Goal: Register for event/course

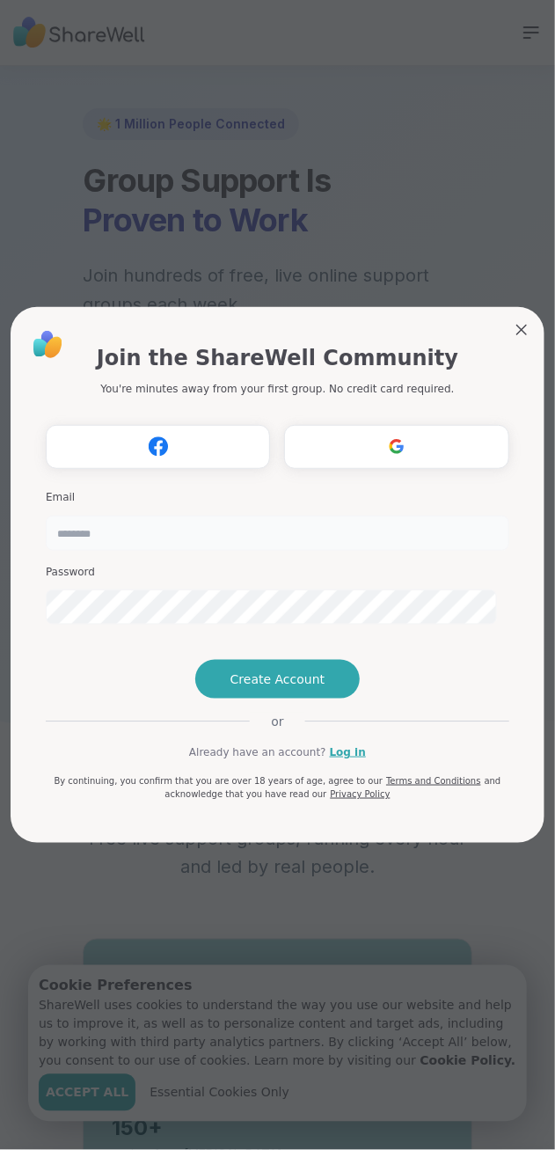
click at [155, 516] on input "email" at bounding box center [278, 533] width 464 height 35
type input "**********"
click at [290, 688] on span "Create Account" at bounding box center [278, 680] width 95 height 18
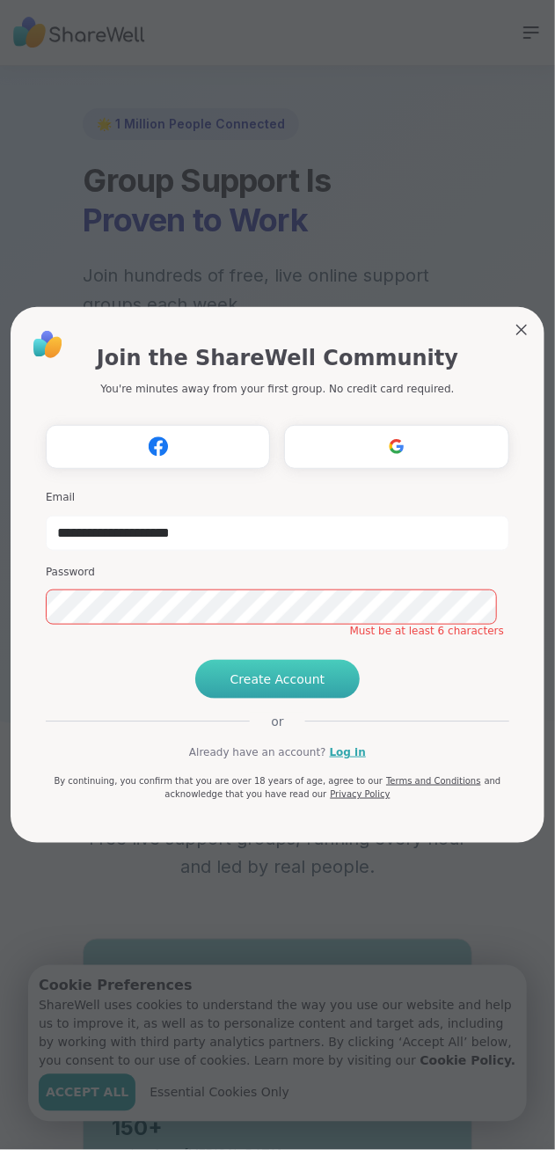
click at [261, 688] on span "Create Account" at bounding box center [278, 680] width 95 height 18
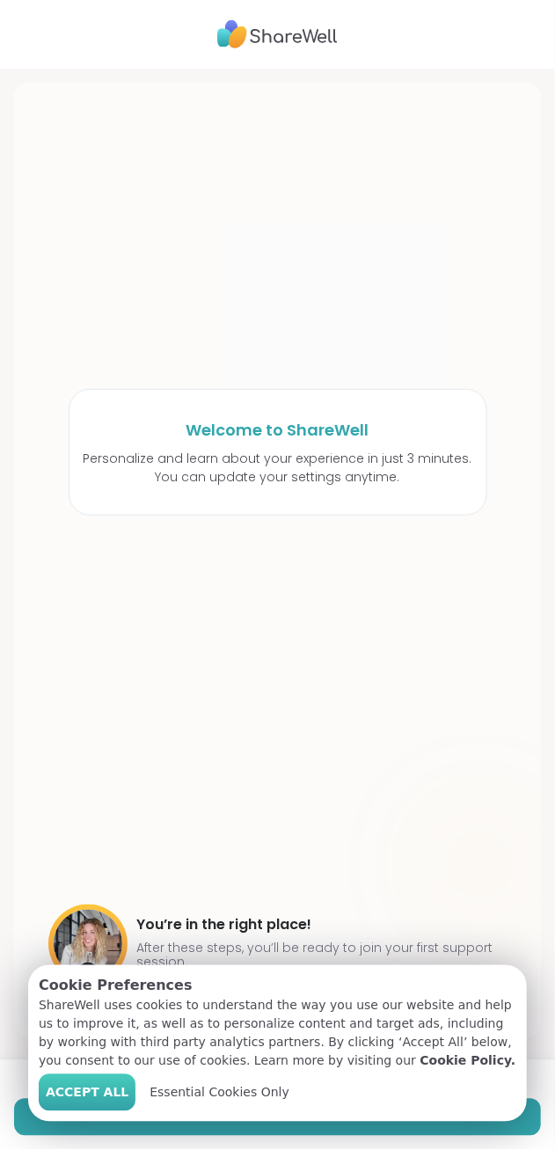
click at [71, 1102] on span "Accept All" at bounding box center [87, 1093] width 83 height 18
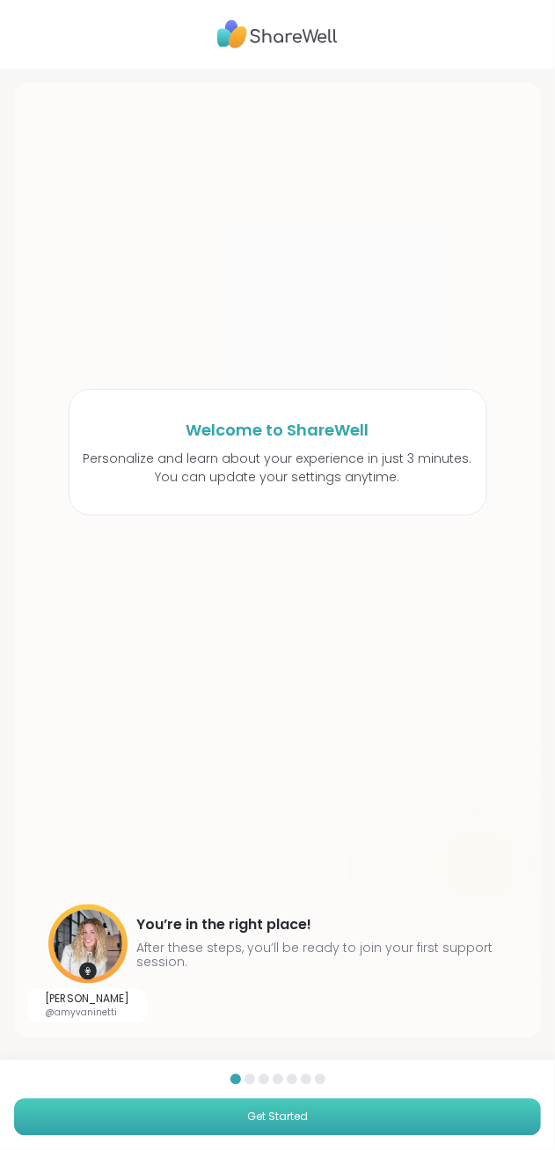
click at [247, 1111] on span "Get Started" at bounding box center [277, 1118] width 61 height 16
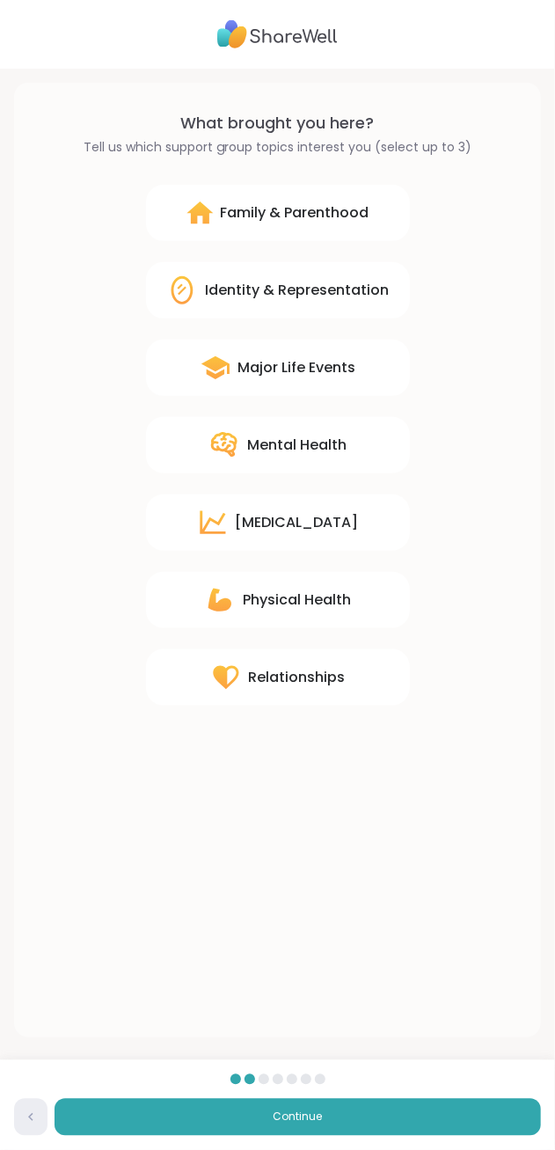
click at [268, 440] on div "Mental Health" at bounding box center [296, 445] width 99 height 21
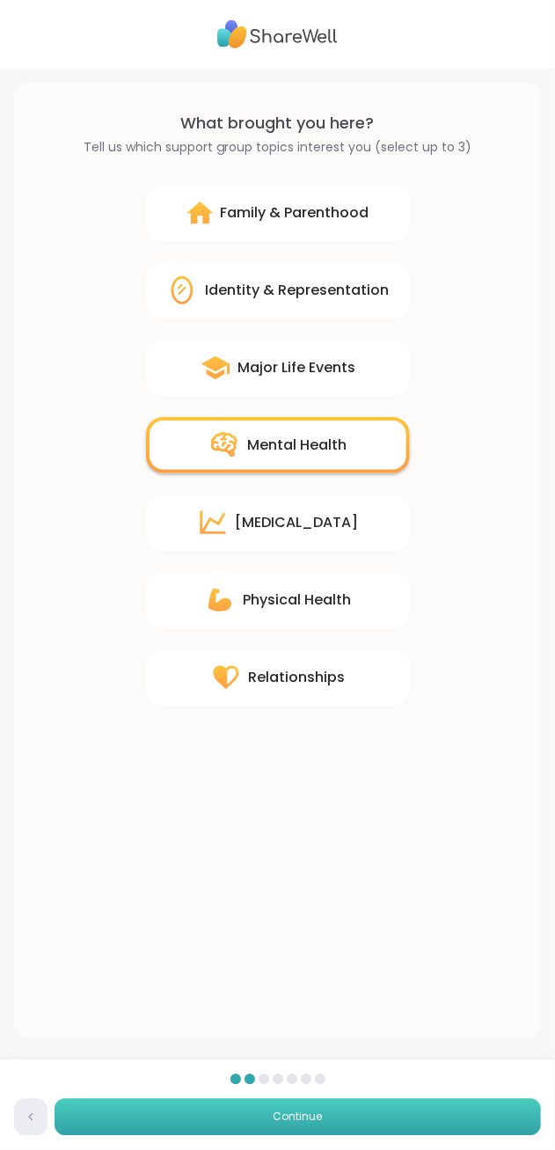
click at [230, 1114] on button "Continue" at bounding box center [298, 1117] width 487 height 37
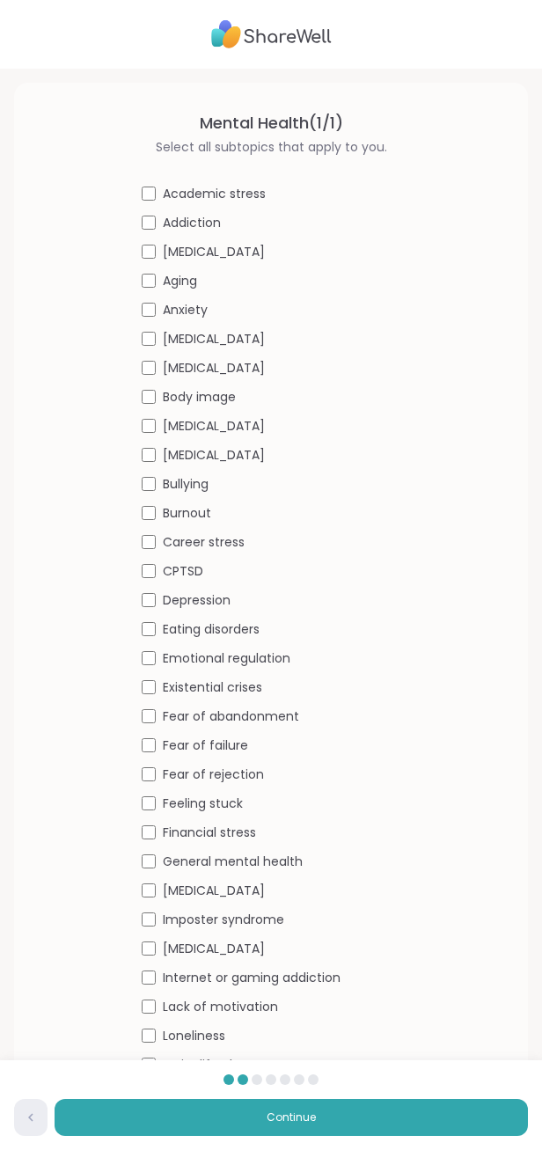
click at [213, 188] on span "Academic stress" at bounding box center [214, 194] width 103 height 18
click at [170, 303] on span "Anxiety" at bounding box center [185, 310] width 45 height 18
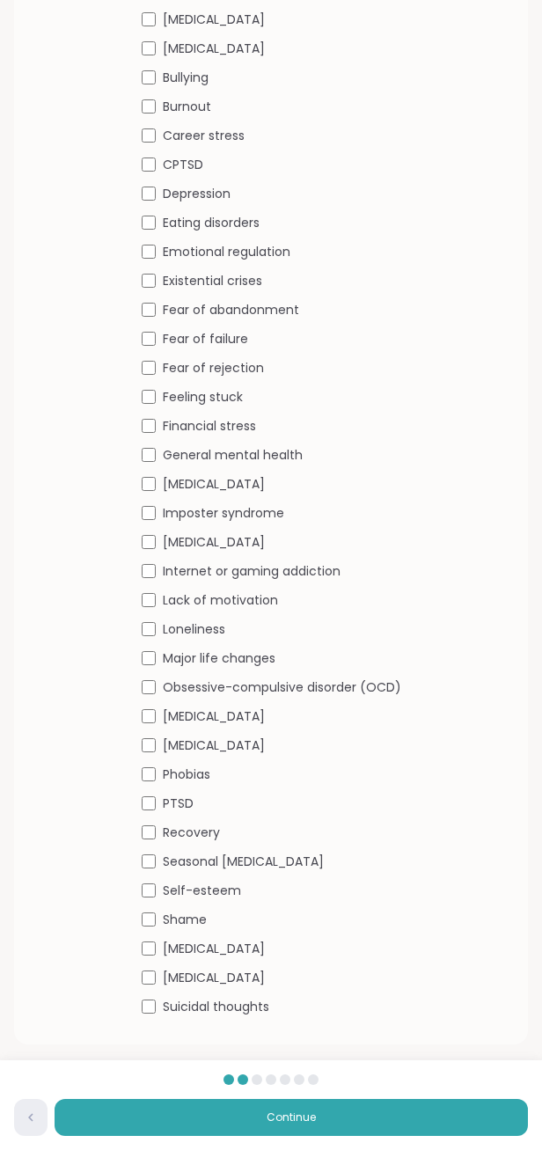
scroll to position [413, 0]
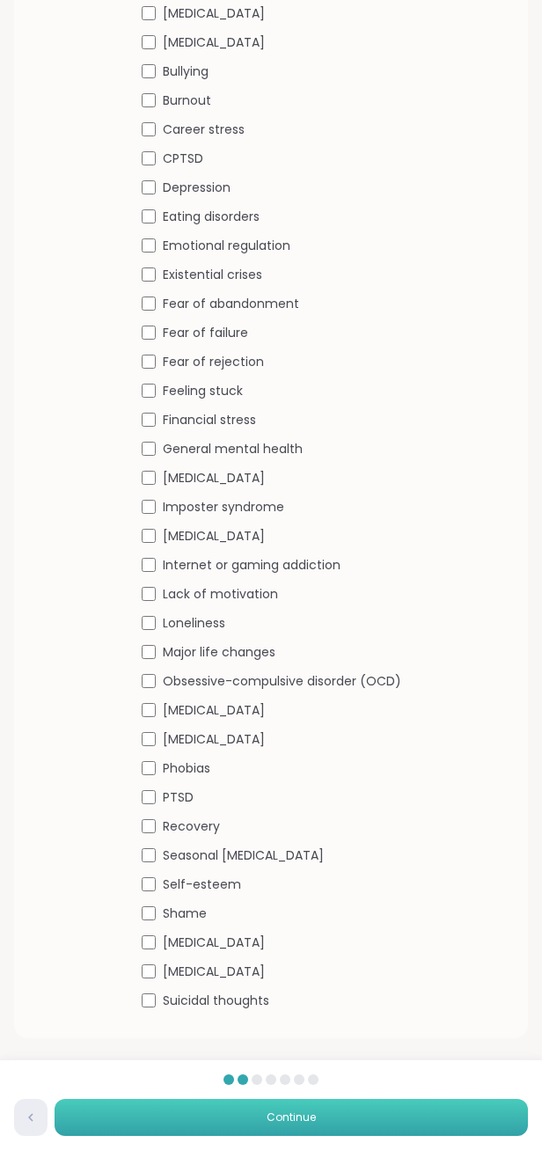
click at [180, 1112] on button "Continue" at bounding box center [291, 1117] width 473 height 37
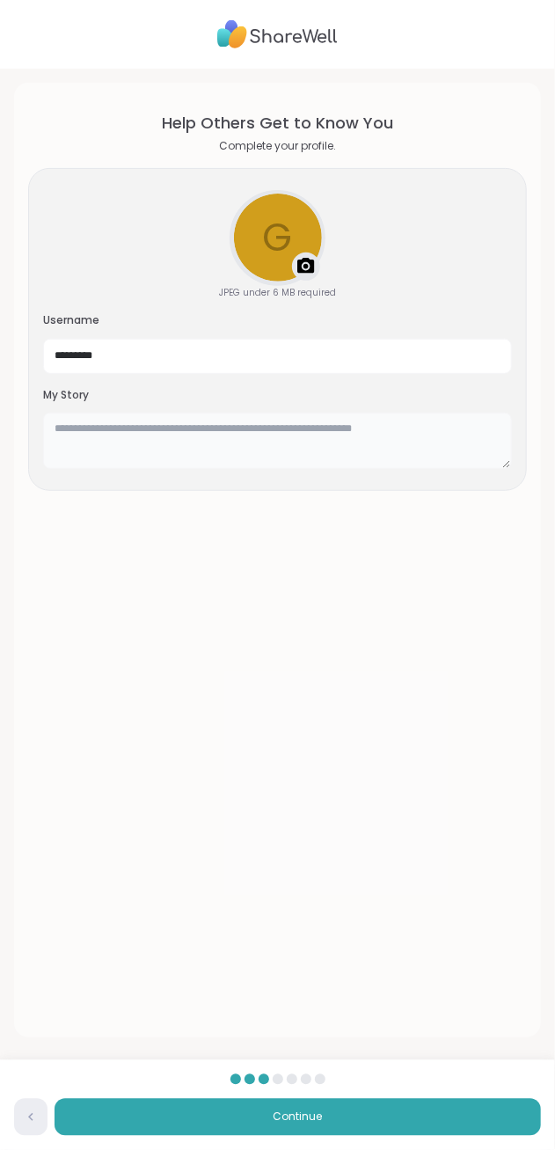
click at [124, 430] on textarea at bounding box center [277, 441] width 469 height 56
click at [388, 415] on textarea "**********" at bounding box center [271, 441] width 457 height 56
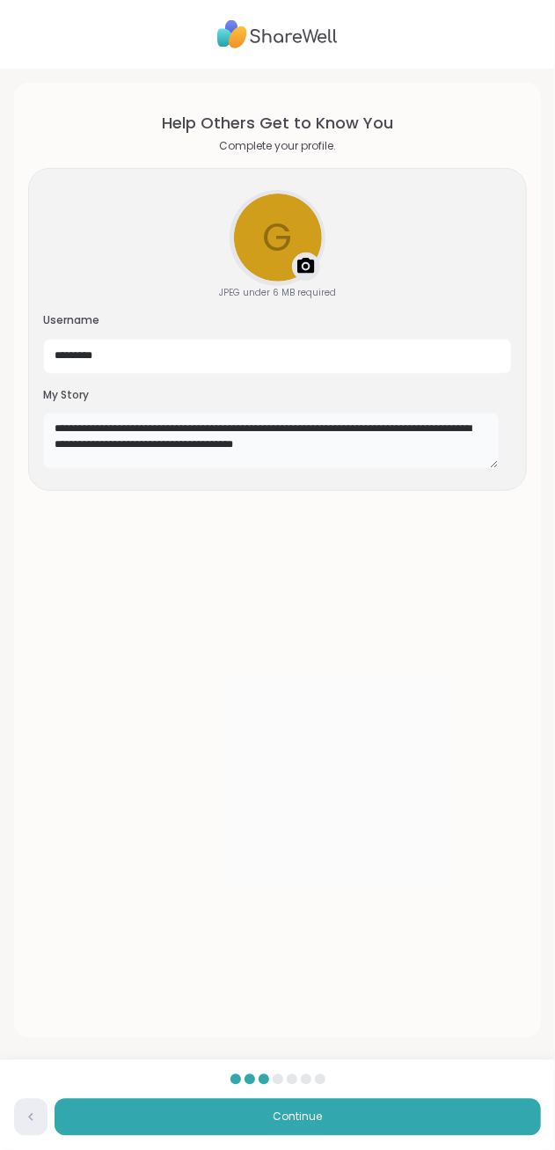
click at [216, 435] on textarea "**********" at bounding box center [271, 441] width 457 height 56
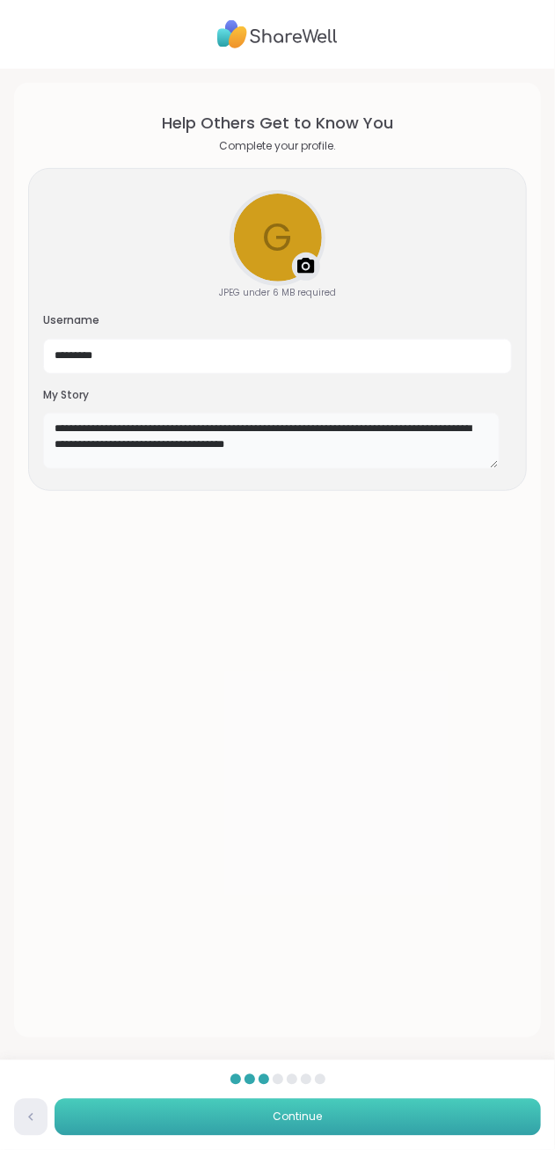
type textarea "**********"
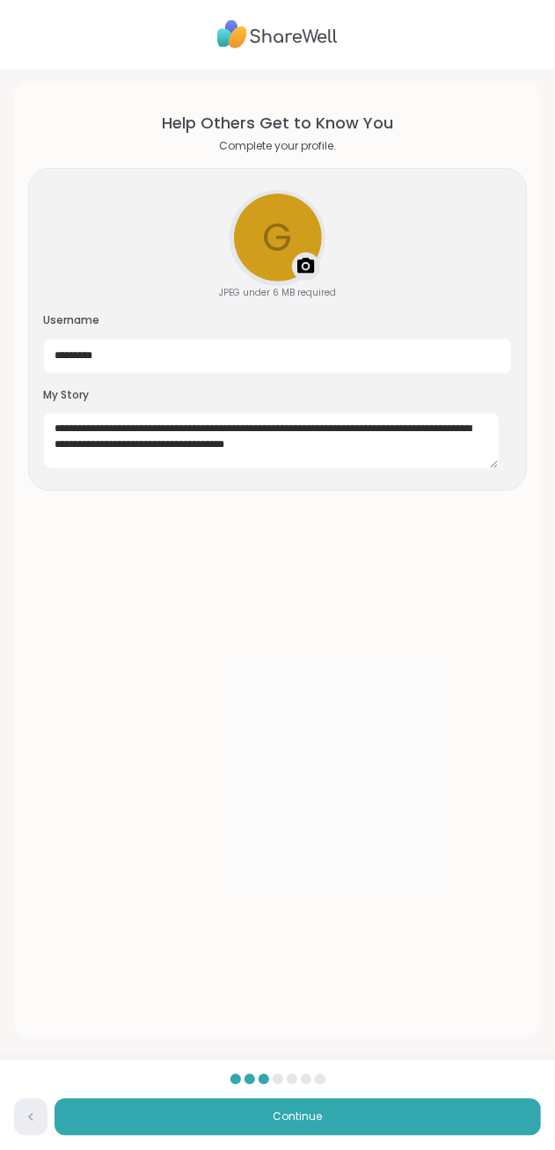
drag, startPoint x: 211, startPoint y: 1111, endPoint x: 231, endPoint y: 1033, distance: 80.7
click at [211, 1111] on button "Continue" at bounding box center [298, 1117] width 487 height 37
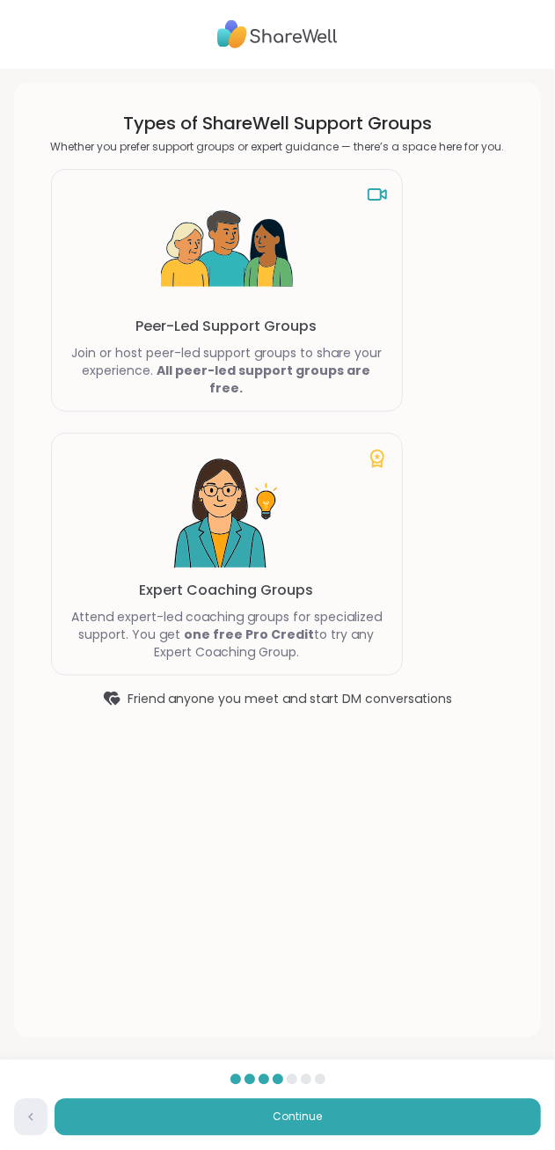
click at [246, 254] on img at bounding box center [227, 250] width 132 height 132
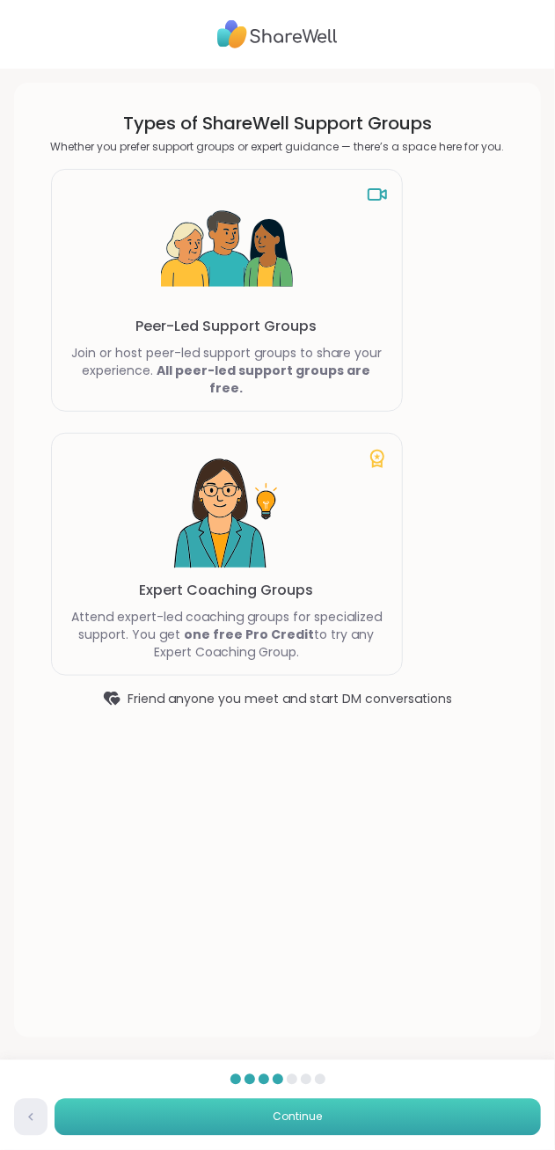
click at [252, 1104] on button "Continue" at bounding box center [298, 1117] width 487 height 37
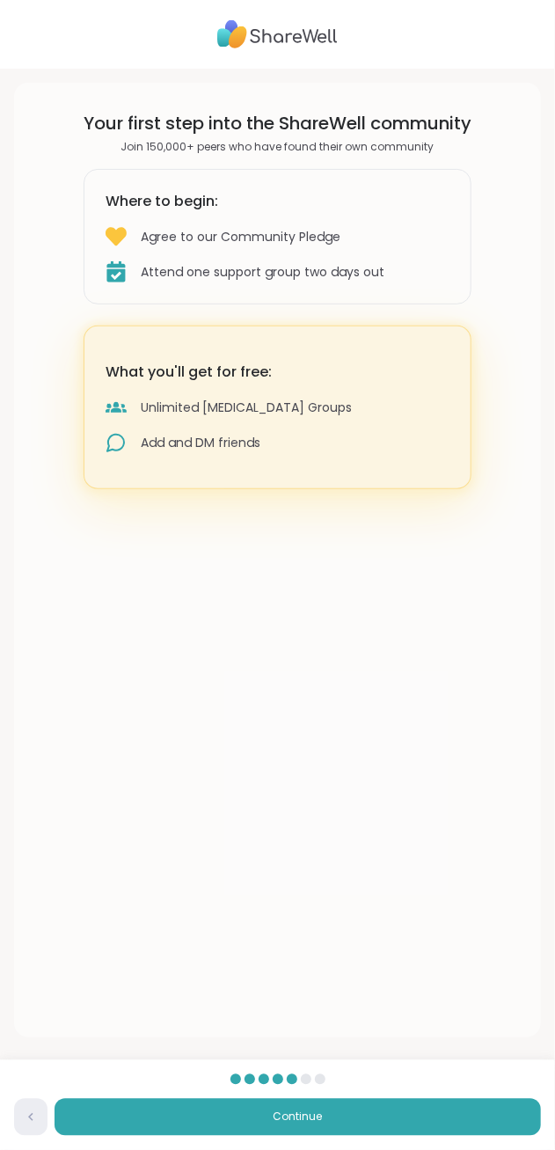
click at [202, 445] on div "Add and DM friends" at bounding box center [201, 443] width 120 height 18
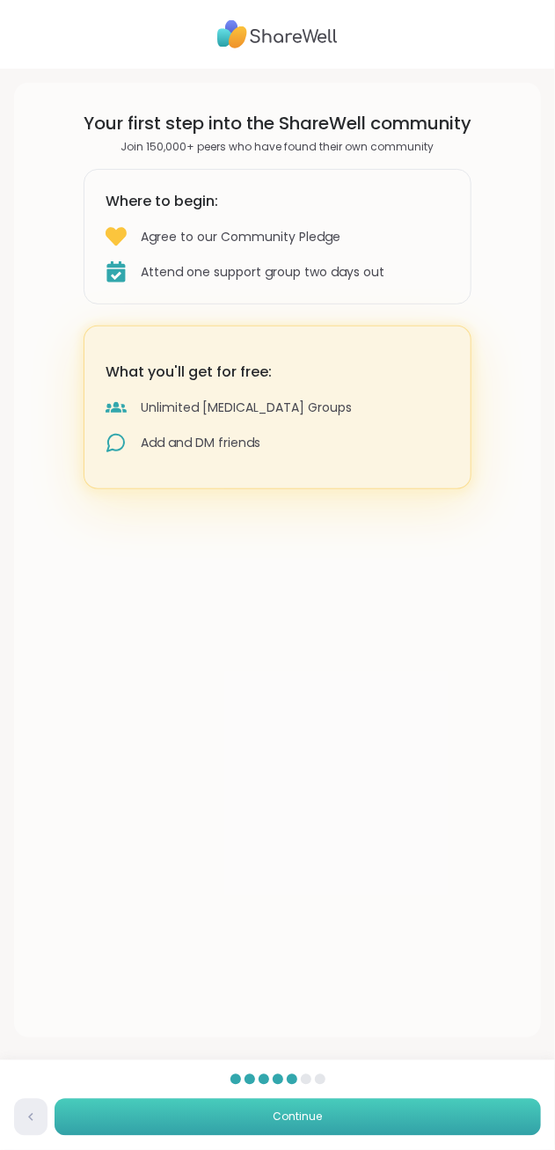
click at [290, 1126] on button "Continue" at bounding box center [298, 1117] width 487 height 37
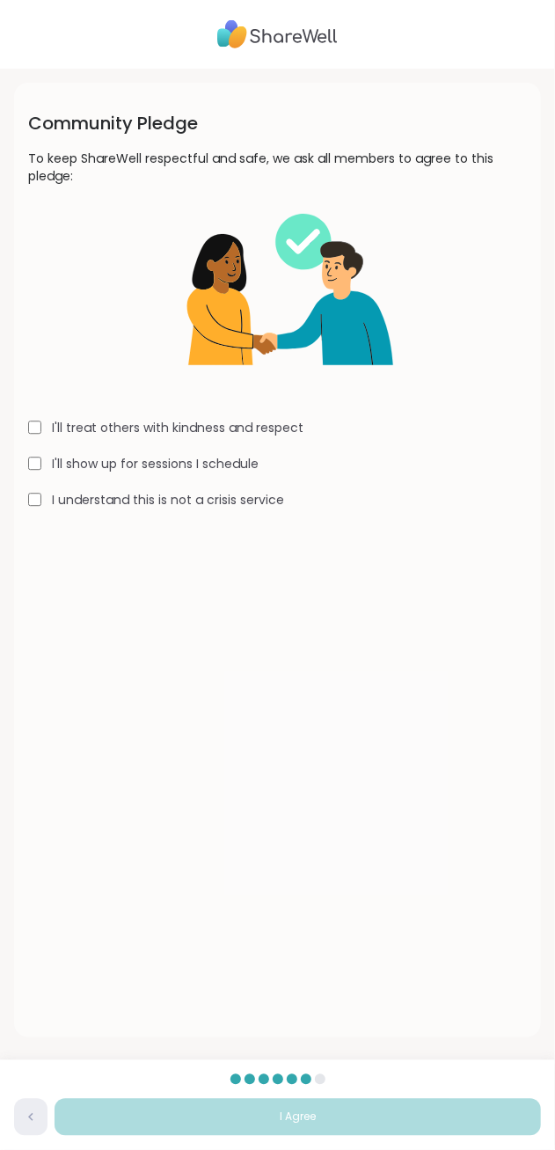
click at [120, 426] on label "I'll treat others with kindness and respect" at bounding box center [178, 428] width 252 height 18
click at [122, 461] on label "I'll show up for sessions I schedule" at bounding box center [155, 464] width 207 height 18
click at [128, 503] on label "I understand this is not a crisis service" at bounding box center [168, 500] width 232 height 18
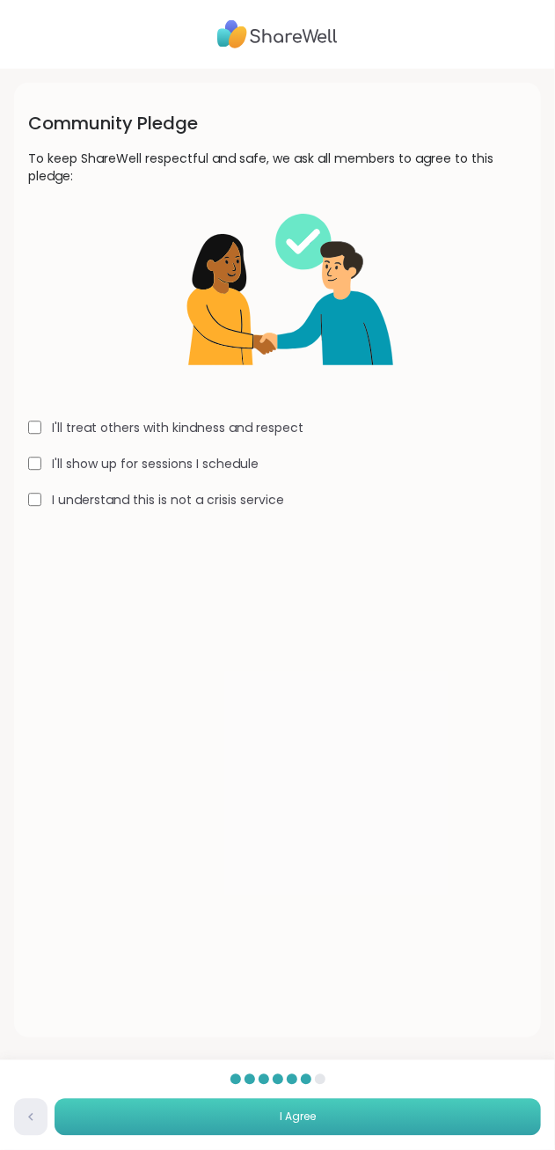
click at [220, 1112] on button "I Agree" at bounding box center [298, 1117] width 487 height 37
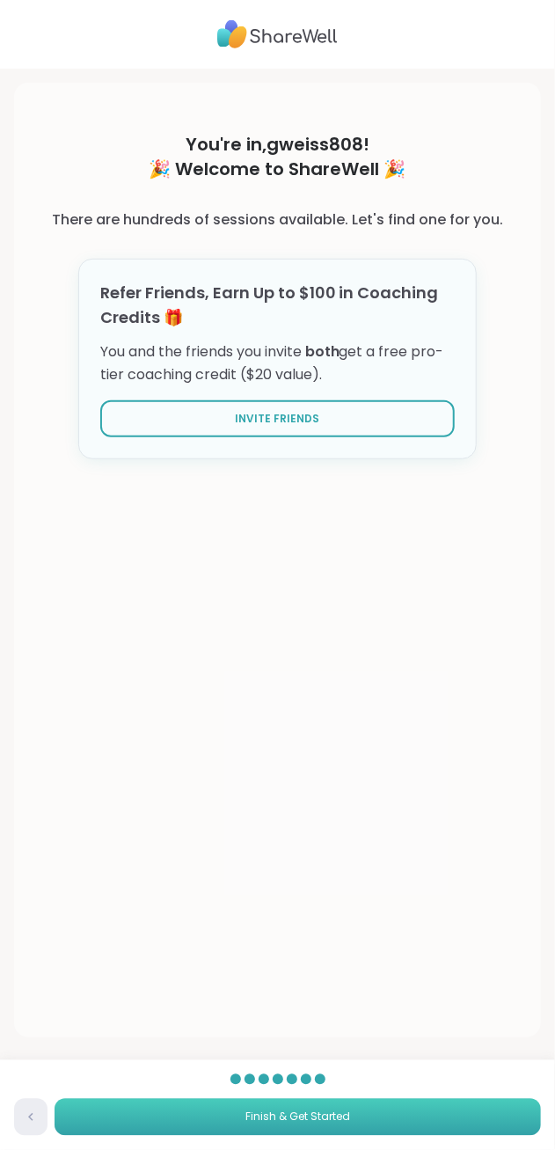
click at [290, 1125] on span "Finish & Get Started" at bounding box center [298, 1118] width 105 height 16
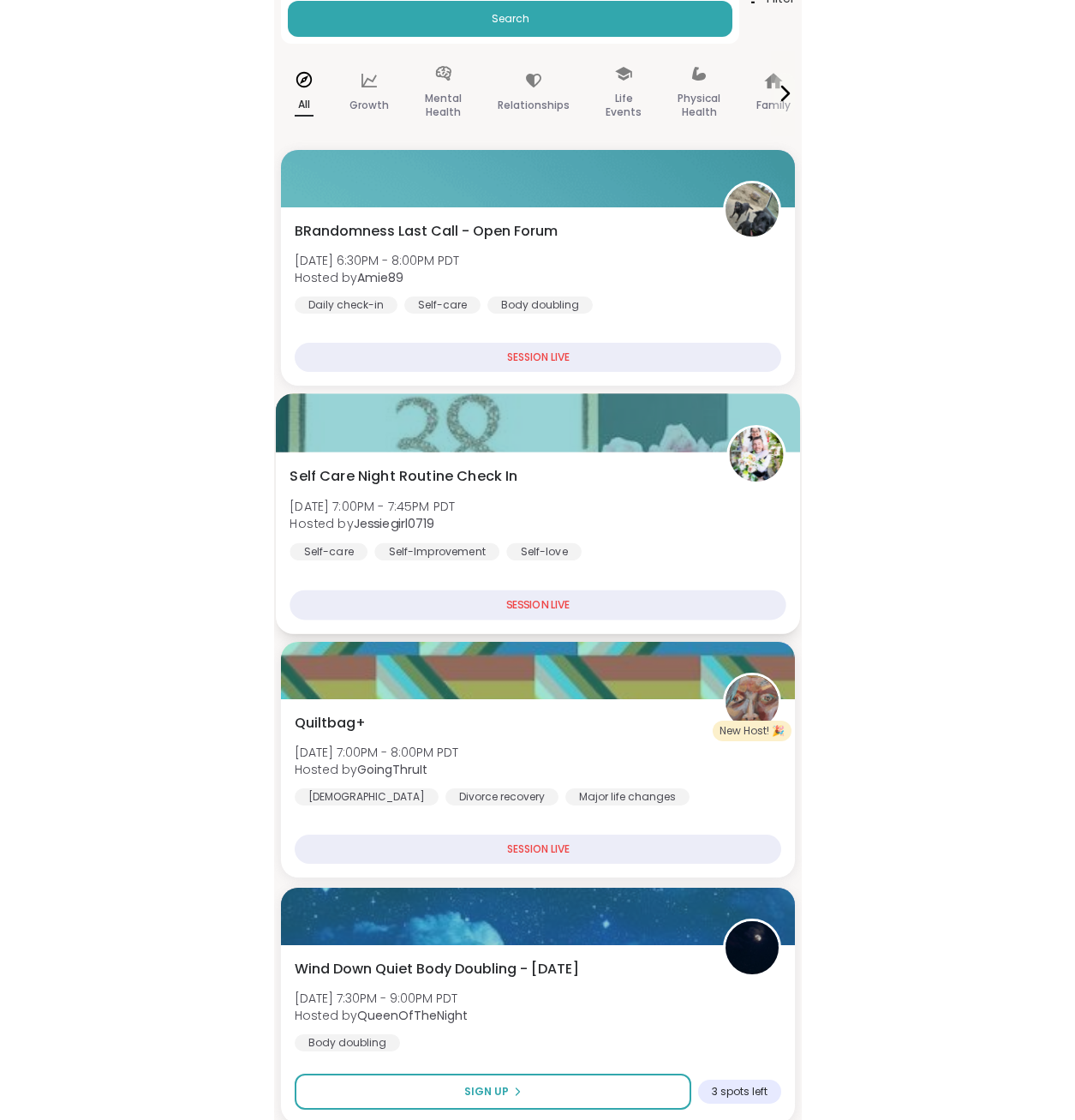
scroll to position [285, 0]
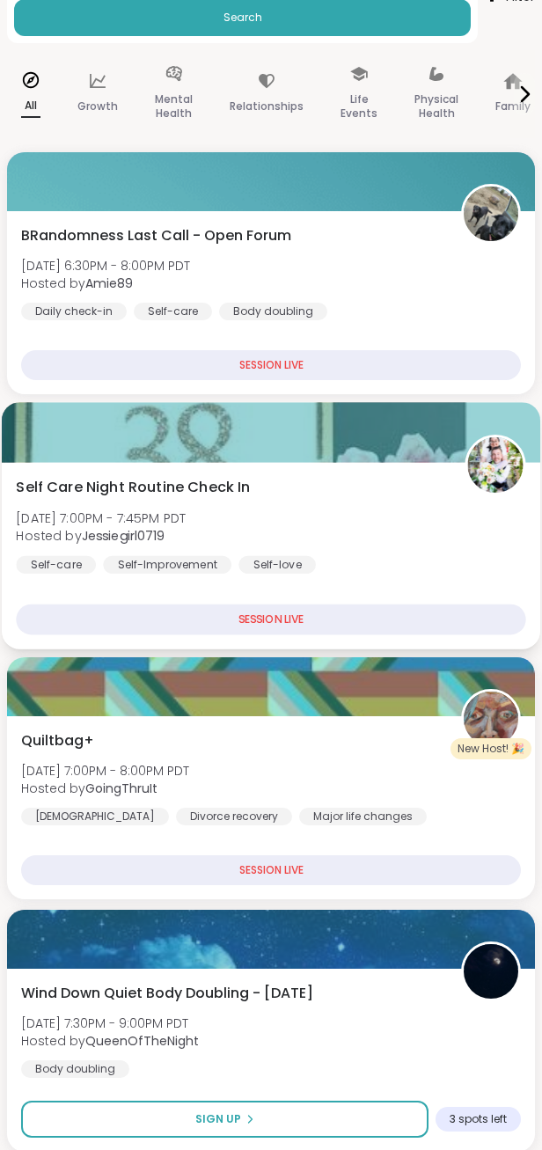
click at [313, 510] on div "Self Care Night Routine Check In Thu, Sep 11 | 7:00PM - 7:45PM PDT Hosted by Je…" at bounding box center [271, 525] width 510 height 97
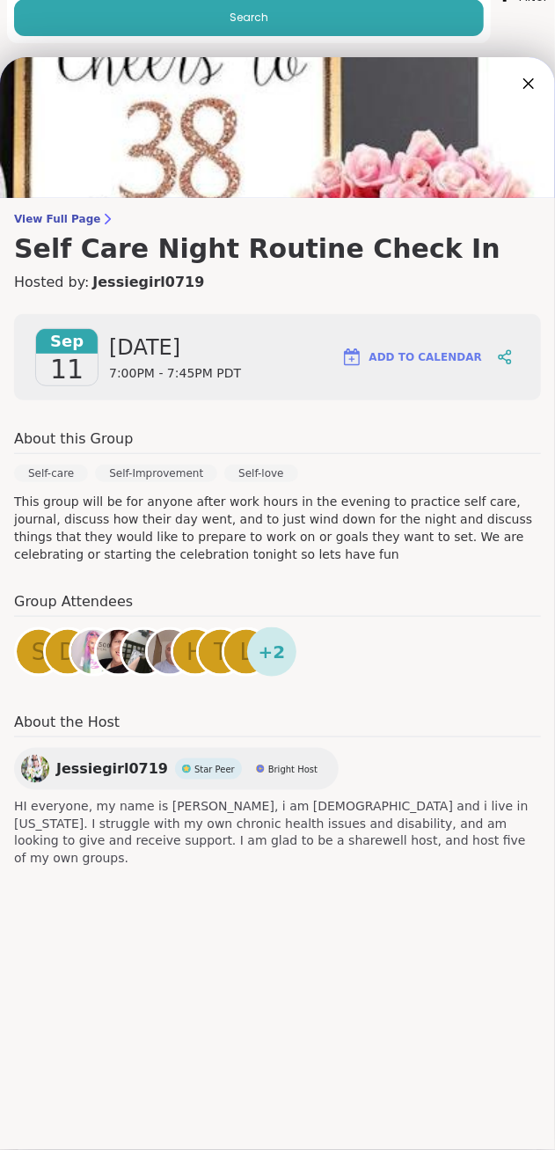
click at [143, 359] on span "[DATE]" at bounding box center [175, 348] width 132 height 28
click at [444, 361] on span "Add to Calendar" at bounding box center [426, 357] width 113 height 16
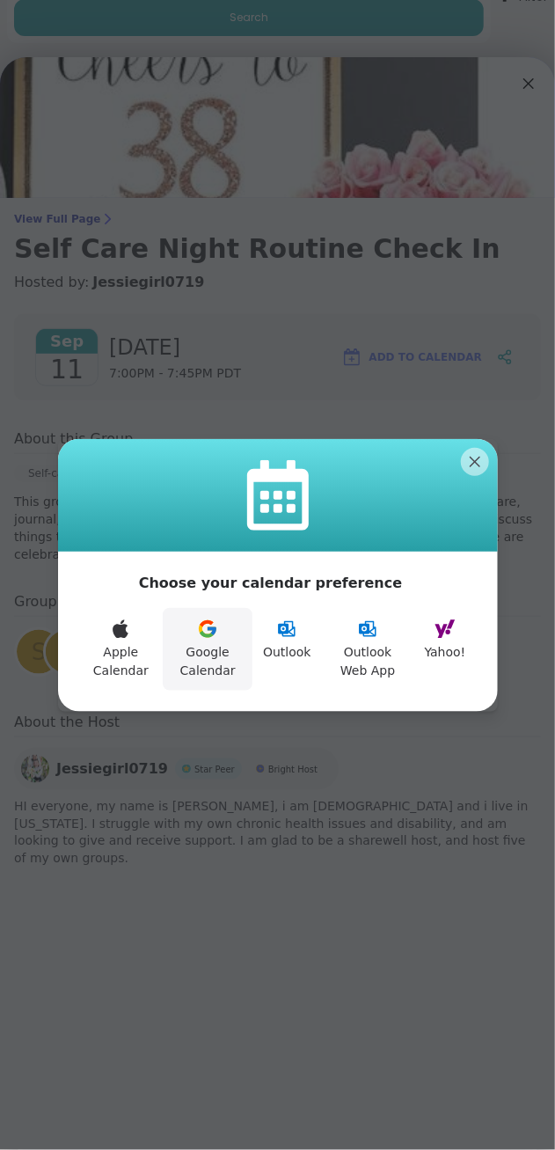
click at [207, 649] on button "Google Calendar" at bounding box center [208, 649] width 90 height 83
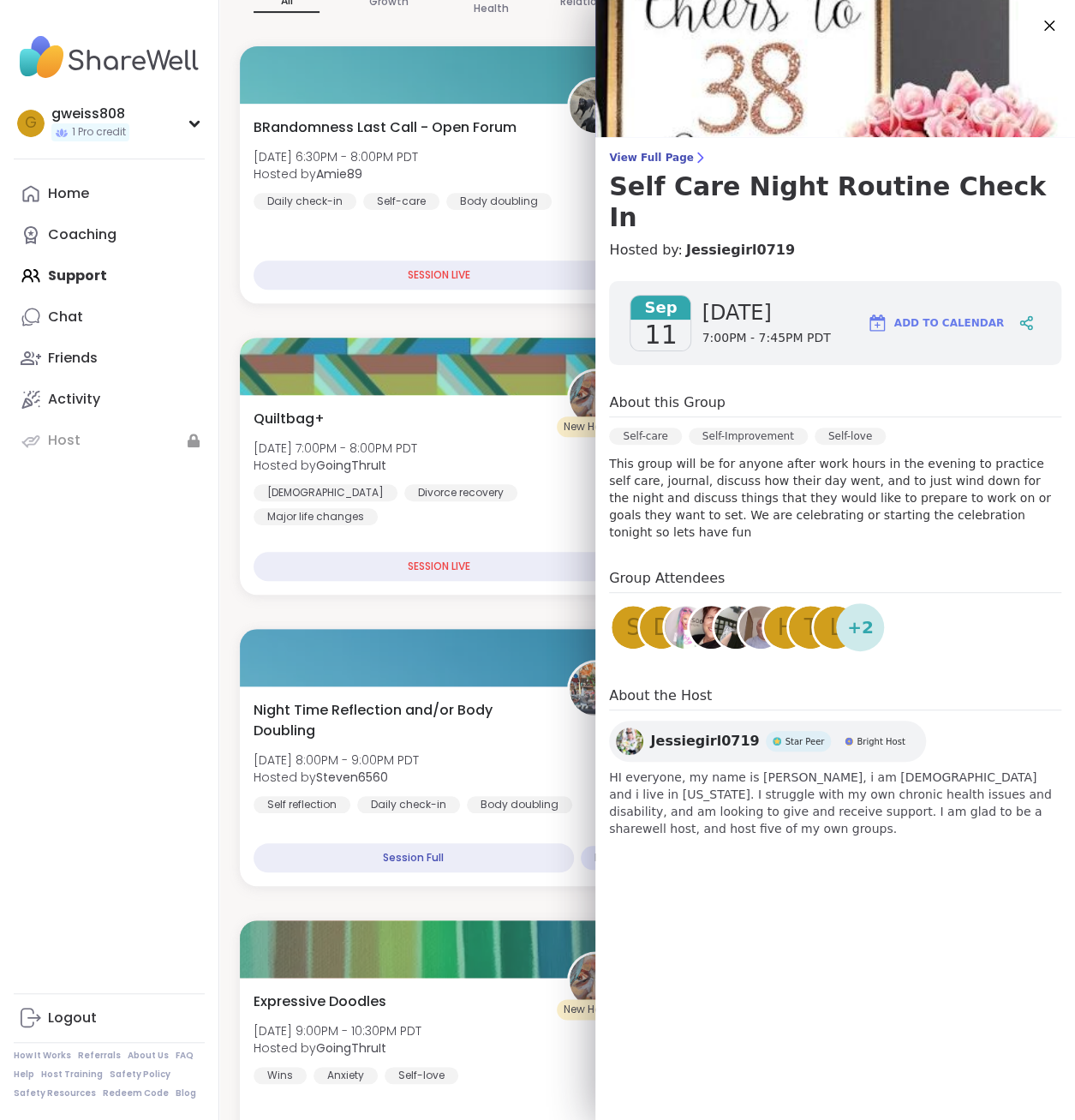
scroll to position [0, 0]
click at [539, 735] on span "Star Peer" at bounding box center [804, 741] width 39 height 13
click at [539, 25] on icon at bounding box center [1050, 25] width 21 height 21
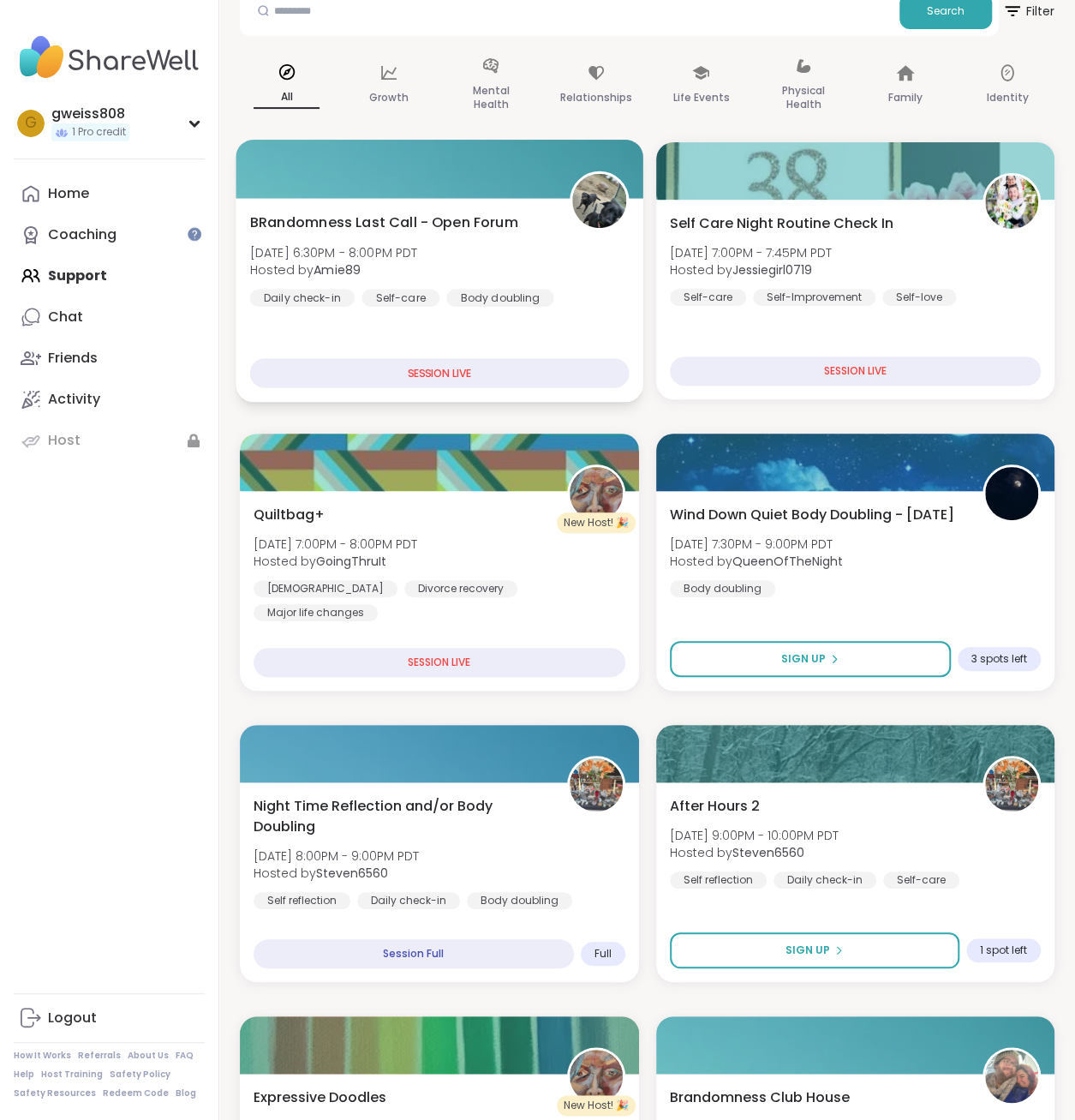
scroll to position [285, 0]
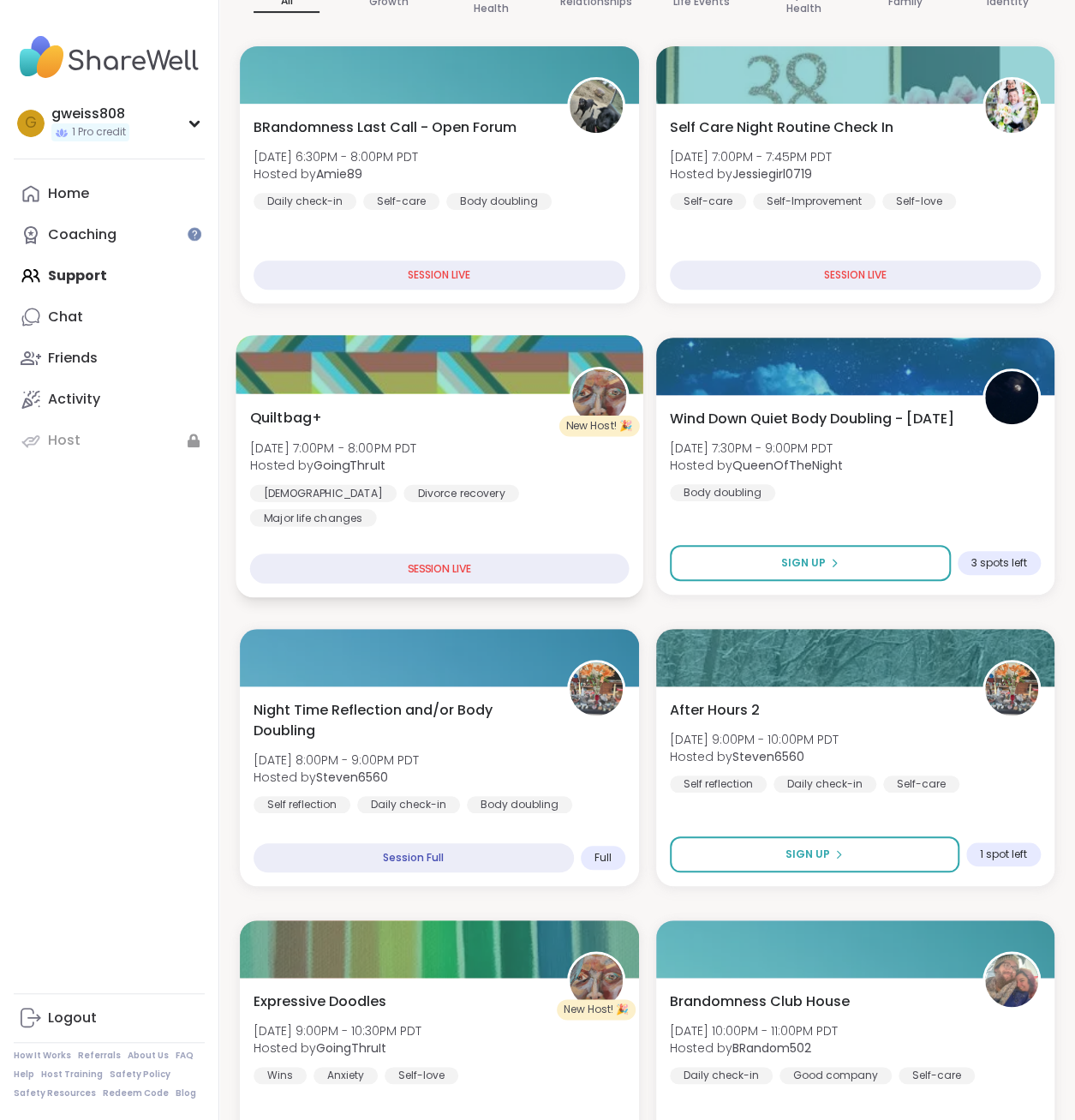
click at [478, 567] on div "SESSION LIVE" at bounding box center [439, 568] width 379 height 30
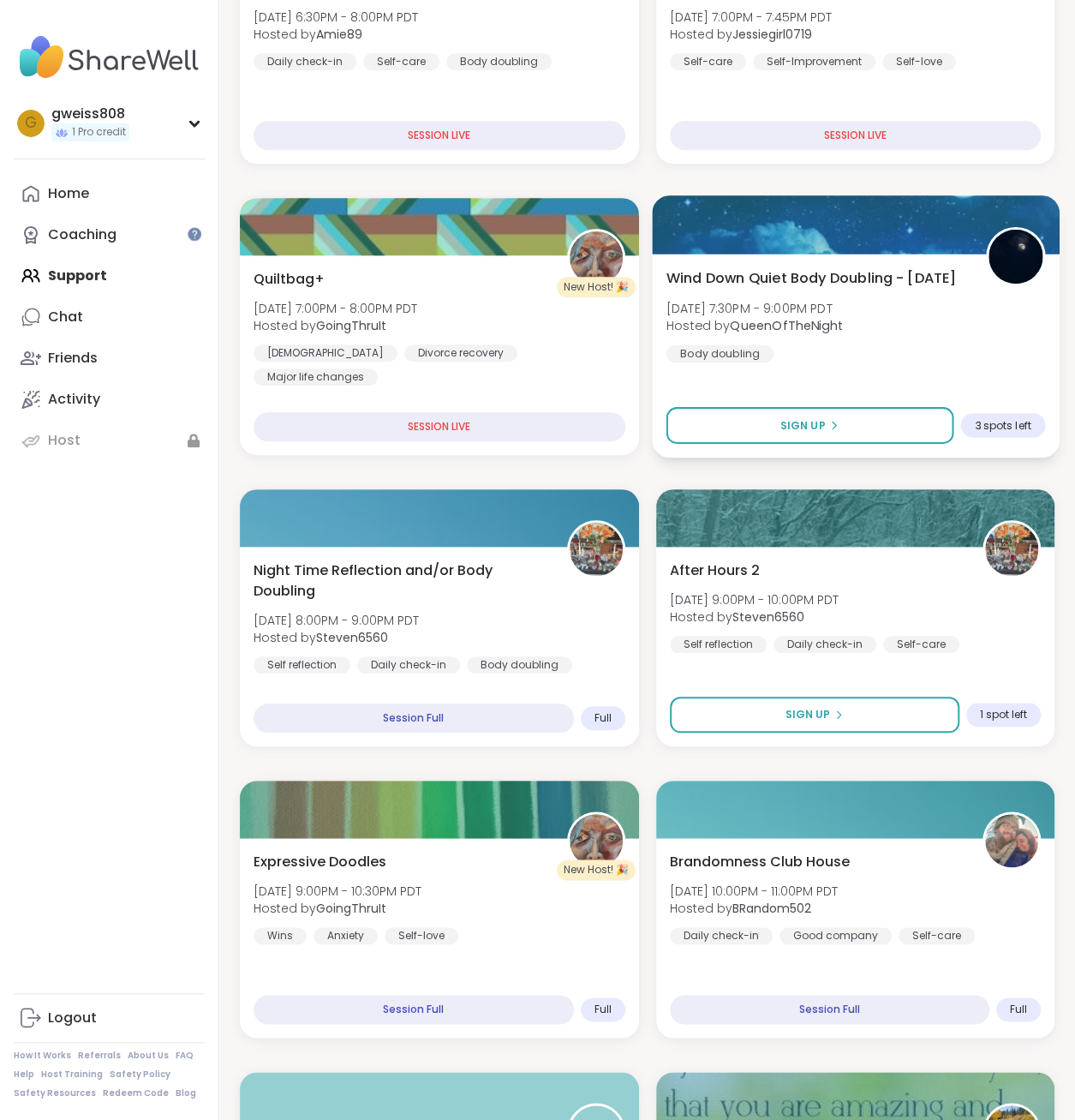
scroll to position [429, 0]
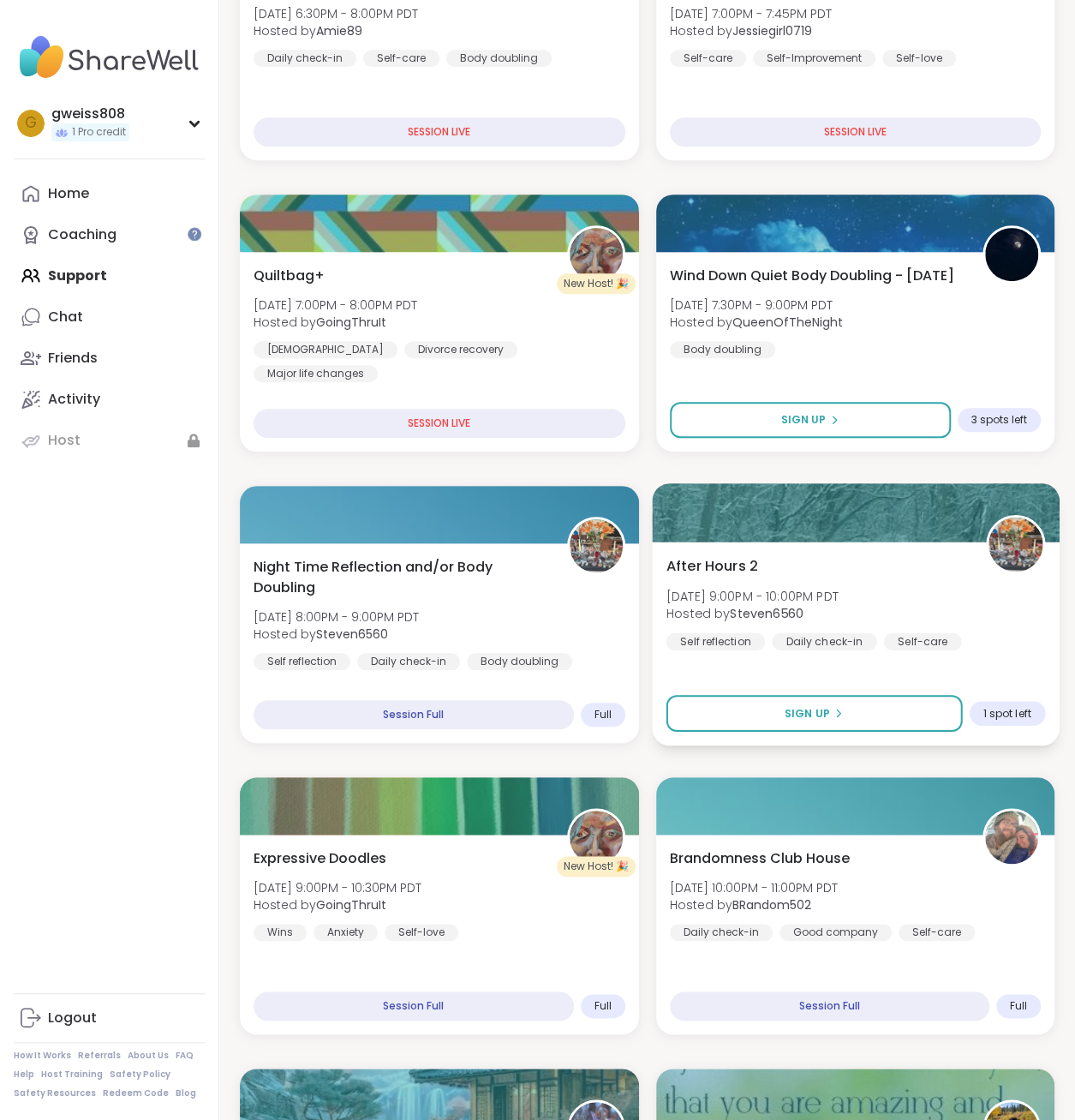
click at [539, 570] on div "After Hours 2 Thu, Sep 11 | 9:00PM - 10:00PM PDT Hosted by Steven6560 Self refl…" at bounding box center [855, 602] width 379 height 94
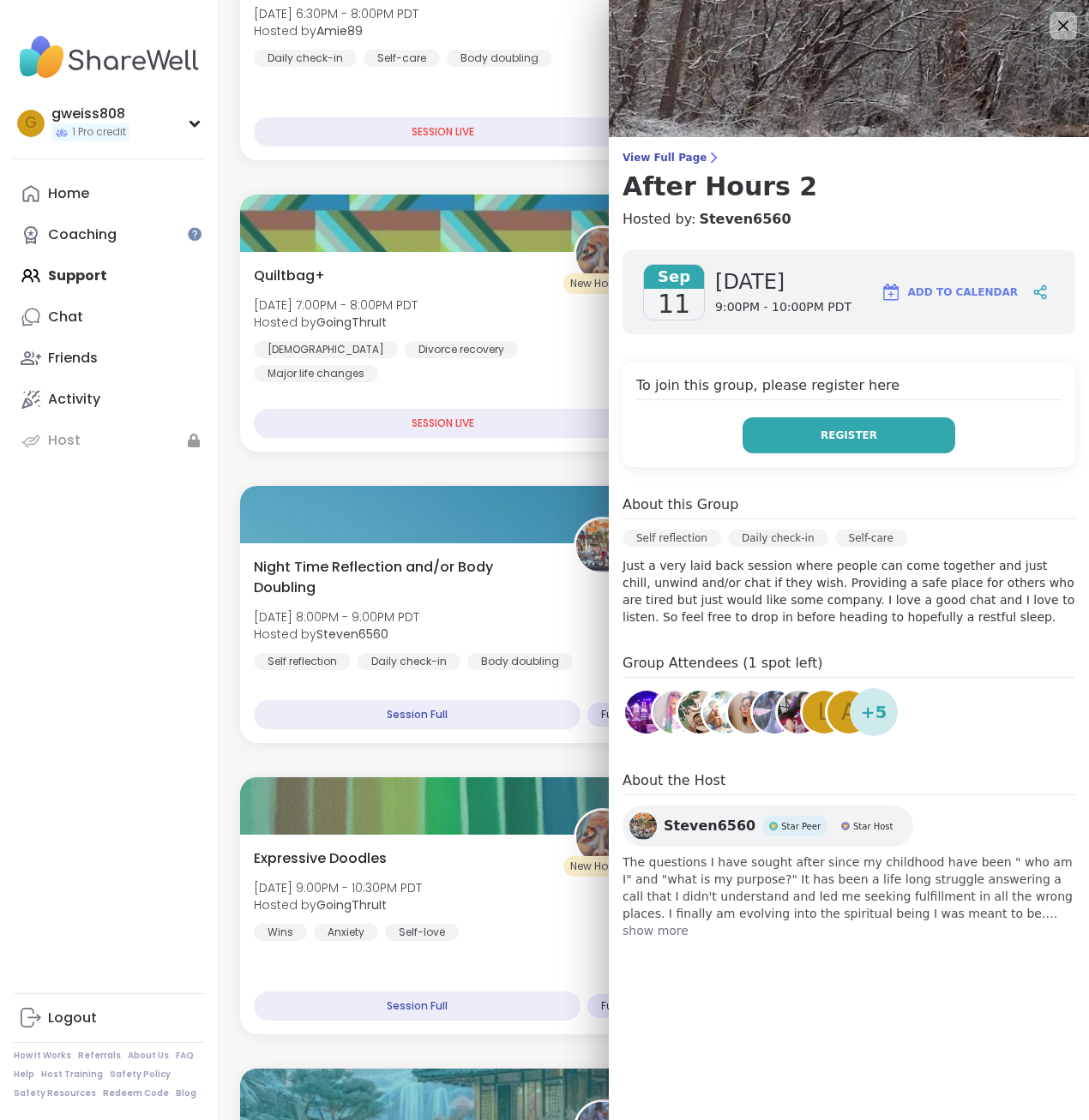
click at [540, 443] on button "Register" at bounding box center [848, 435] width 212 height 36
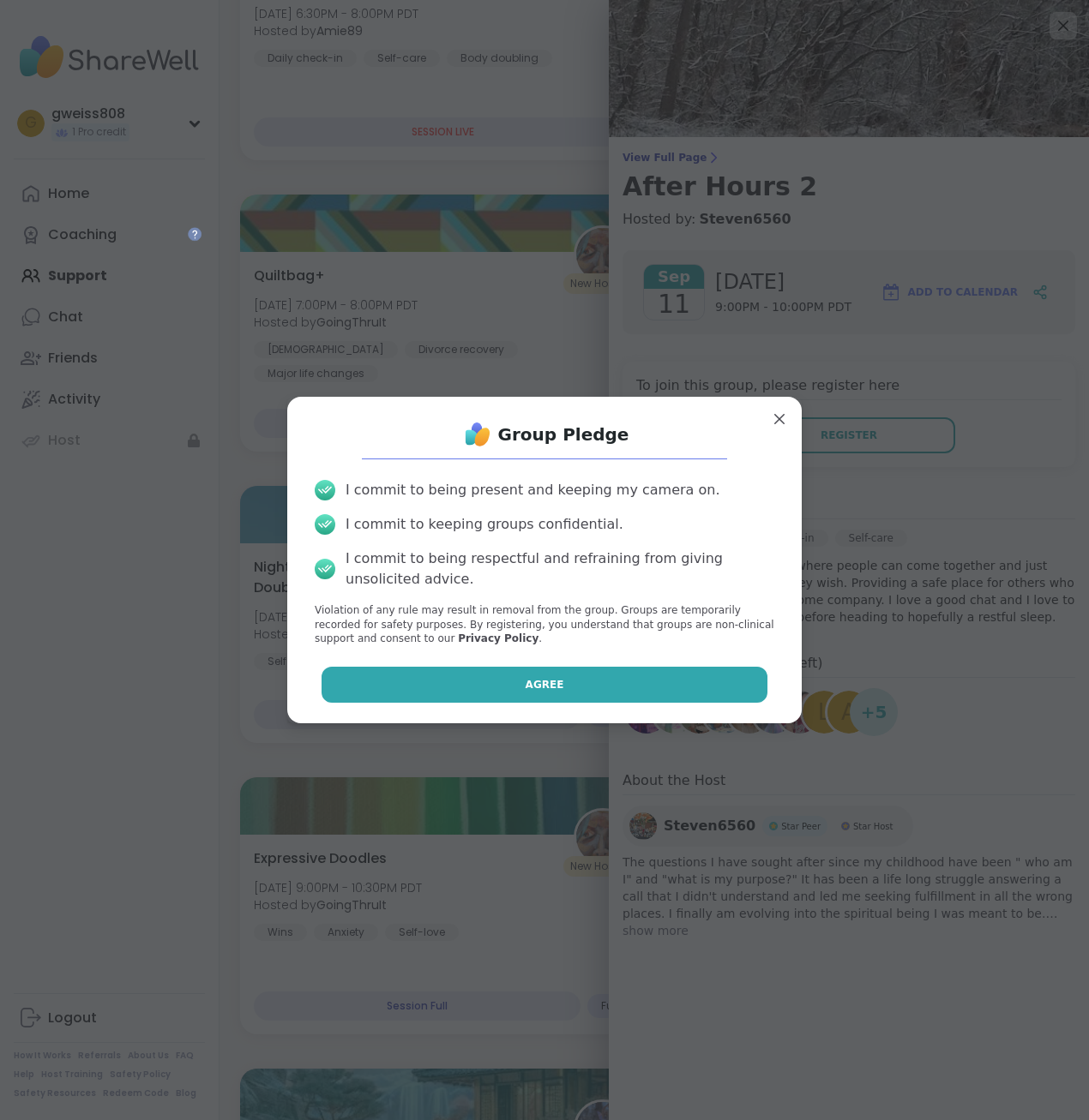
click at [511, 670] on button "Agree" at bounding box center [544, 685] width 446 height 36
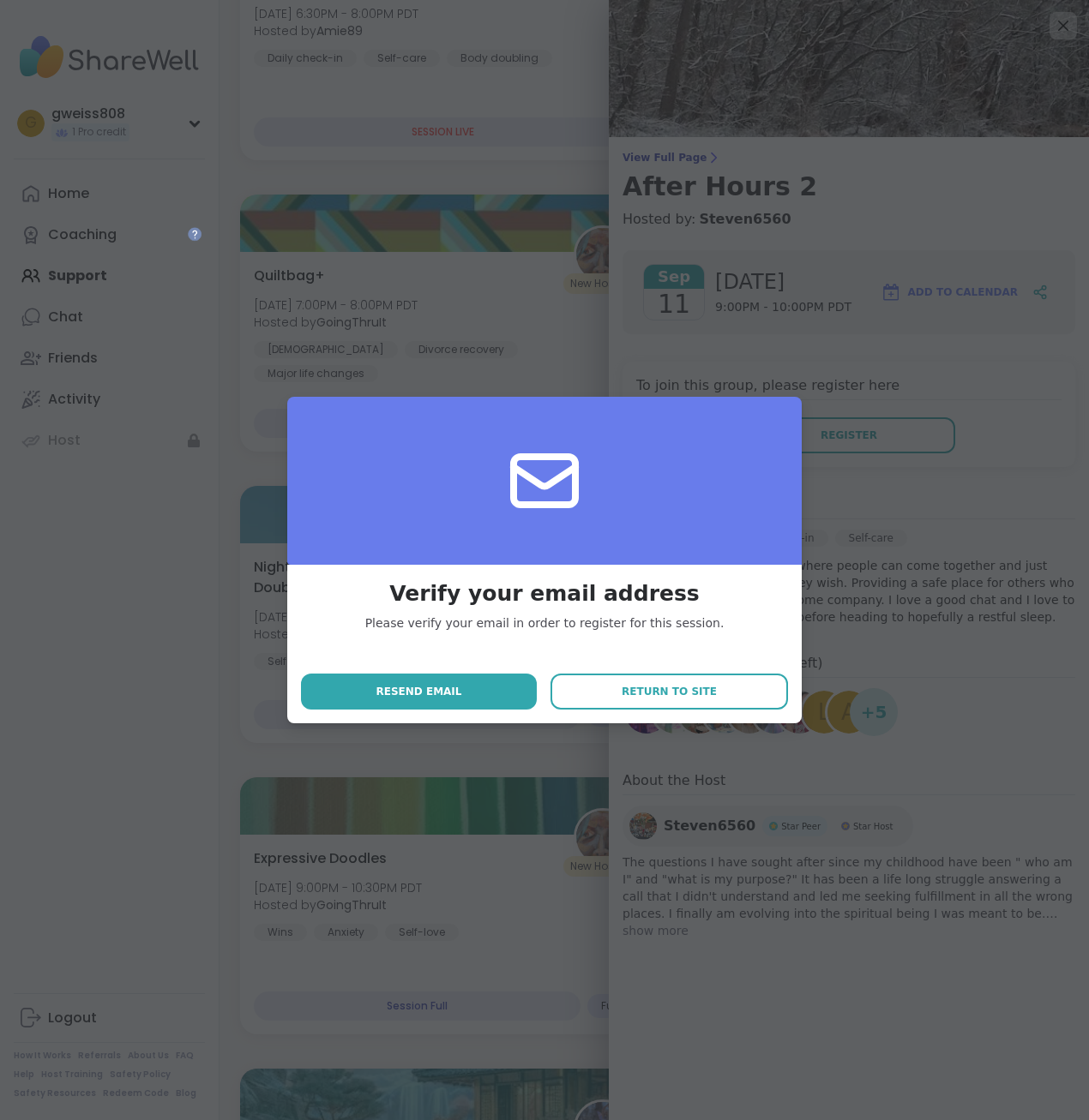
click at [540, 569] on div "Verify your email address Please verify your email in order to register for thi…" at bounding box center [544, 560] width 1068 height 1120
click at [540, 690] on span "Return to site" at bounding box center [669, 691] width 95 height 16
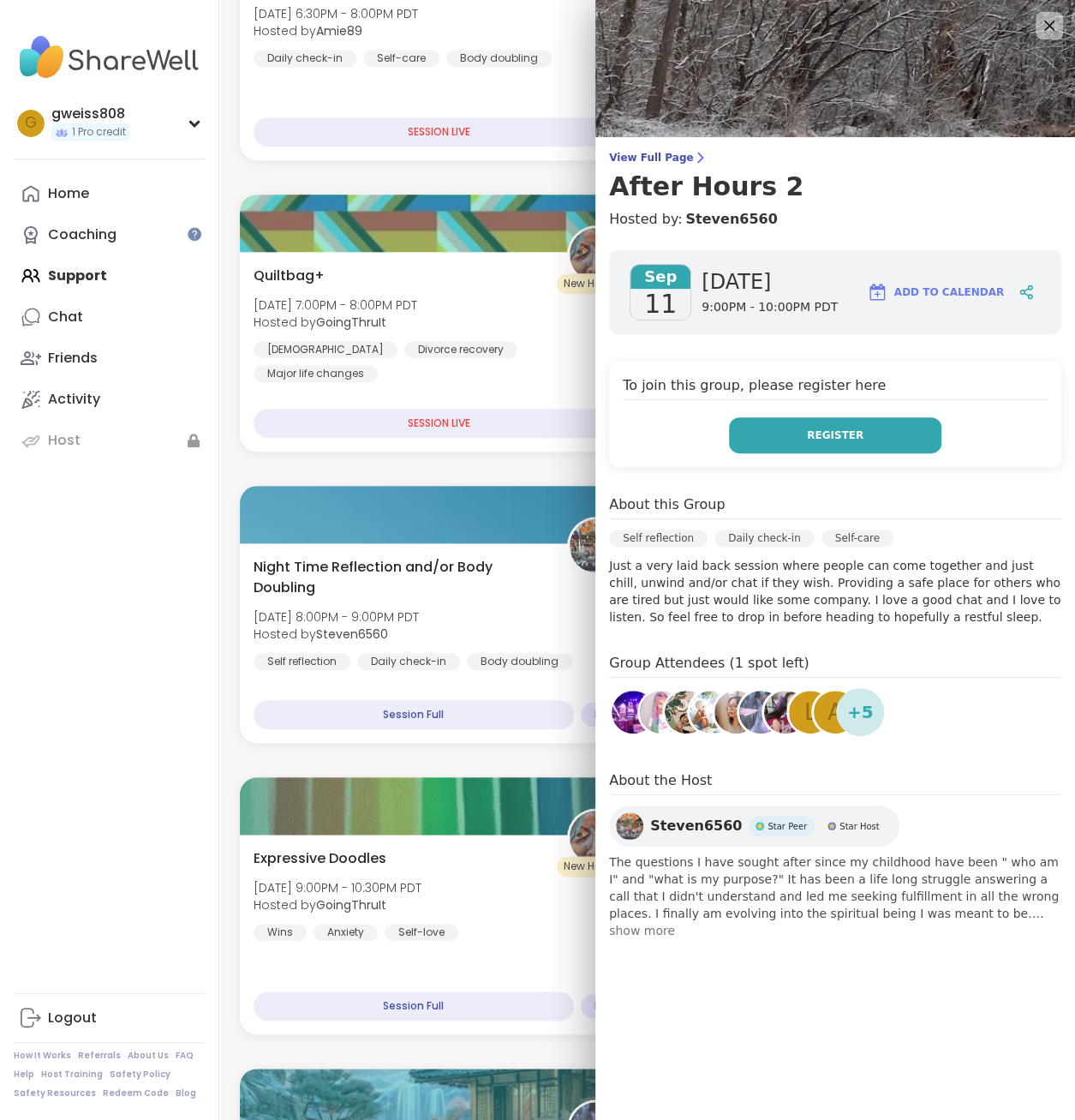
click at [539, 444] on button "Register" at bounding box center [835, 435] width 212 height 36
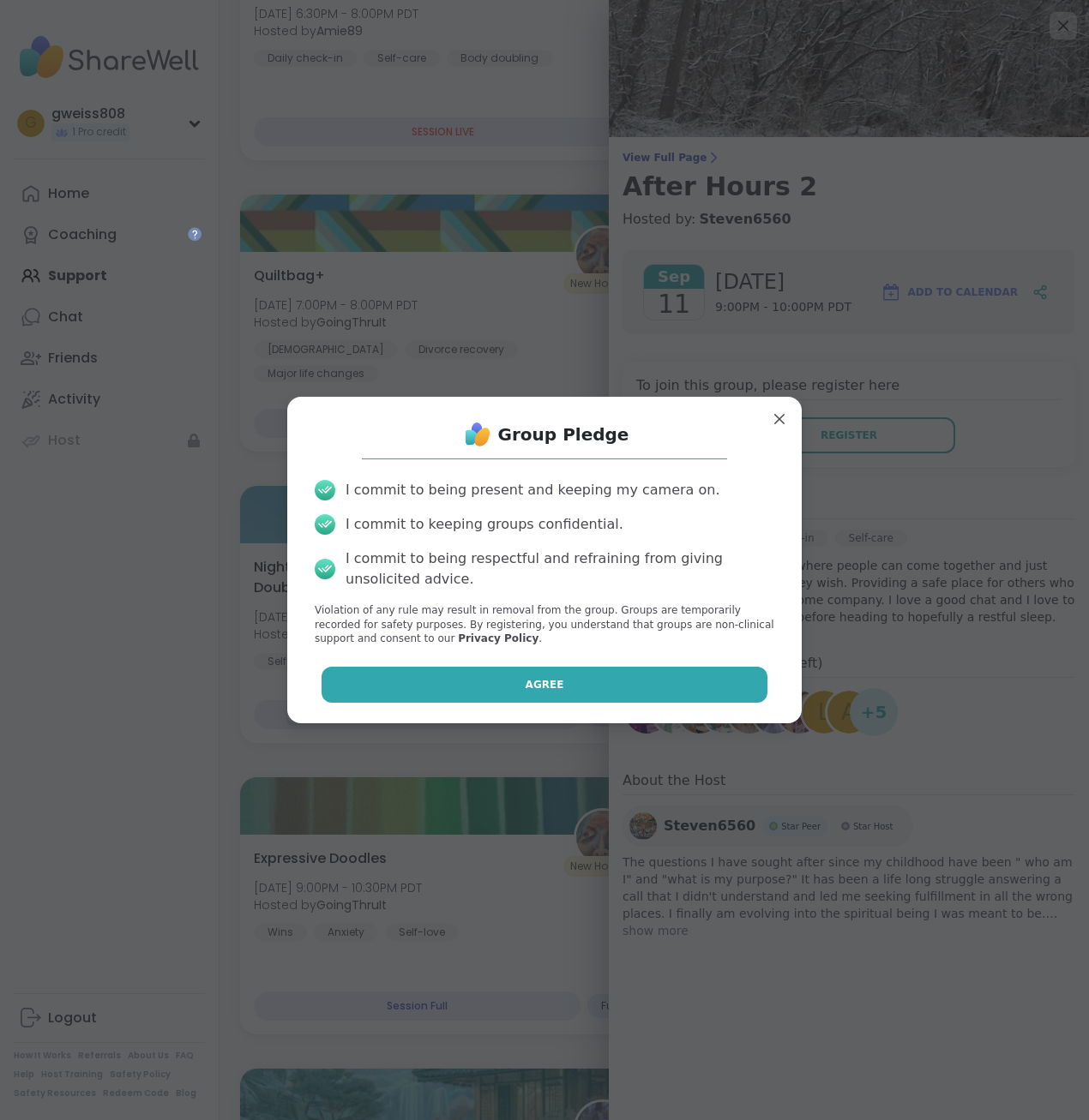
click at [507, 679] on button "Agree" at bounding box center [544, 685] width 446 height 36
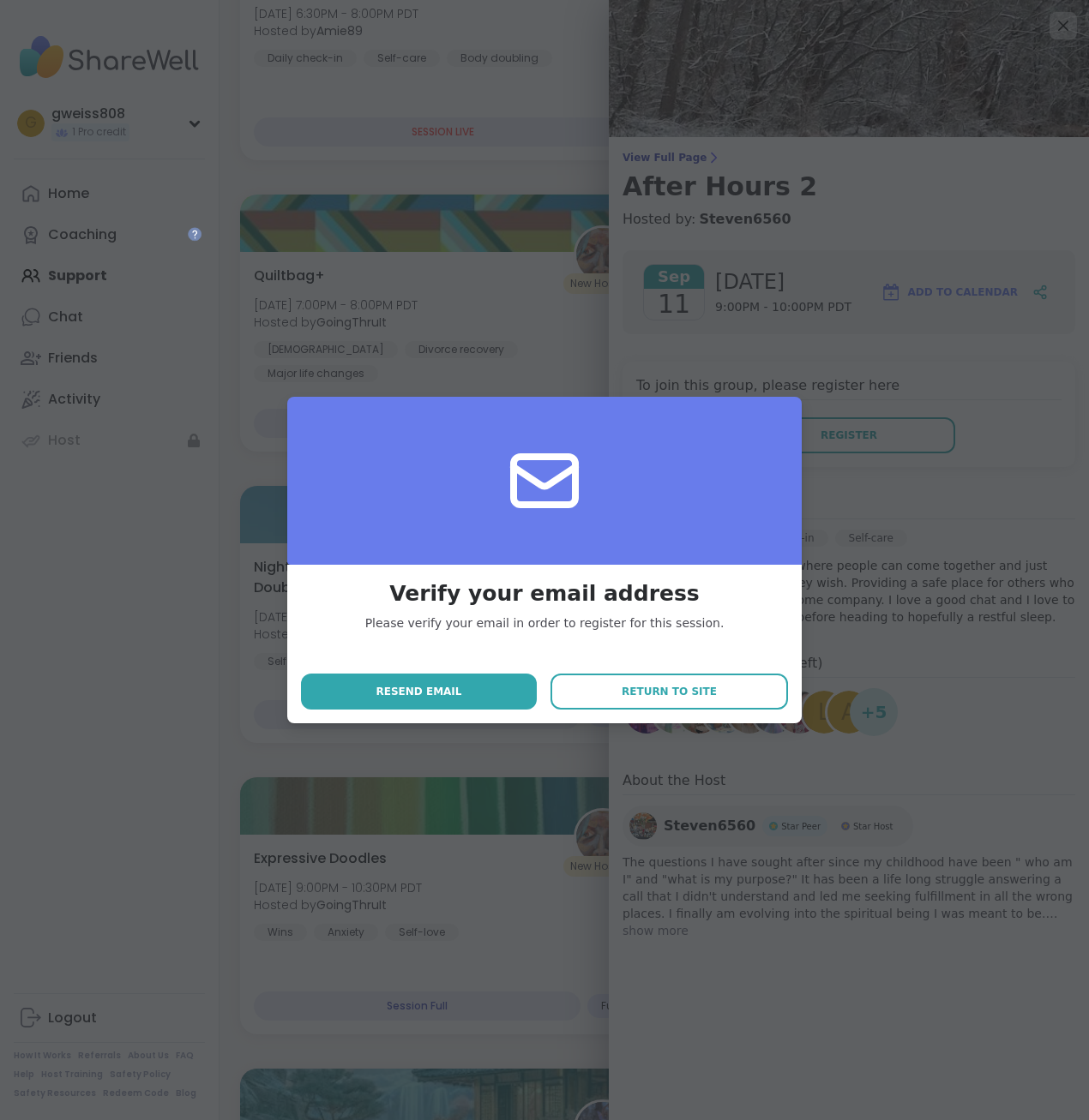
click at [540, 529] on div "Verify your email address Please verify your email in order to register for thi…" at bounding box center [544, 560] width 1068 height 1120
click at [540, 690] on button "Return to site" at bounding box center [669, 691] width 238 height 36
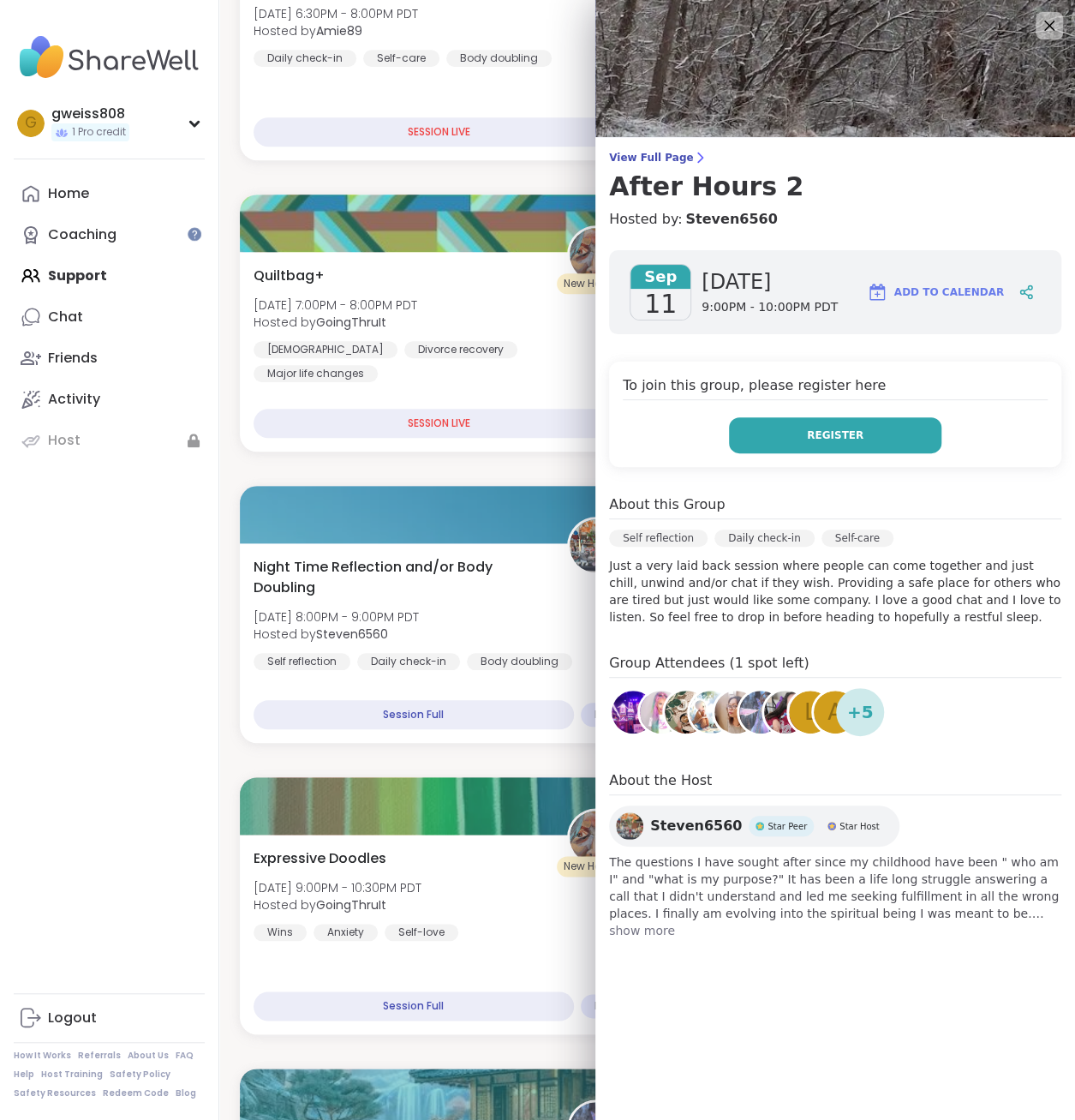
click at [539, 430] on span "Register" at bounding box center [835, 435] width 56 height 16
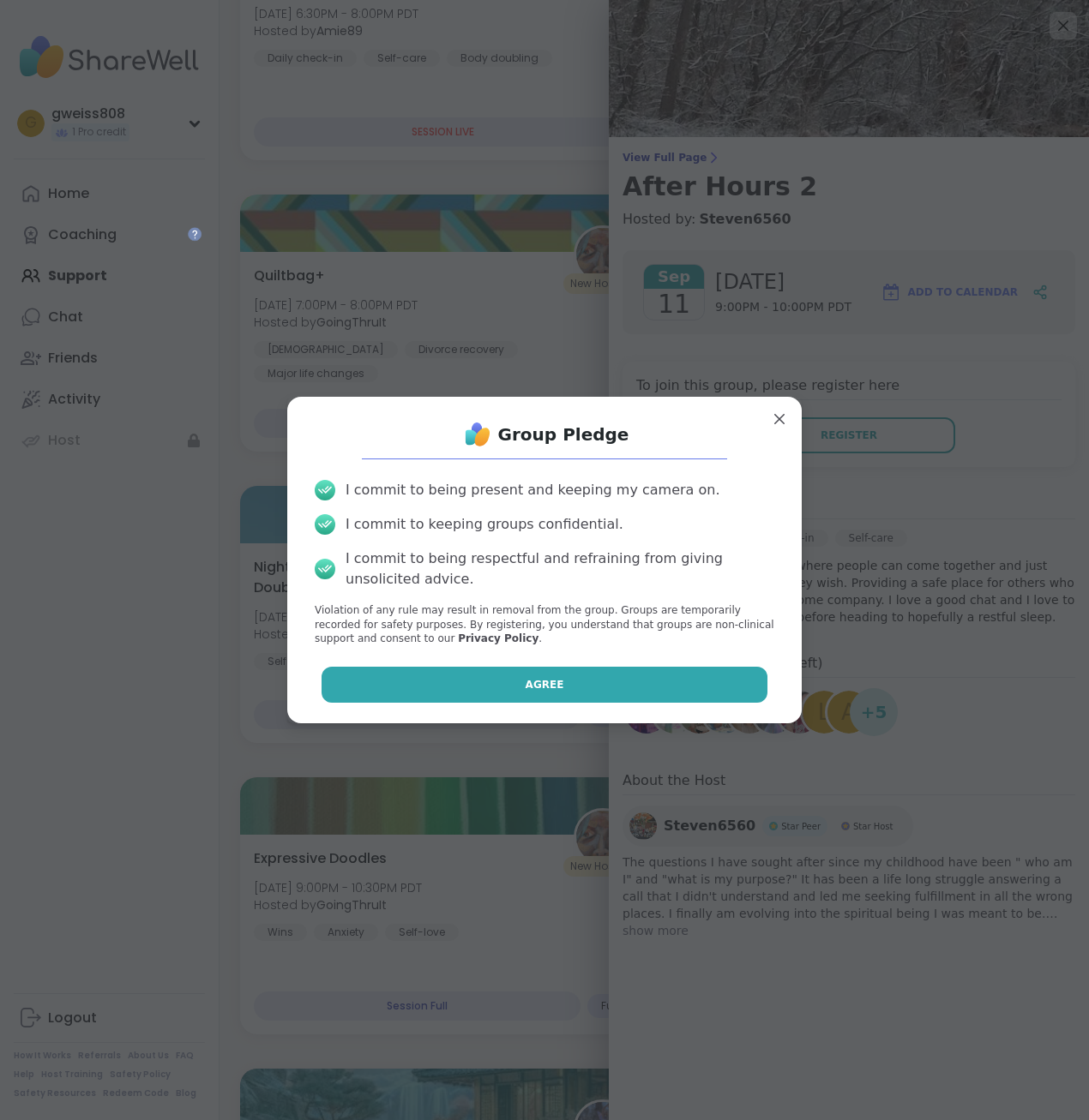
click at [525, 675] on button "Agree" at bounding box center [544, 685] width 446 height 36
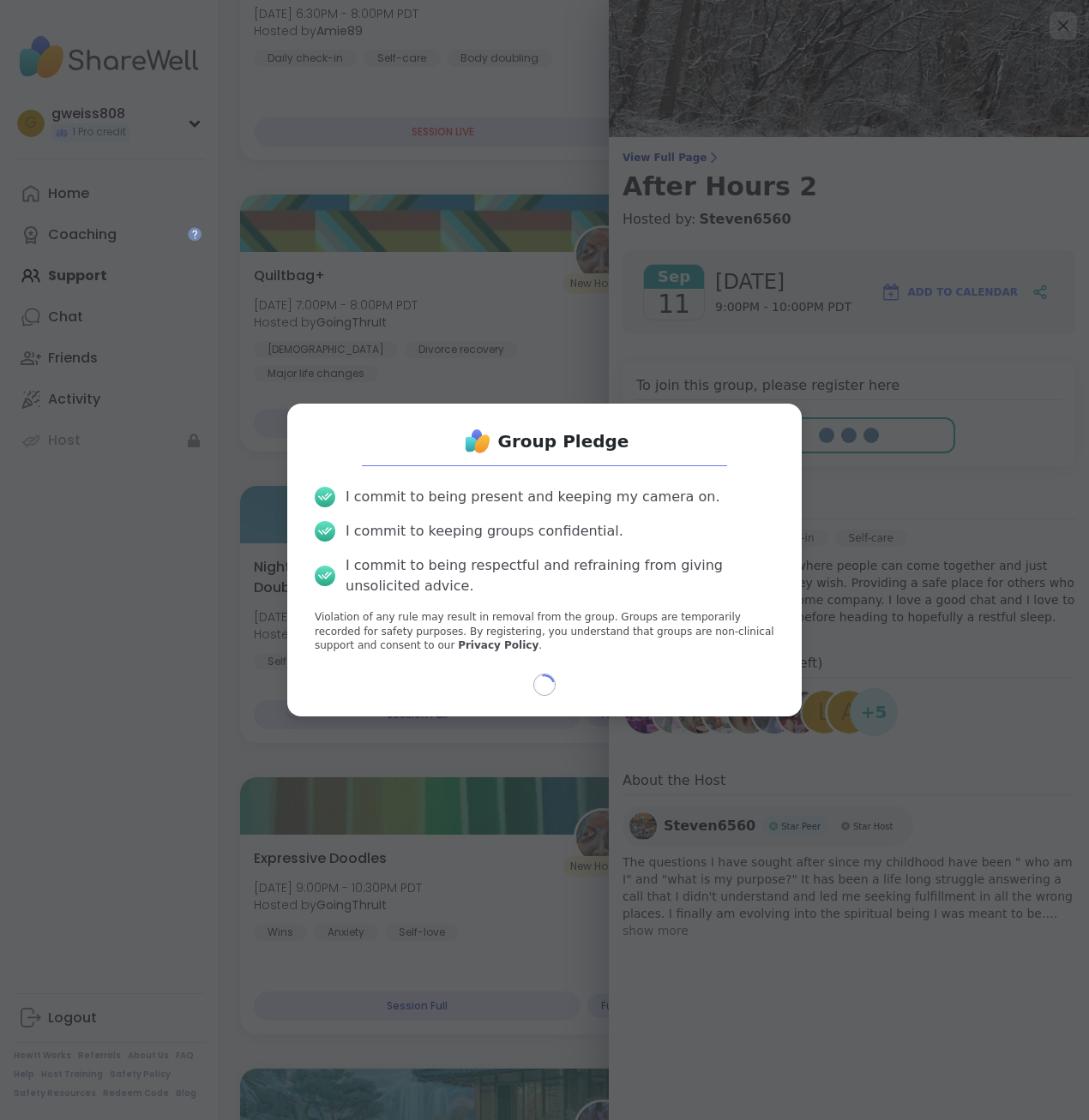
select select "**"
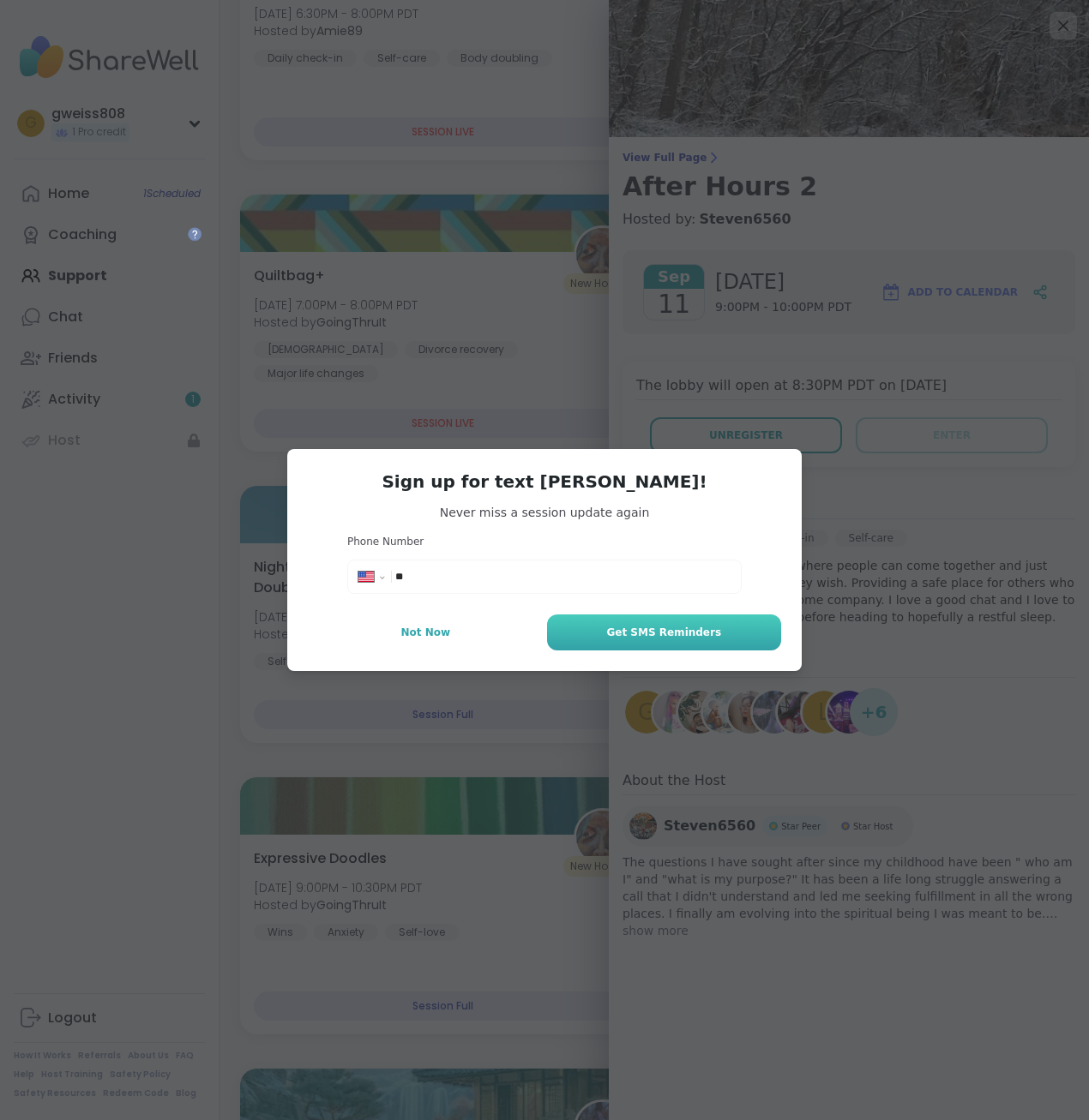
click at [540, 633] on span "Get SMS Reminders" at bounding box center [663, 633] width 115 height 16
click at [540, 561] on div "**********" at bounding box center [544, 577] width 394 height 34
click at [518, 580] on input "**" at bounding box center [563, 577] width 335 height 18
type input "**********"
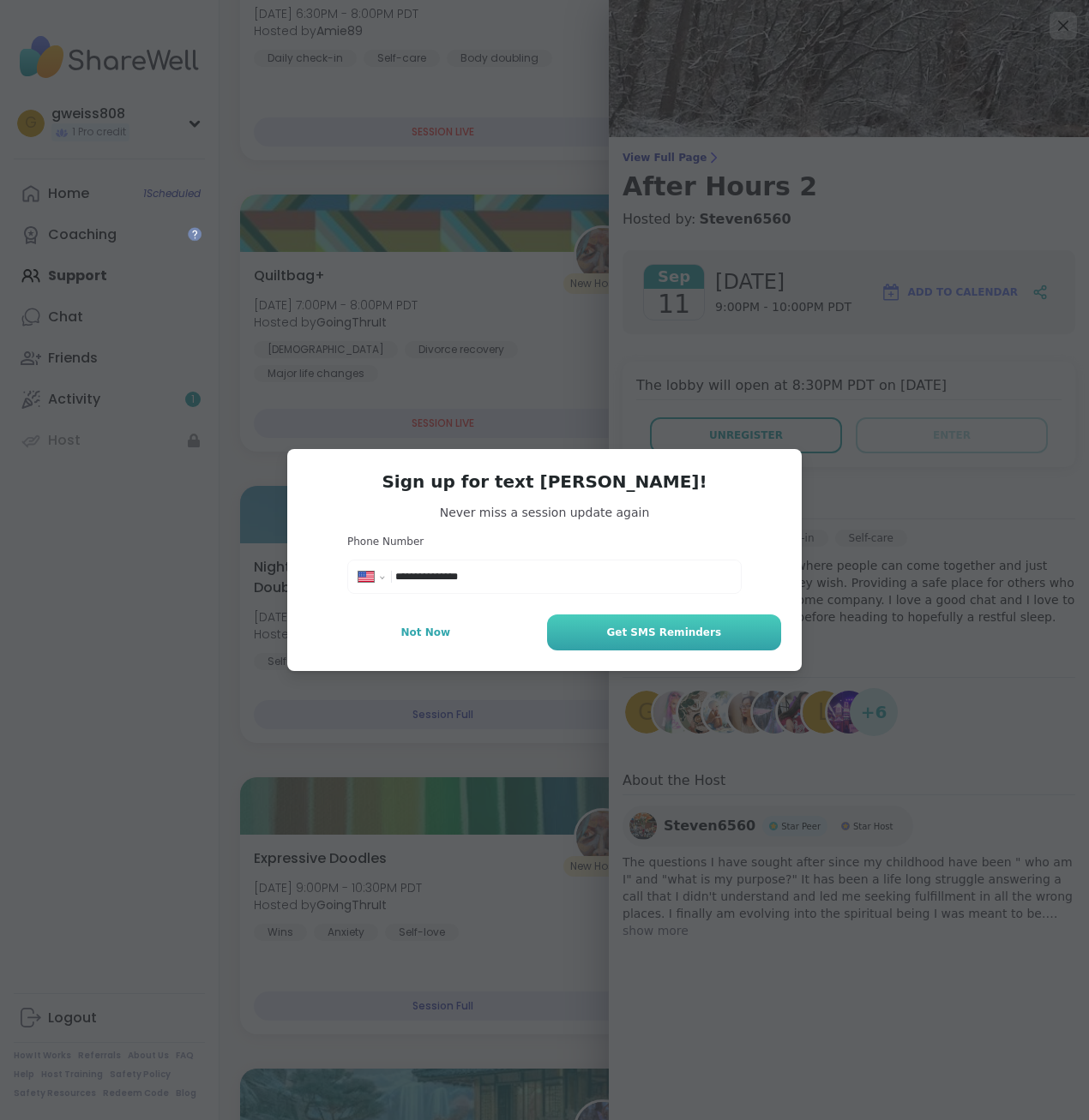
click at [540, 640] on button "Get SMS Reminders" at bounding box center [663, 632] width 234 height 36
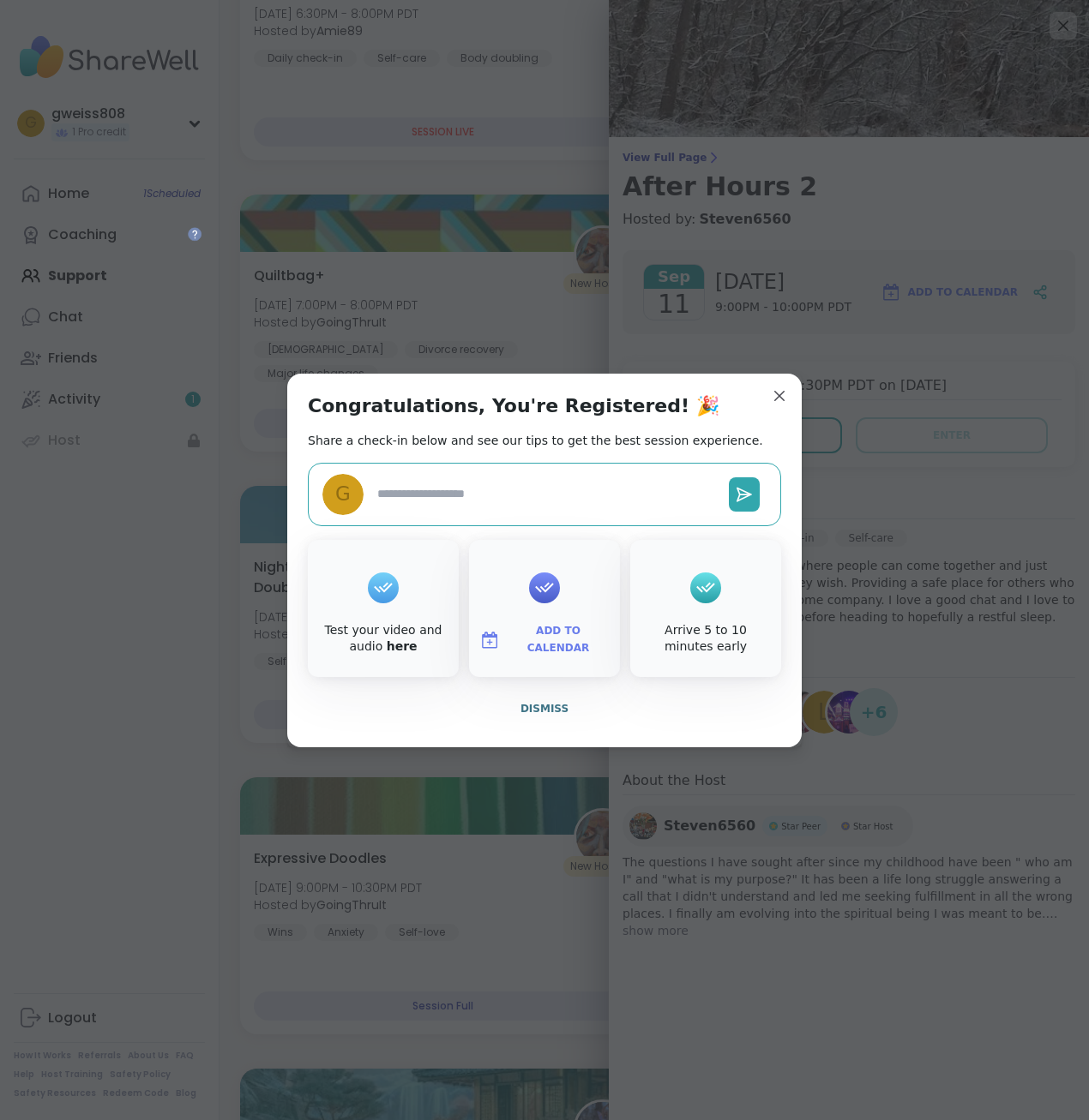
click at [382, 602] on div at bounding box center [384, 587] width 31 height 68
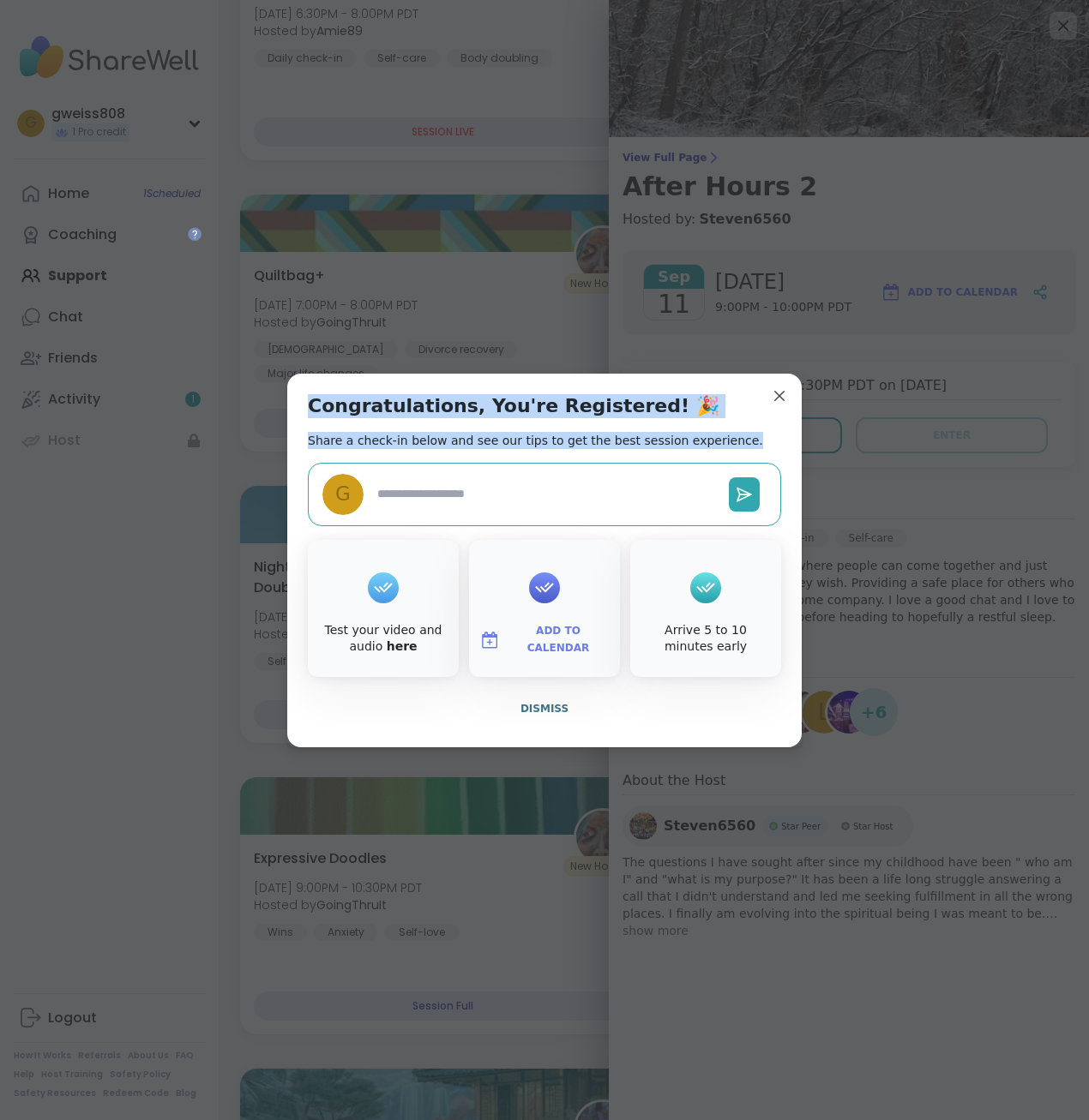
drag, startPoint x: 744, startPoint y: 392, endPoint x: 99, endPoint y: 348, distance: 646.5
click at [97, 348] on div "Congratulations, You're Registered! 🎉 Share a check-in below and see our tips t…" at bounding box center [544, 560] width 1068 height 1120
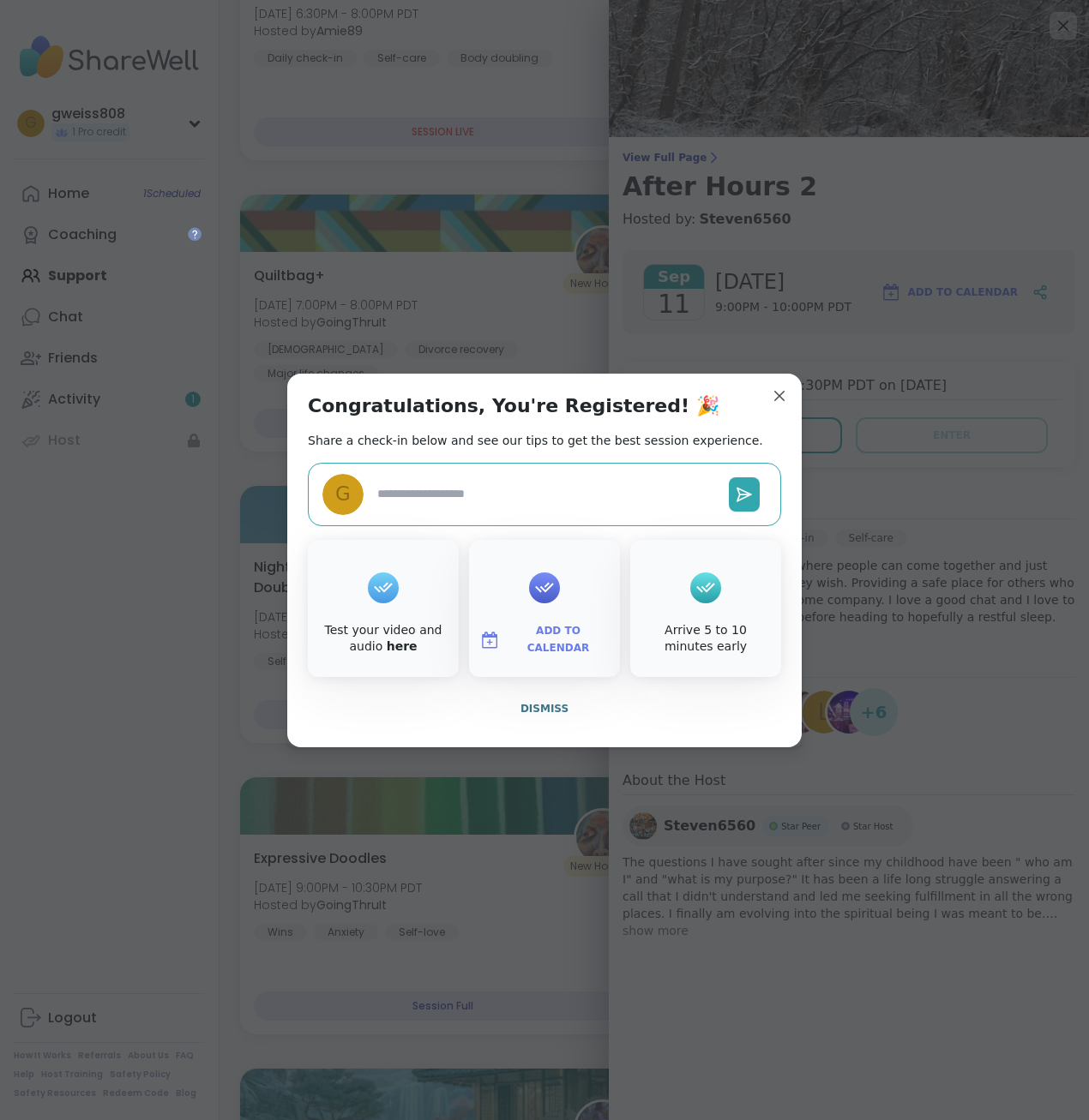
click at [505, 488] on textarea at bounding box center [545, 494] width 352 height 32
click at [505, 489] on textarea at bounding box center [545, 494] width 352 height 32
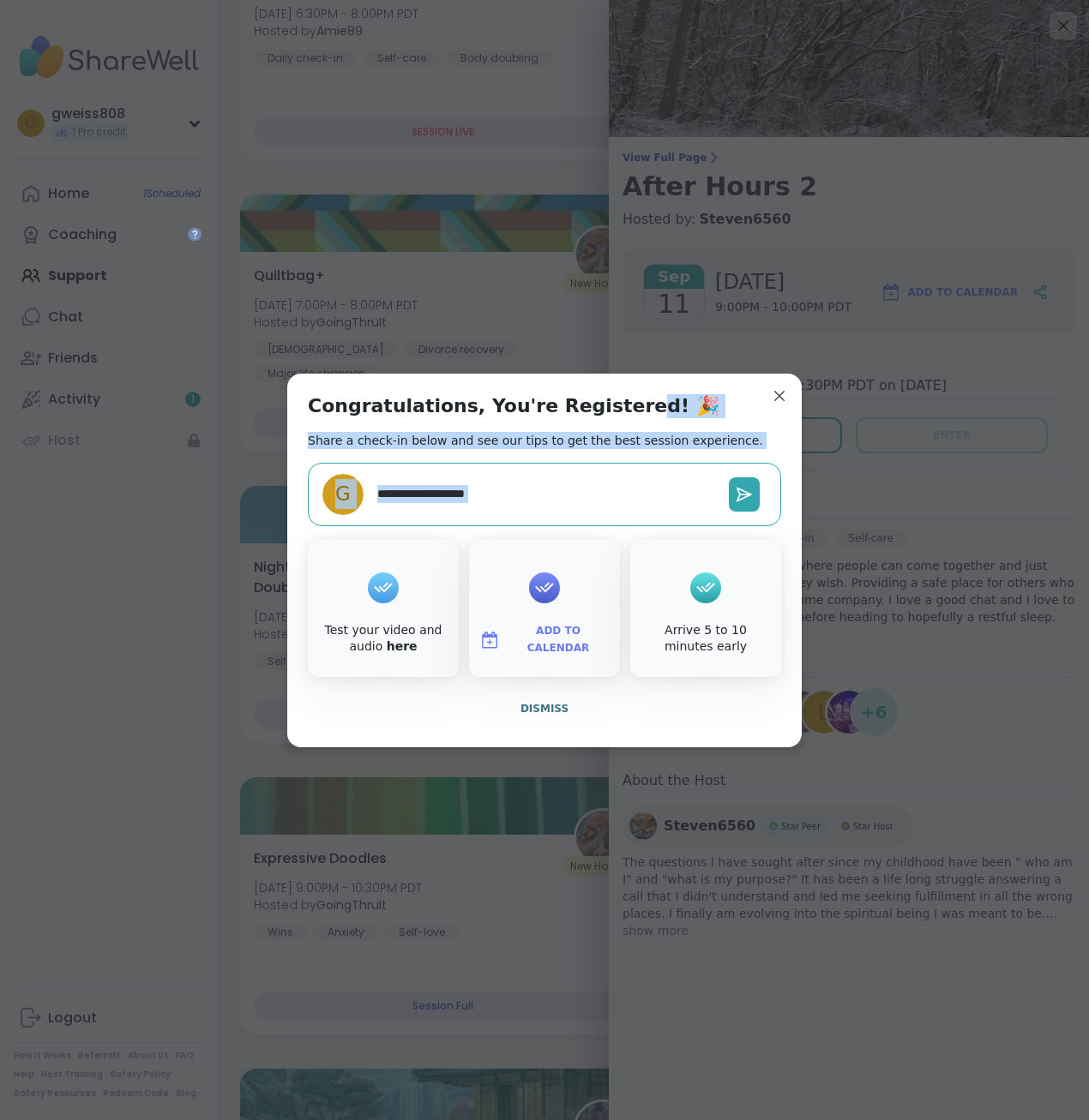
drag, startPoint x: 580, startPoint y: 381, endPoint x: 767, endPoint y: 373, distance: 187.2
click at [540, 373] on div "Congratulations, You're Registered! 🎉 Share a check-in below and see our tips t…" at bounding box center [544, 560] width 1068 height 1120
drag, startPoint x: 767, startPoint y: 373, endPoint x: 652, endPoint y: 392, distance: 116.6
click at [540, 393] on div "Congratulations, You're Registered! 🎉 Share a check-in below and see our tips t…" at bounding box center [544, 561] width 514 height 374
click at [540, 408] on div "Congratulations, You're Registered! 🎉 Share a check-in below and see our tips t…" at bounding box center [544, 561] width 514 height 374
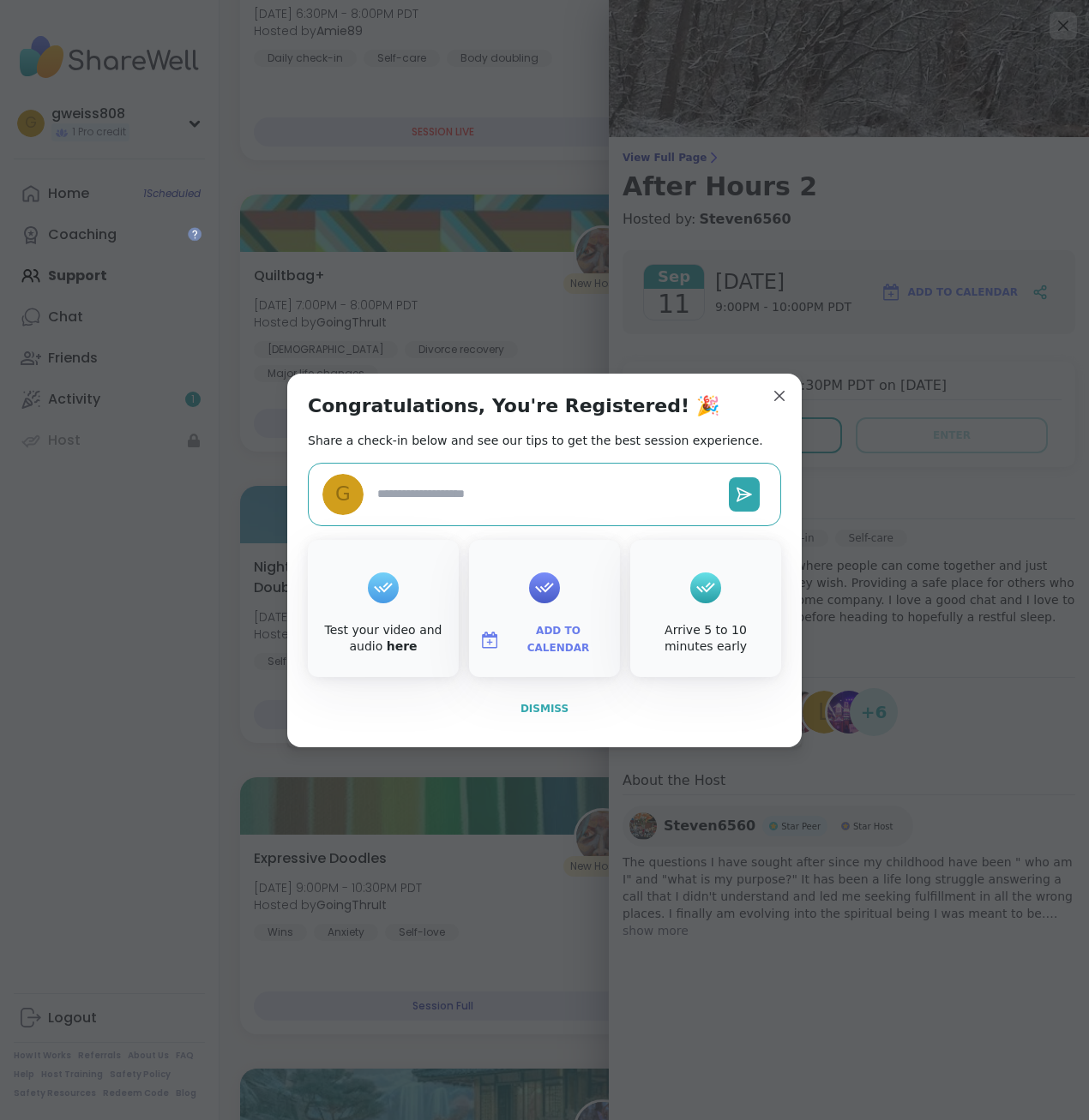
click at [509, 718] on button "Dismiss" at bounding box center [544, 708] width 473 height 36
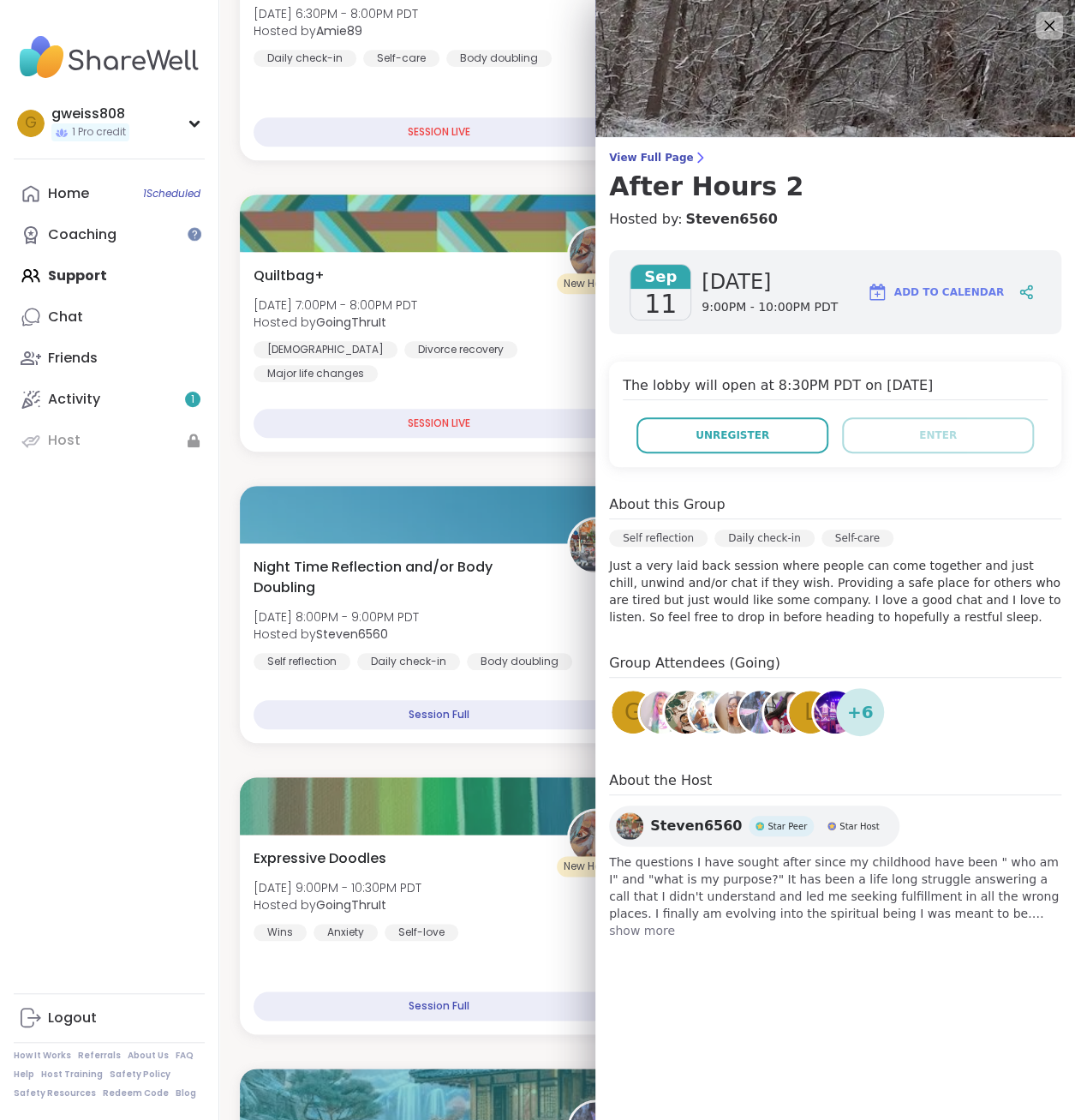
click at [539, 742] on div "Sep 11 Thursday 9:00PM - 10:00PM PDT Add to Calendar The lobby will open at 8:3…" at bounding box center [835, 595] width 480 height 717
click at [539, 13] on div at bounding box center [1050, 25] width 29 height 29
click at [539, 19] on icon at bounding box center [1050, 25] width 21 height 21
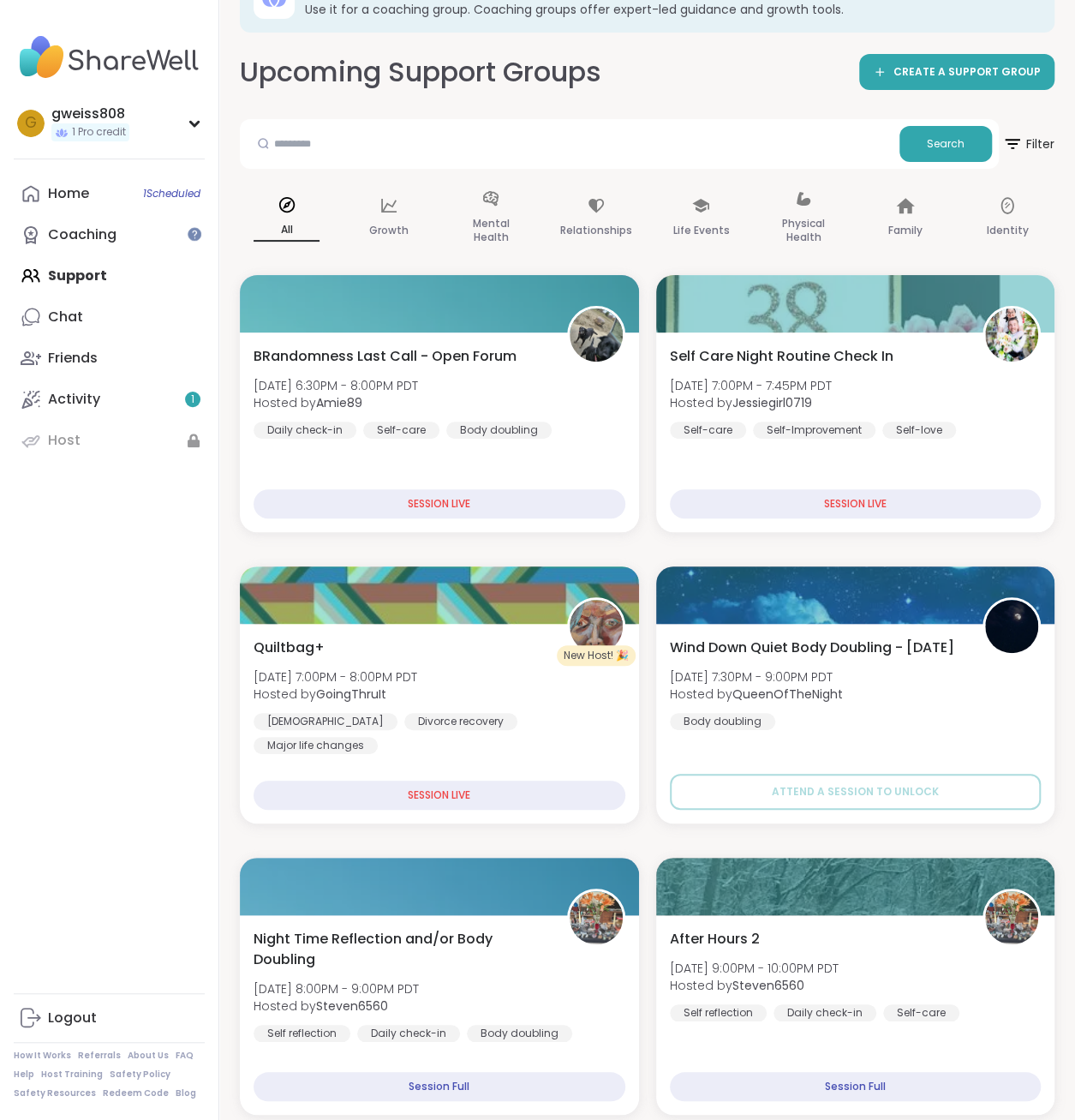
scroll to position [142, 0]
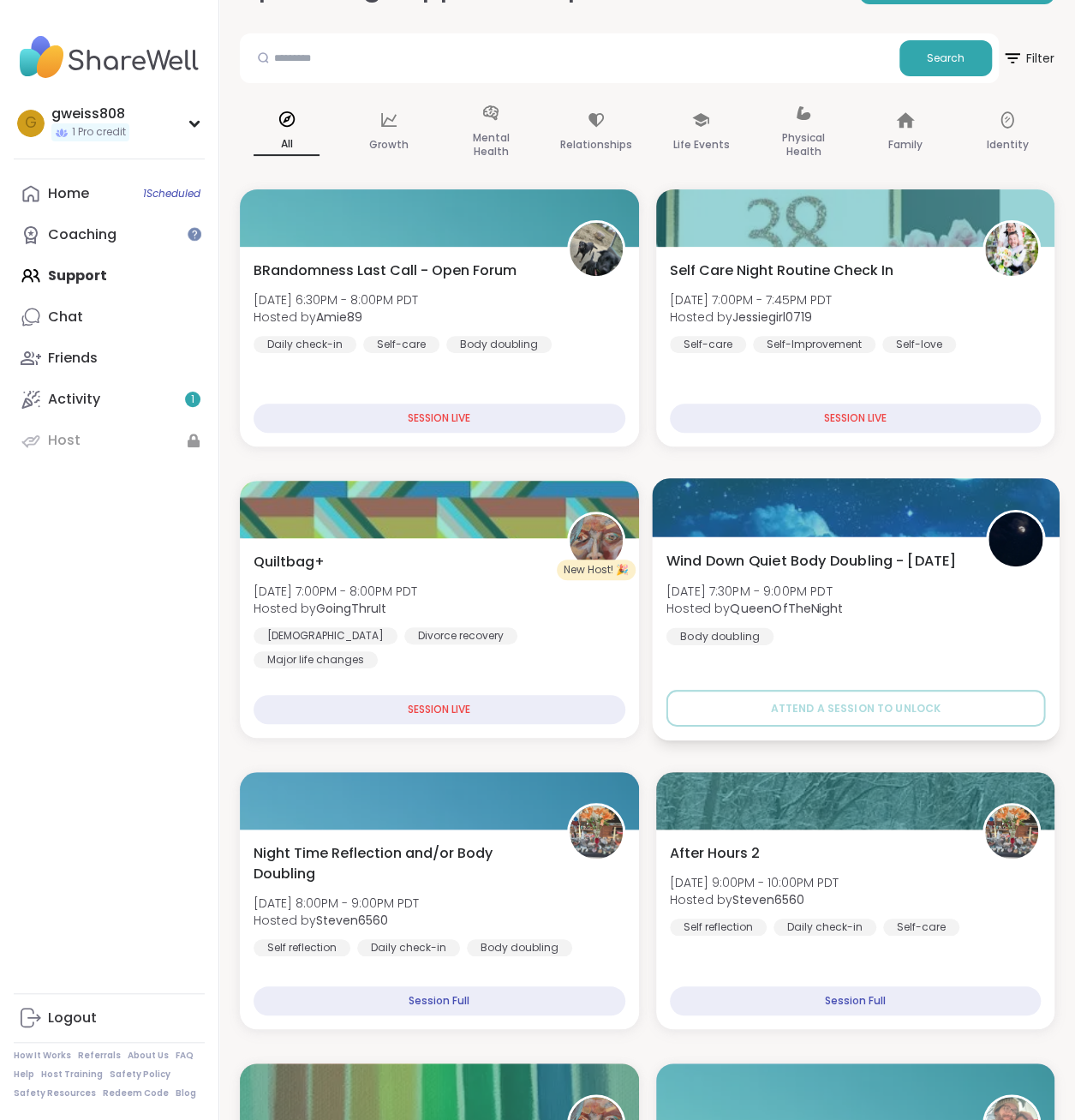
click at [539, 561] on span "Wind Down Quiet Body Doubling - [DATE]" at bounding box center [811, 560] width 290 height 20
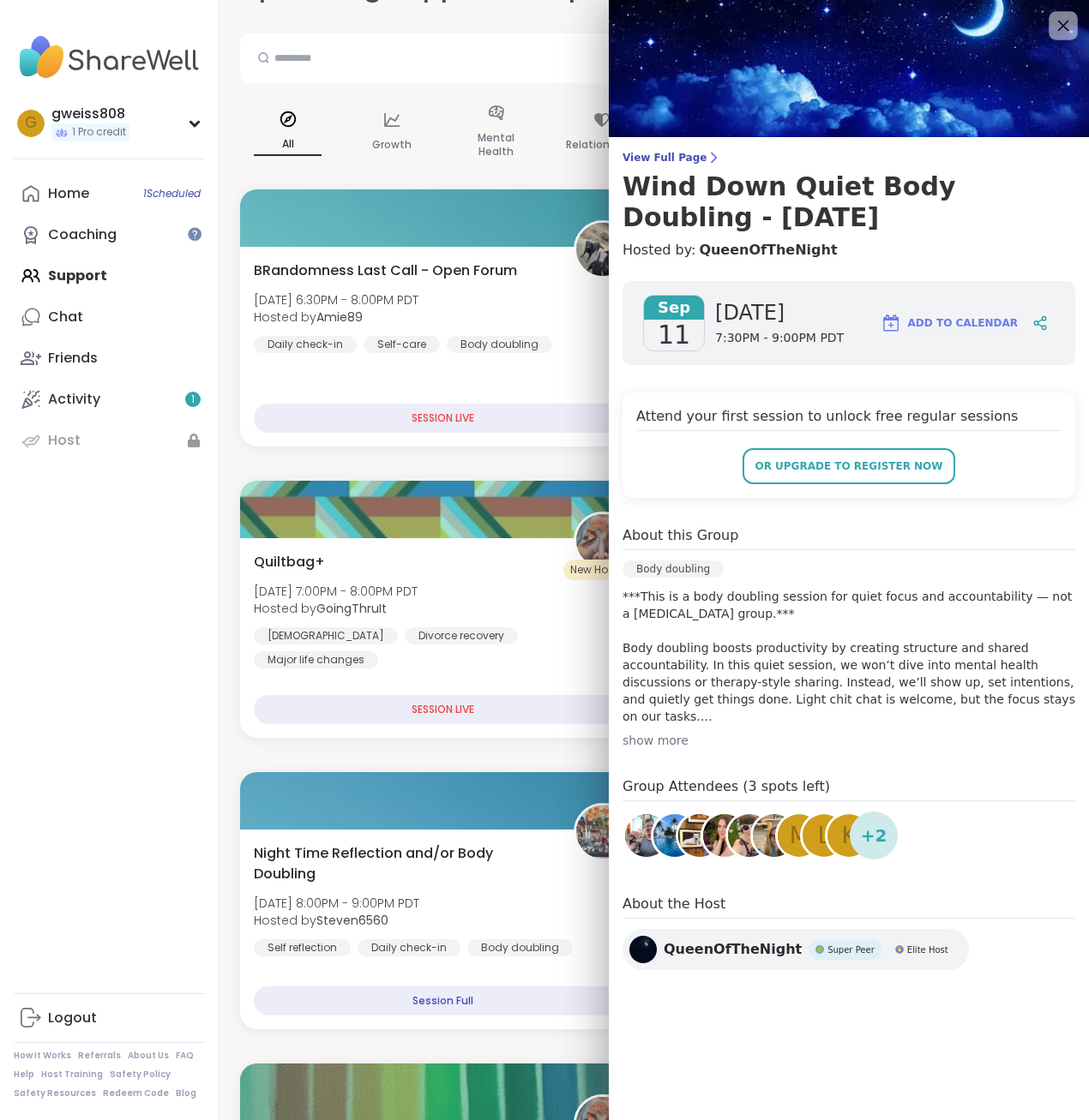
click at [540, 25] on div at bounding box center [1063, 25] width 29 height 29
click at [540, 20] on icon at bounding box center [1063, 25] width 11 height 11
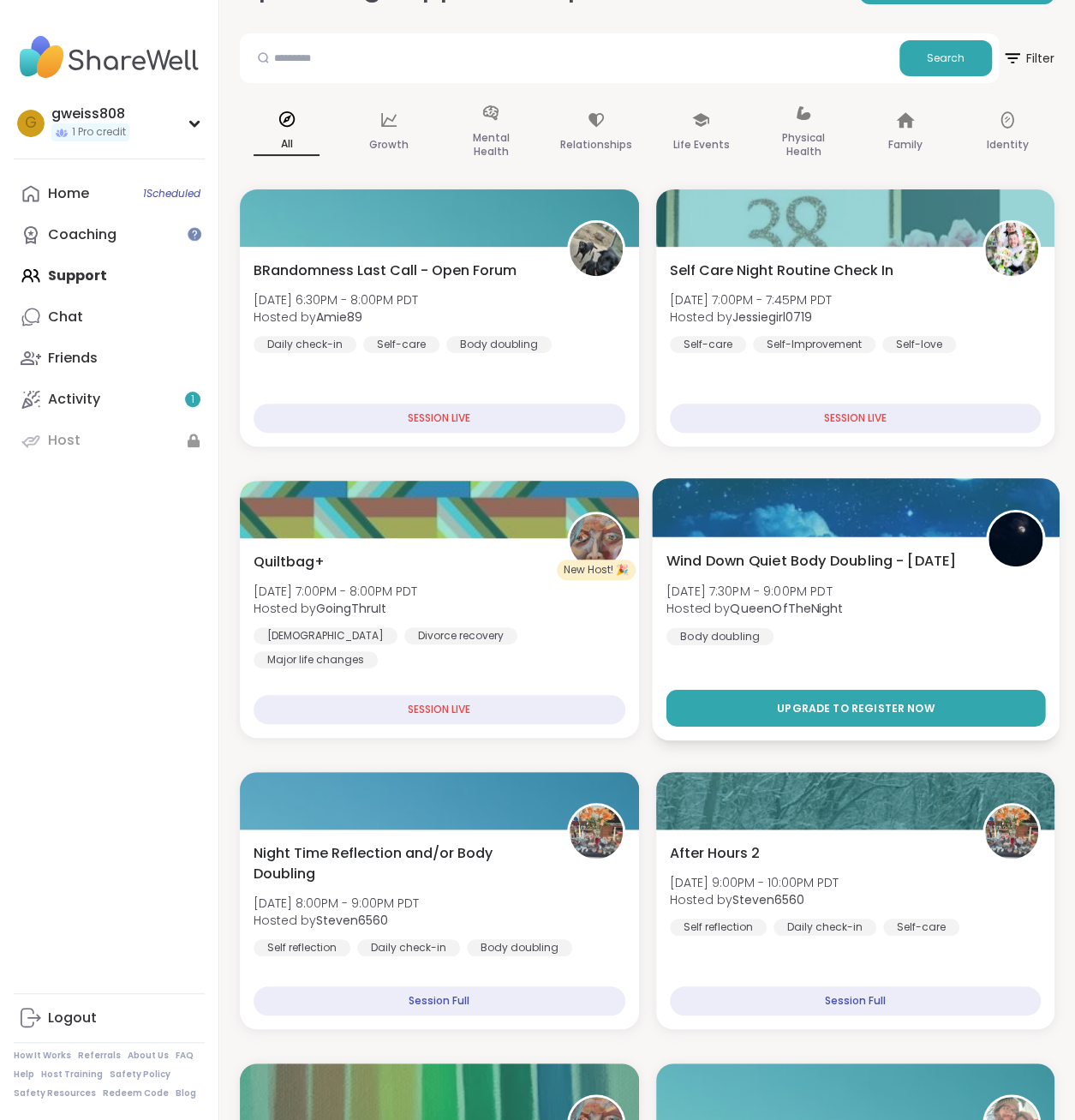
click at [539, 712] on span "Upgrade to register now" at bounding box center [855, 708] width 158 height 16
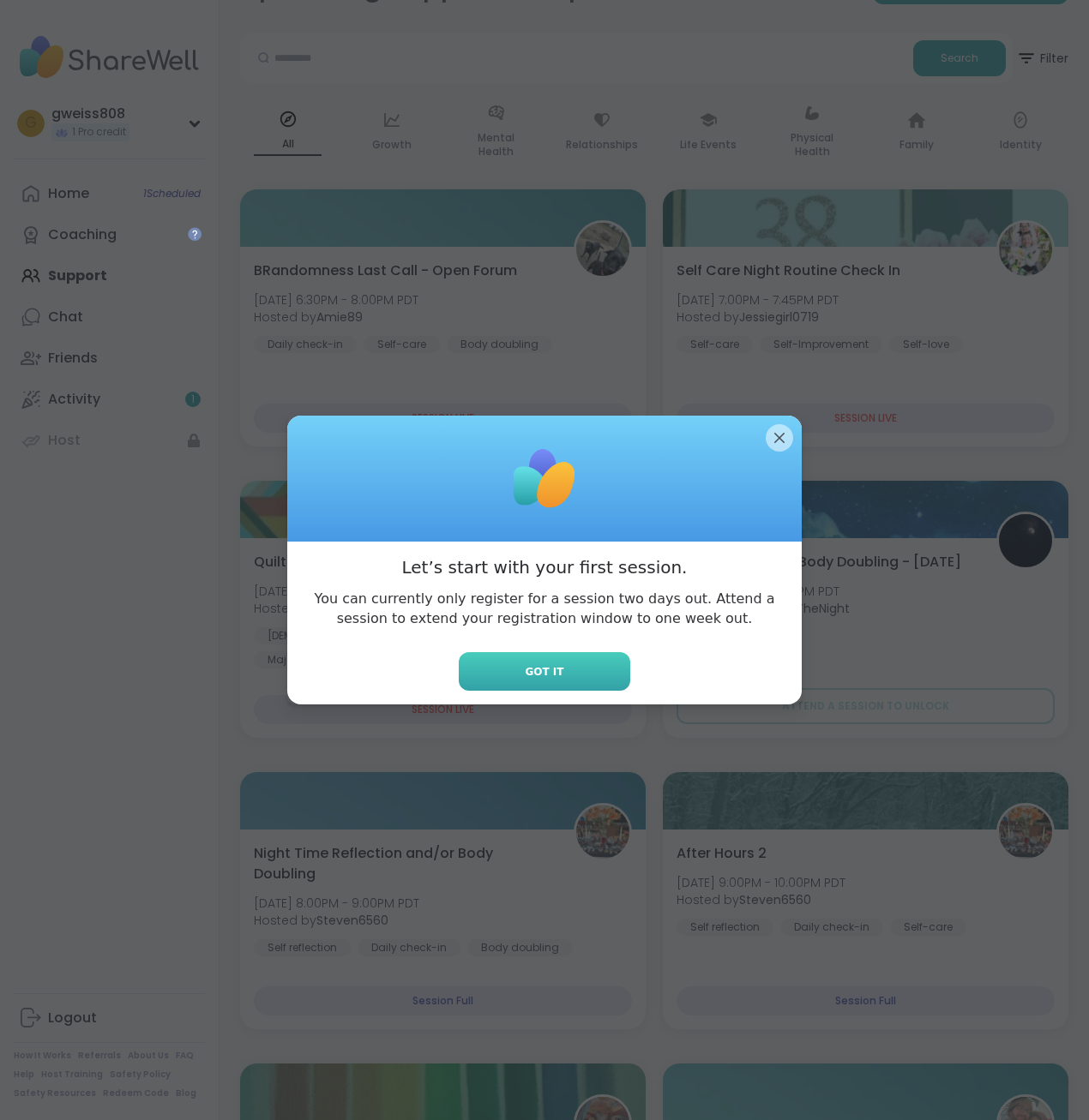
click at [513, 670] on button "Got it" at bounding box center [544, 672] width 171 height 39
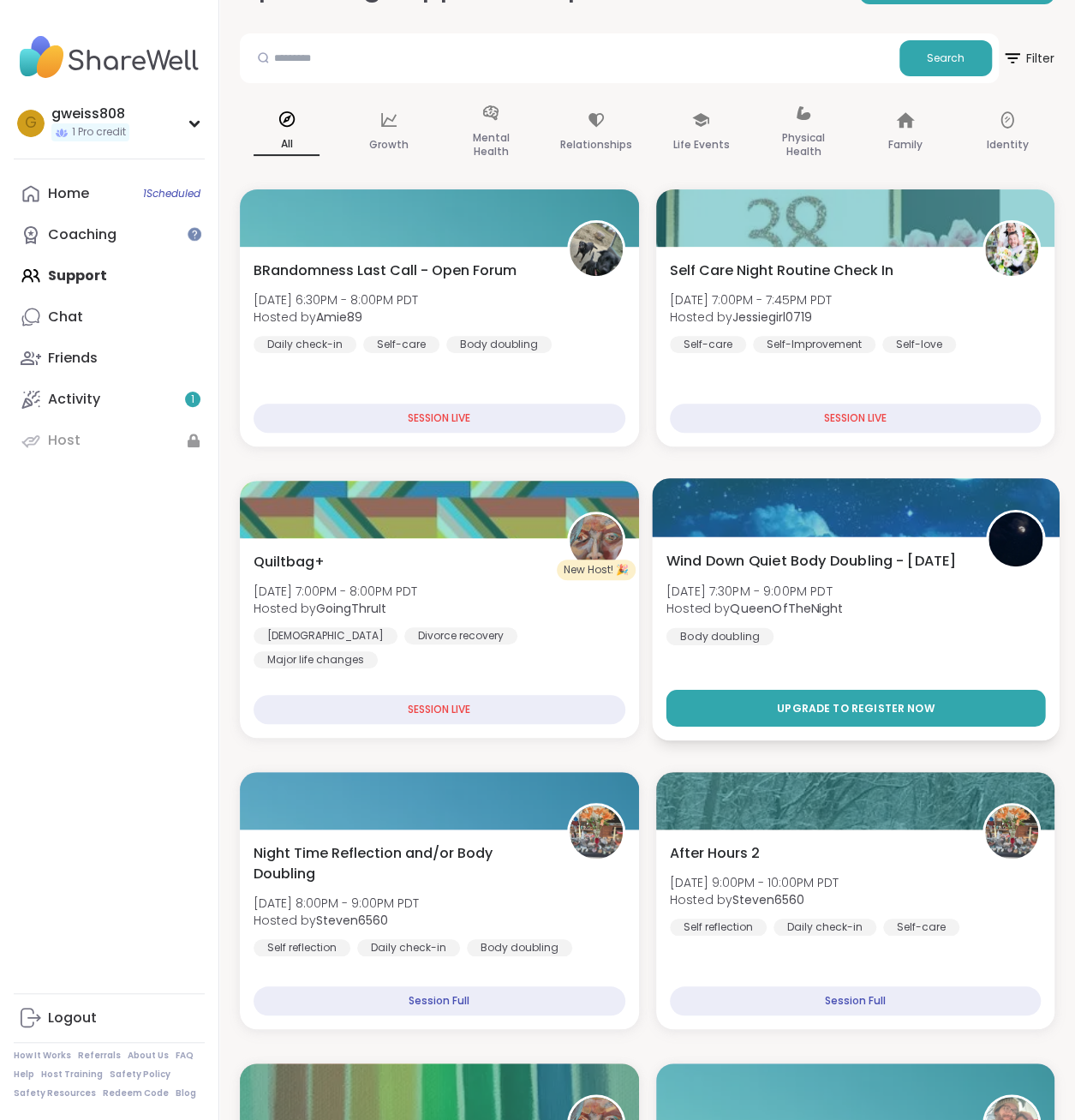
click at [539, 703] on span "Upgrade to register now" at bounding box center [855, 708] width 158 height 16
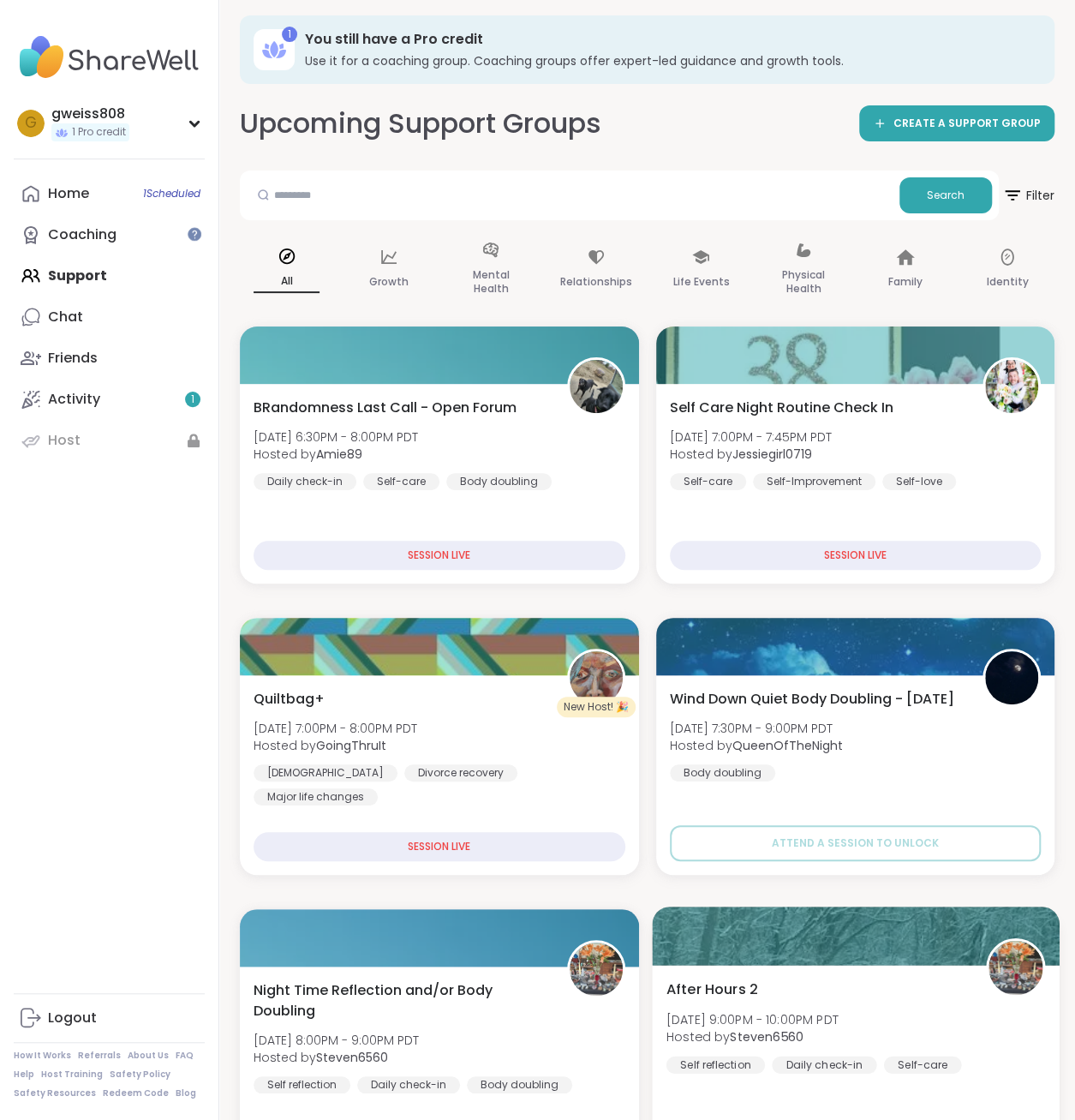
scroll to position [0, 0]
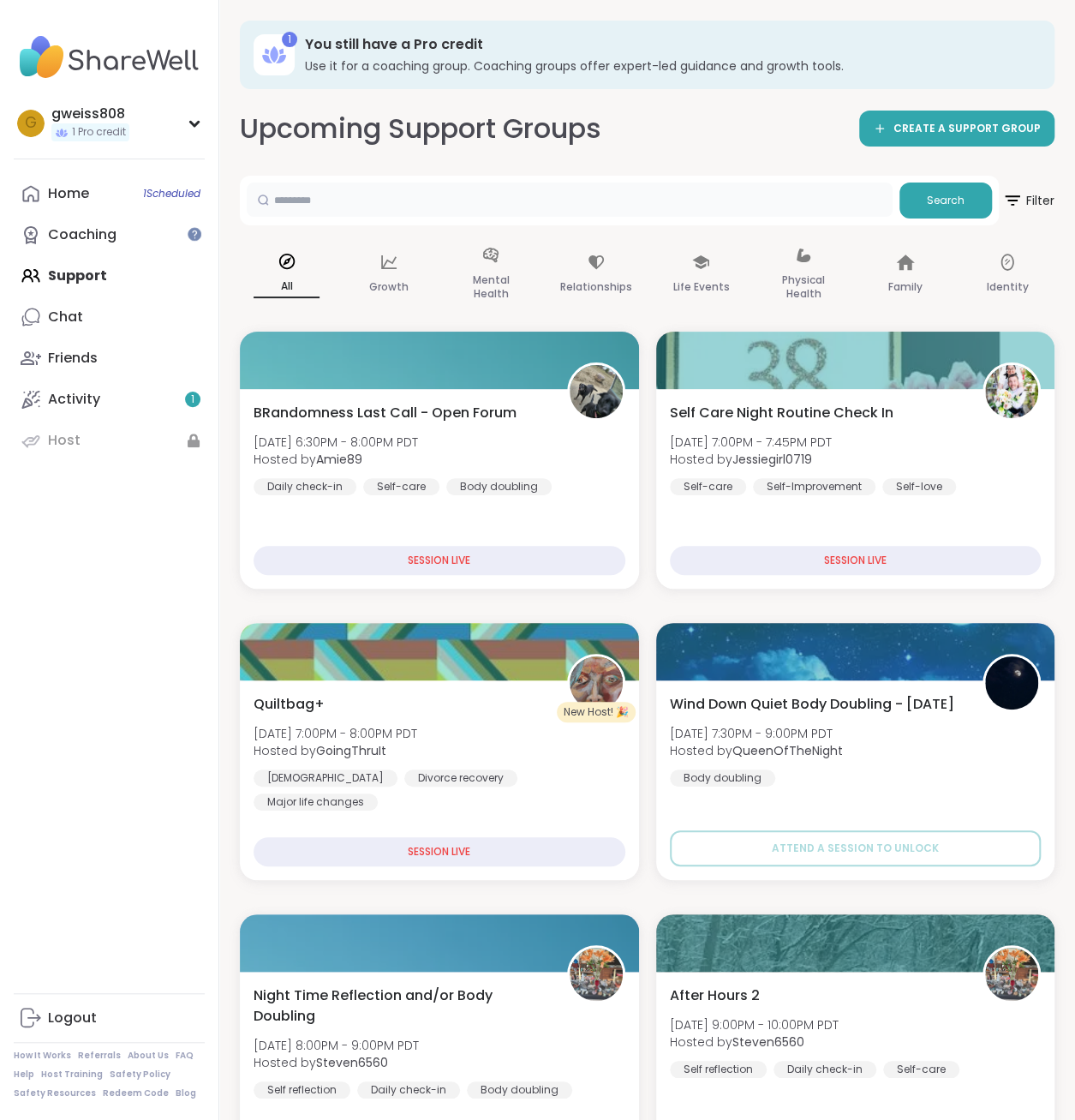
click at [510, 205] on input "text" at bounding box center [570, 199] width 647 height 34
type input "*********"
click at [539, 194] on button "Search" at bounding box center [945, 200] width 93 height 36
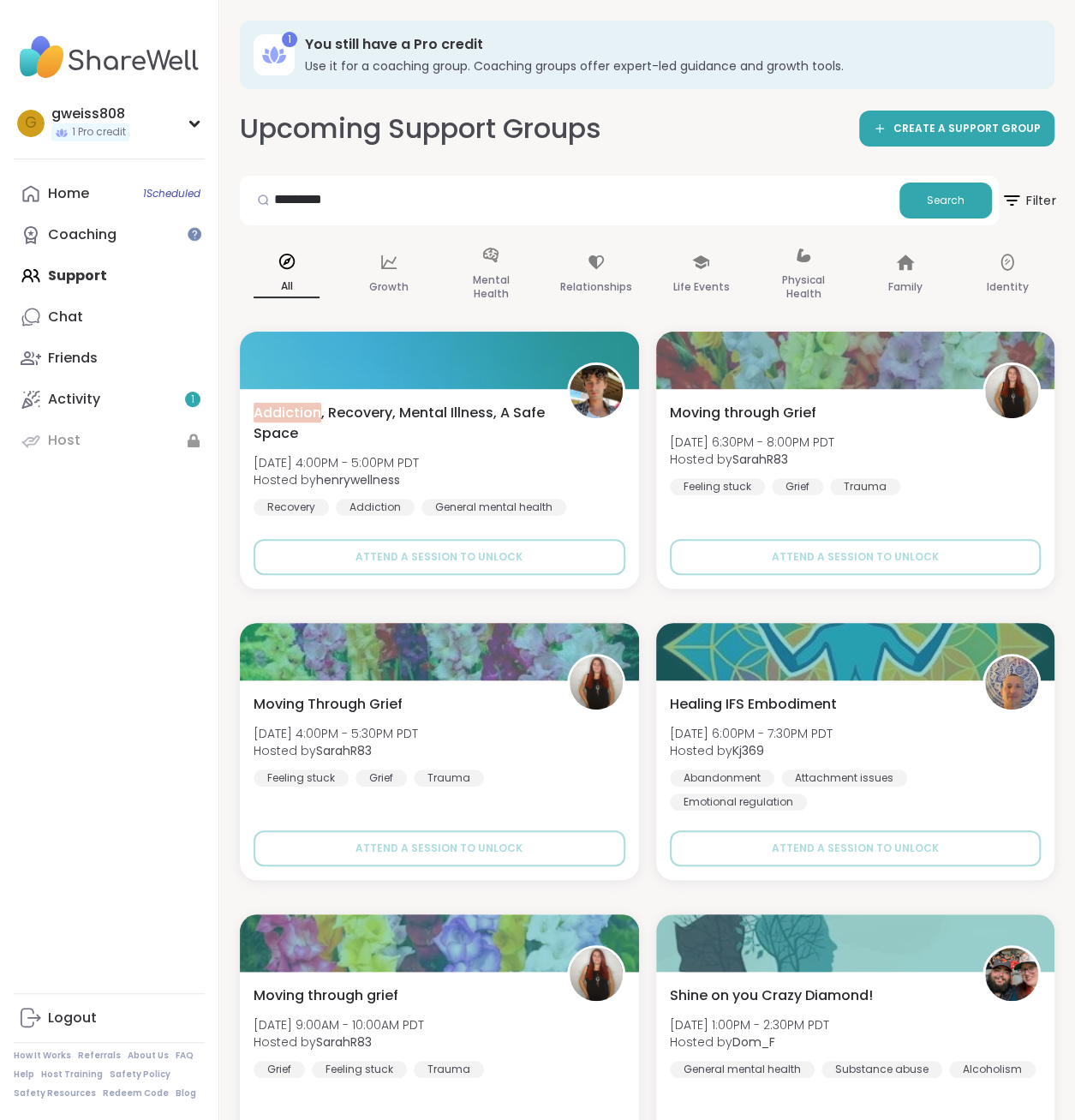
click at [539, 204] on span "Filter" at bounding box center [1028, 201] width 55 height 43
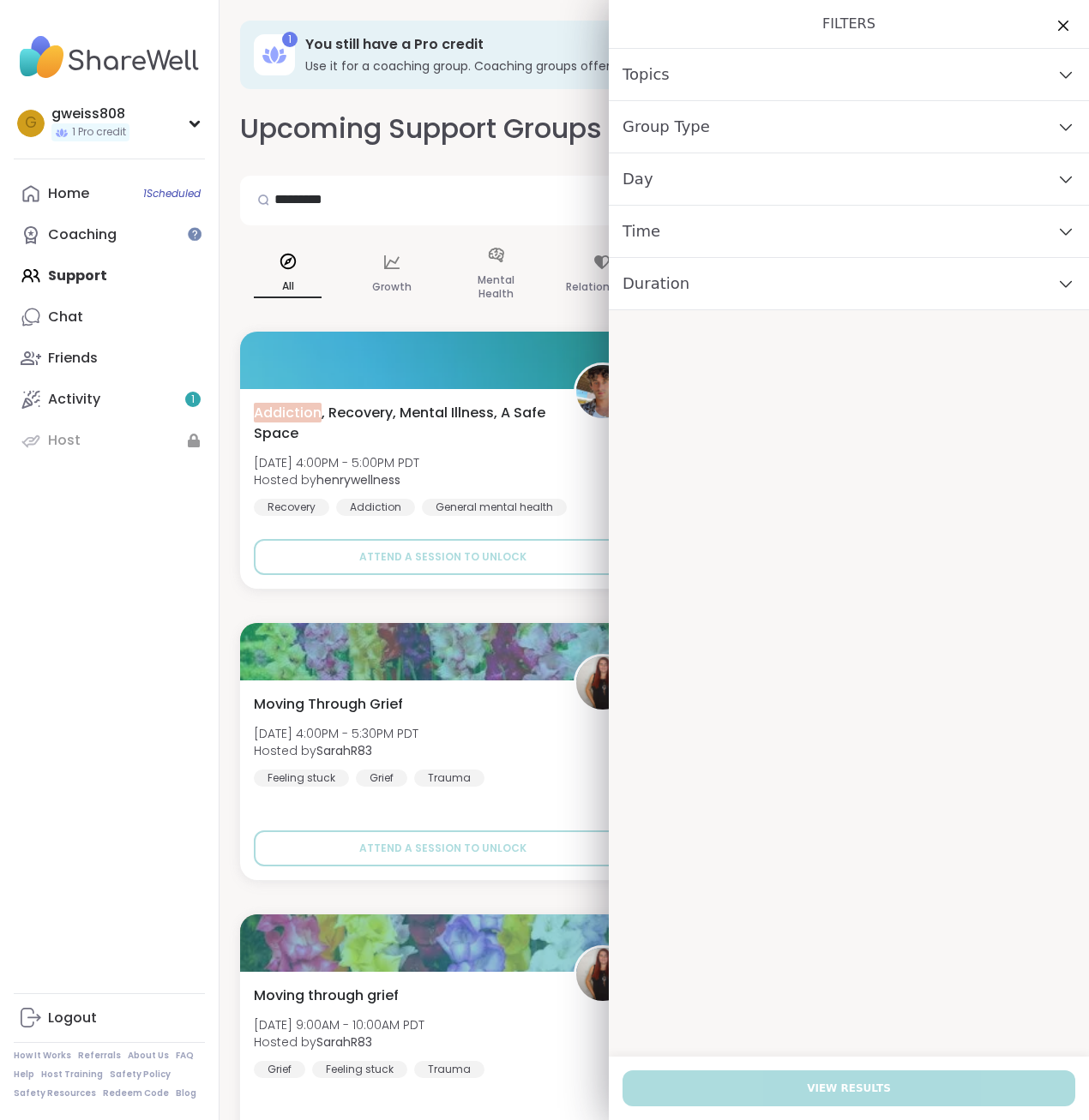
click at [540, 182] on div "Day" at bounding box center [848, 180] width 480 height 53
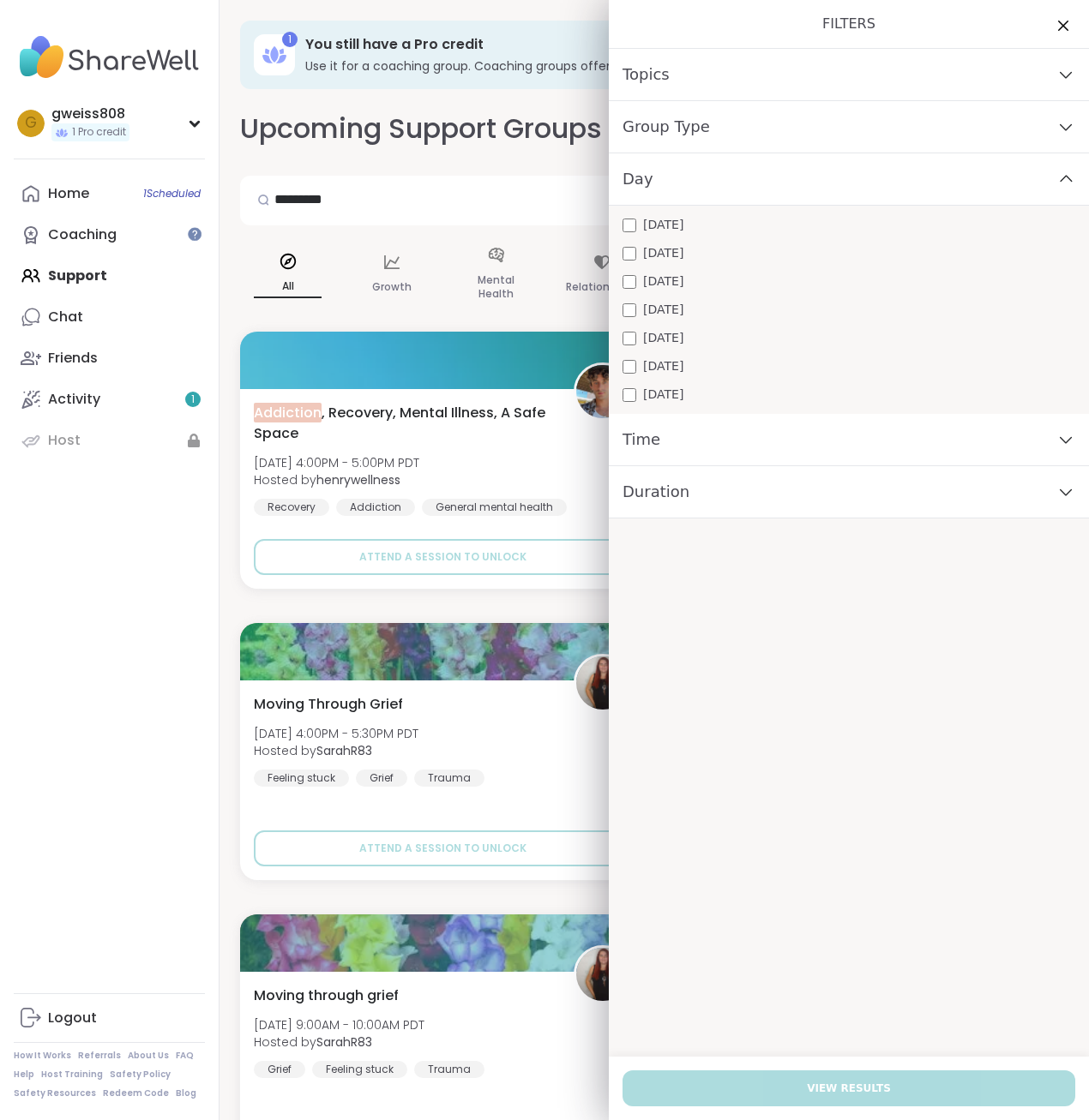
click at [540, 316] on span "[DATE]" at bounding box center [662, 310] width 40 height 18
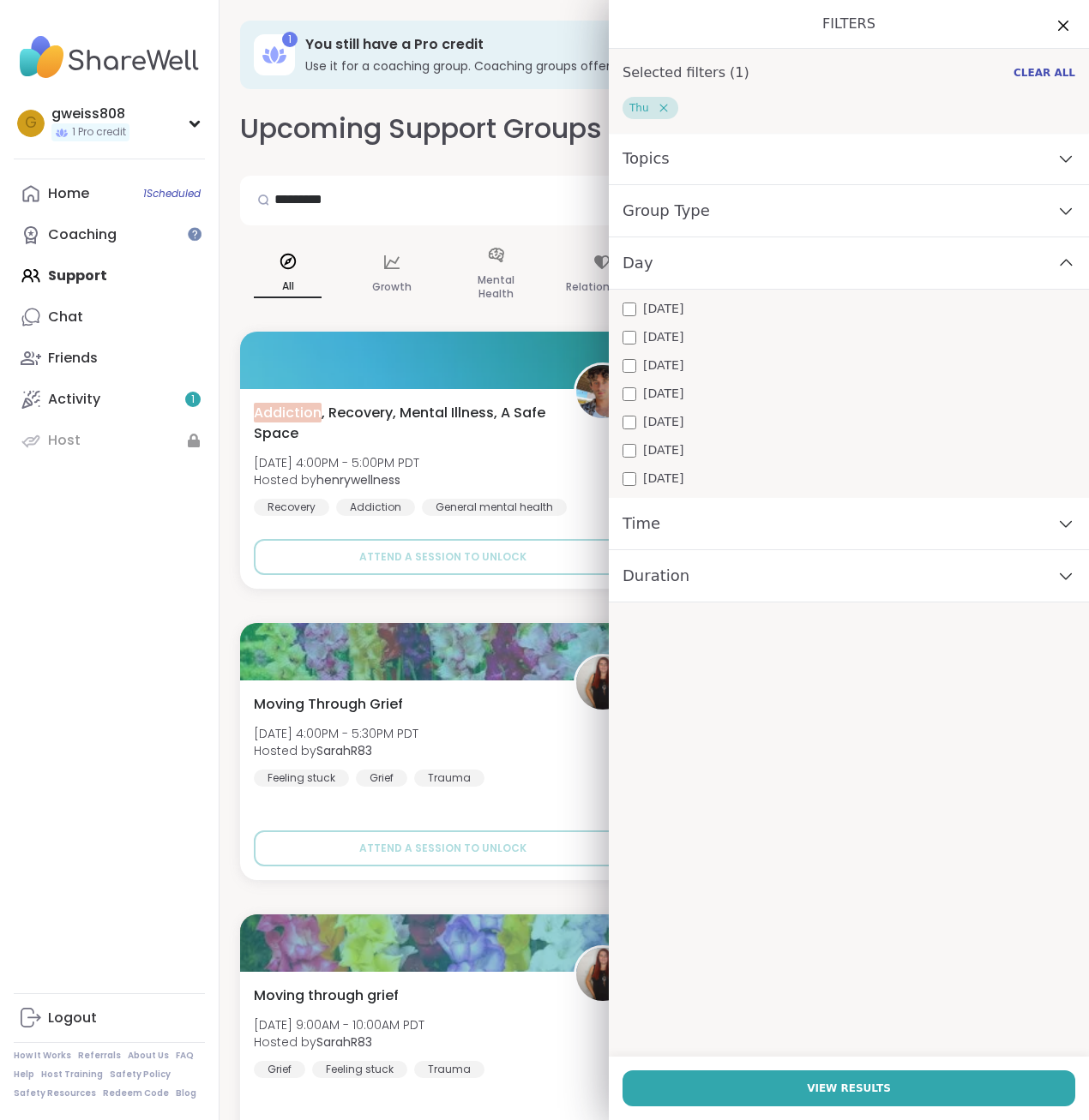
click at [540, 526] on div "Time" at bounding box center [848, 524] width 480 height 53
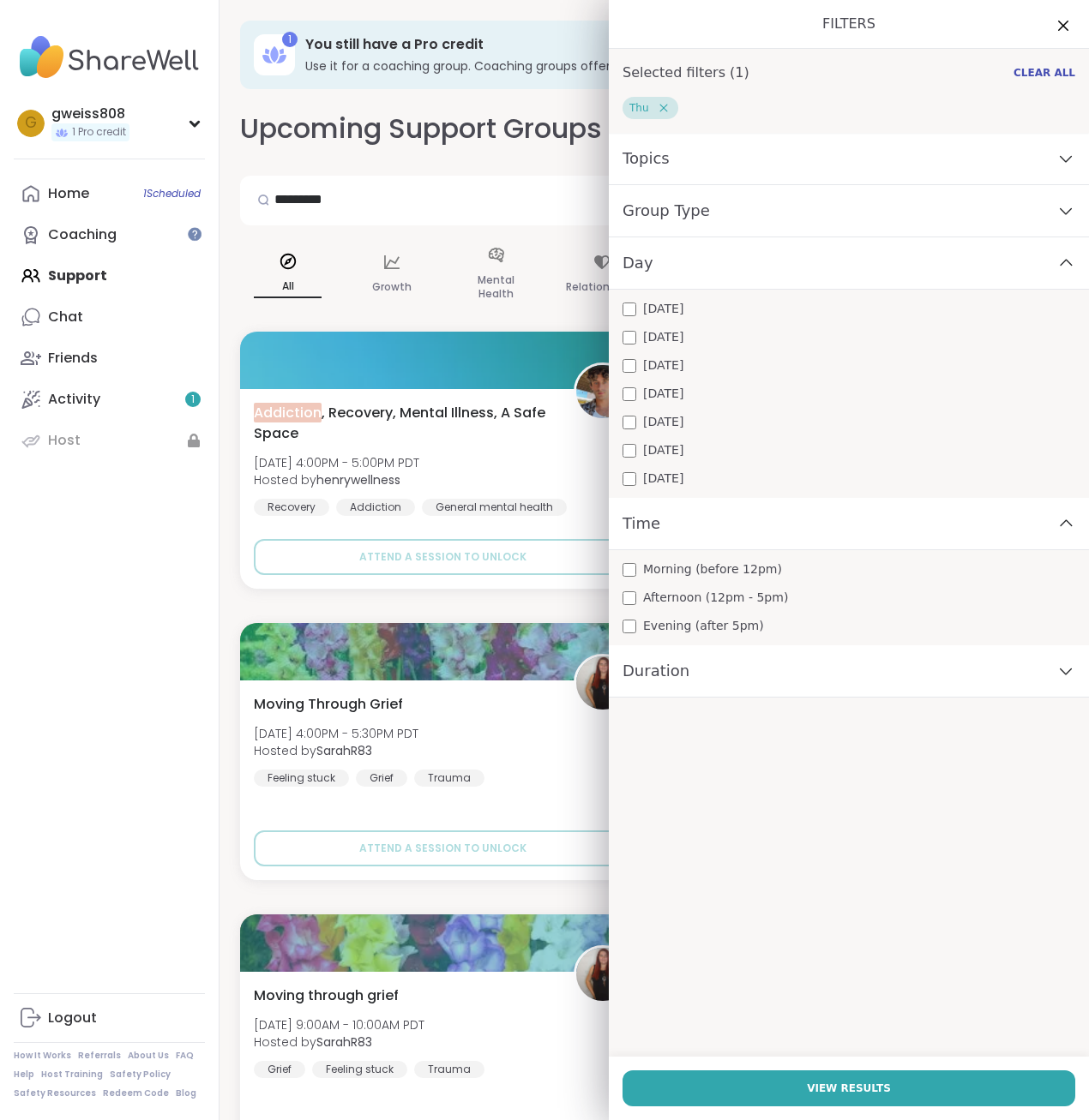
click at [540, 617] on span "Evening (after 5pm)" at bounding box center [703, 626] width 121 height 18
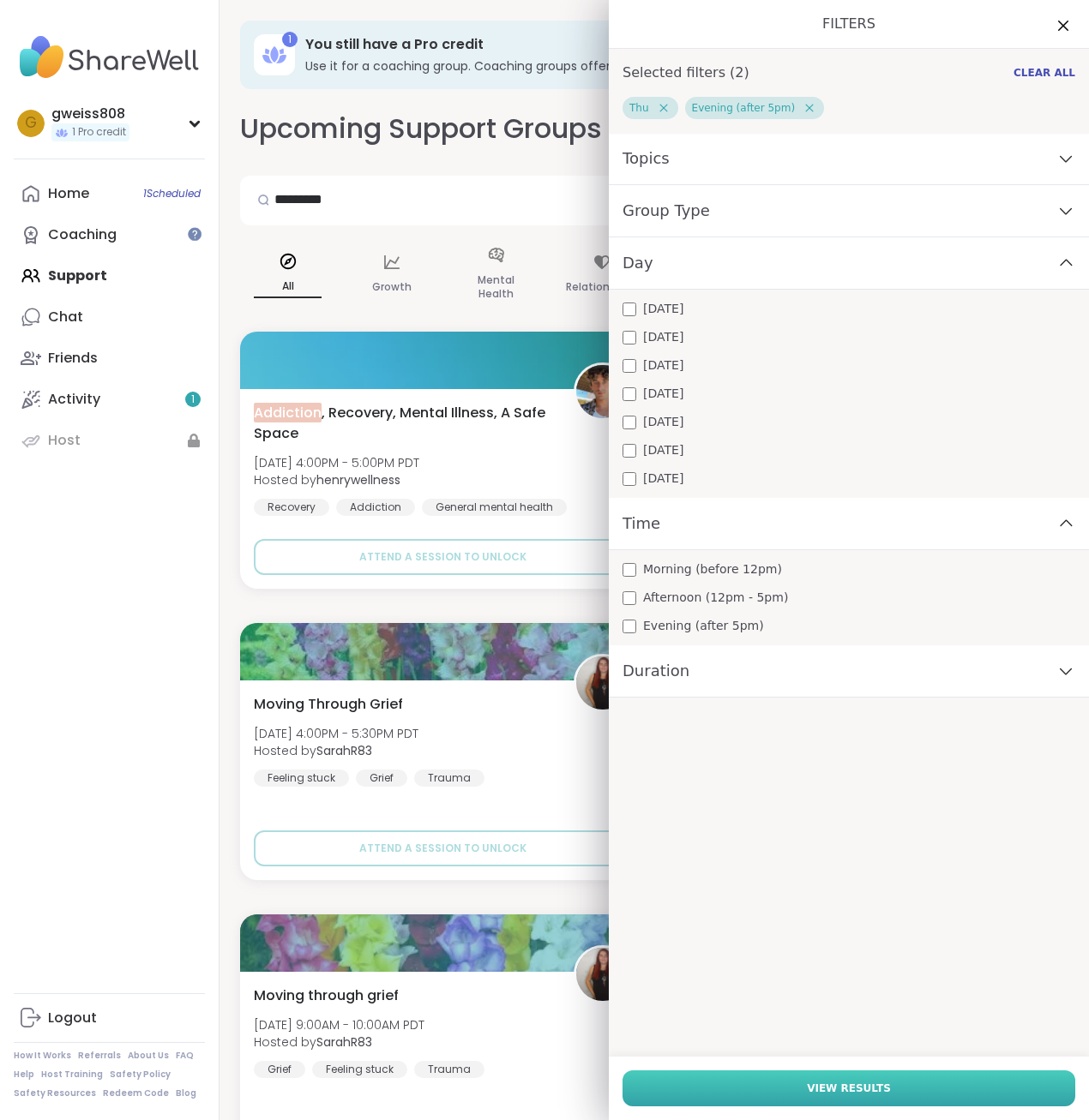
click at [540, 1089] on span "View Results" at bounding box center [848, 1089] width 84 height 16
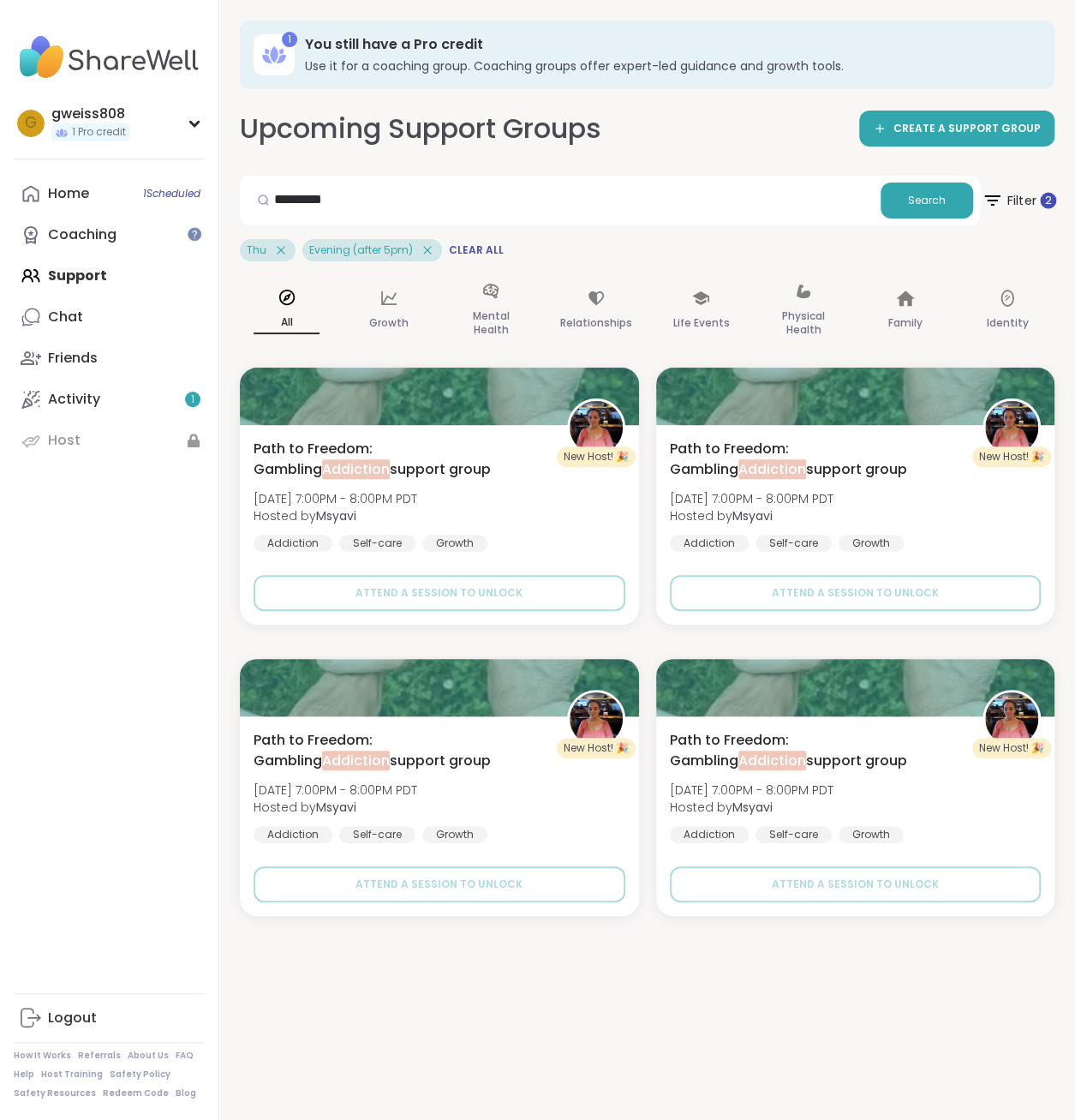
click at [539, 197] on icon at bounding box center [992, 200] width 21 height 21
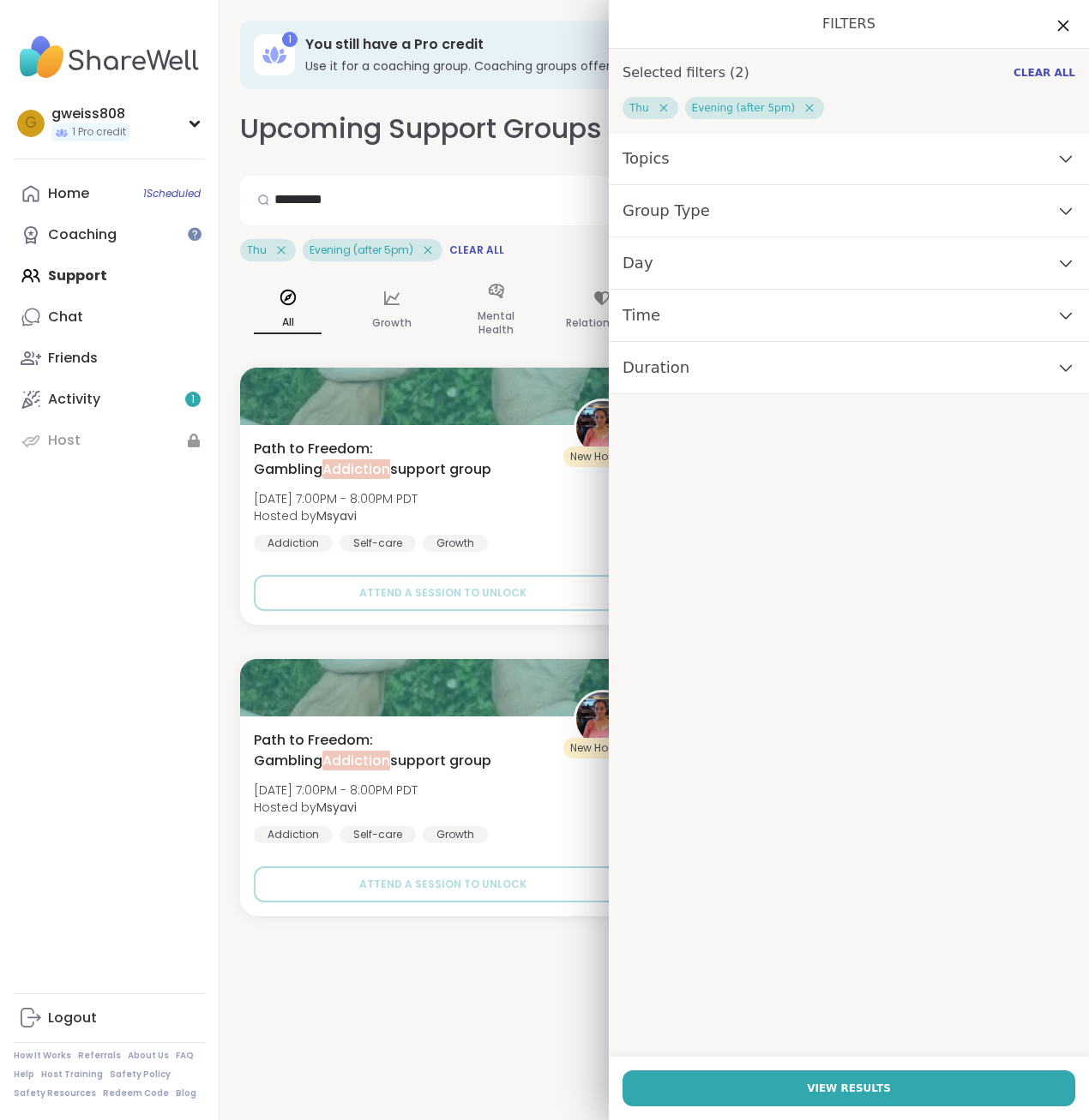
click at [540, 27] on icon at bounding box center [1063, 25] width 11 height 11
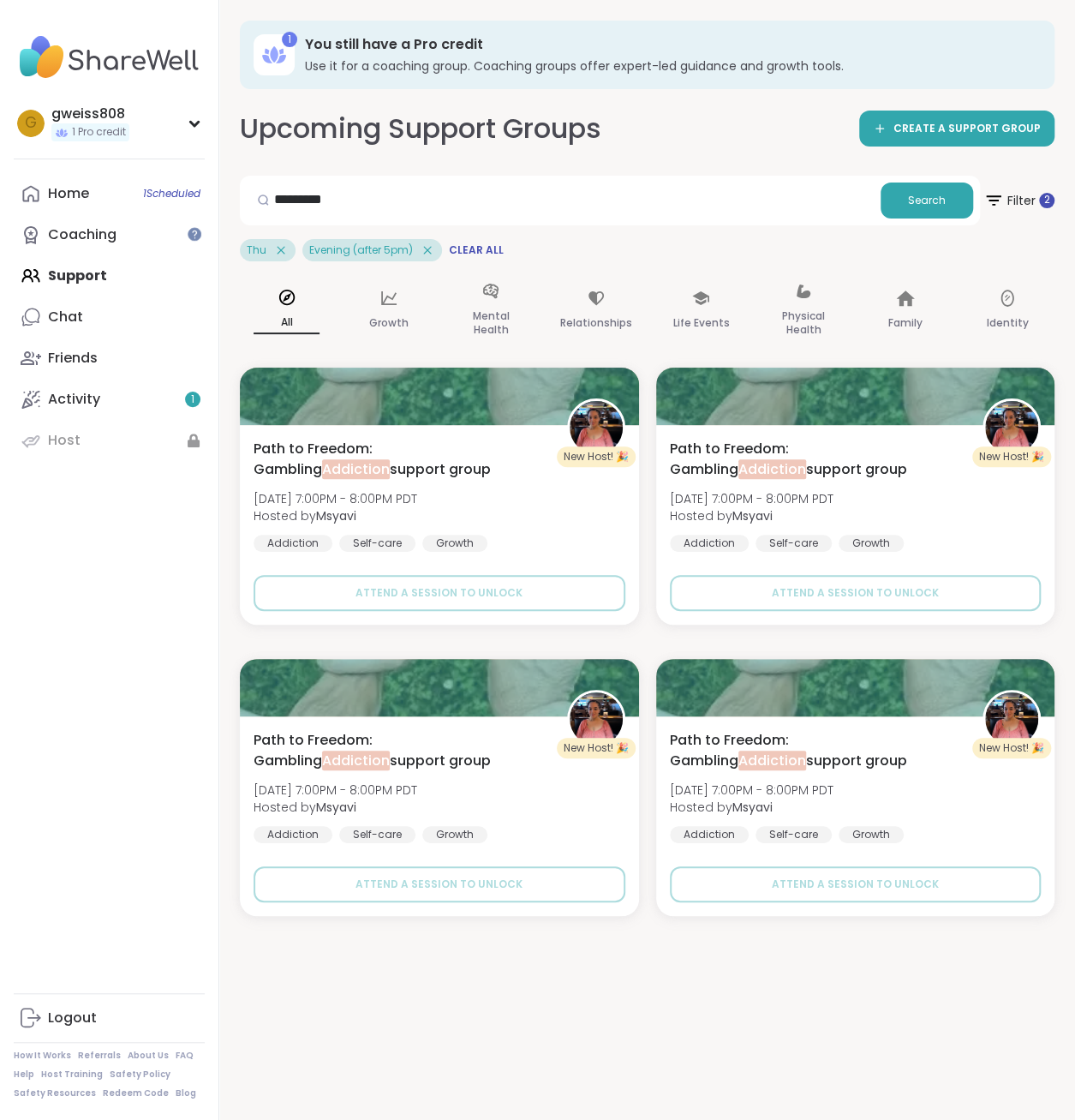
click at [539, 142] on div "Upcoming Support Groups CREATE A SUPPORT GROUP" at bounding box center [647, 130] width 815 height 39
click at [424, 247] on icon at bounding box center [427, 250] width 16 height 16
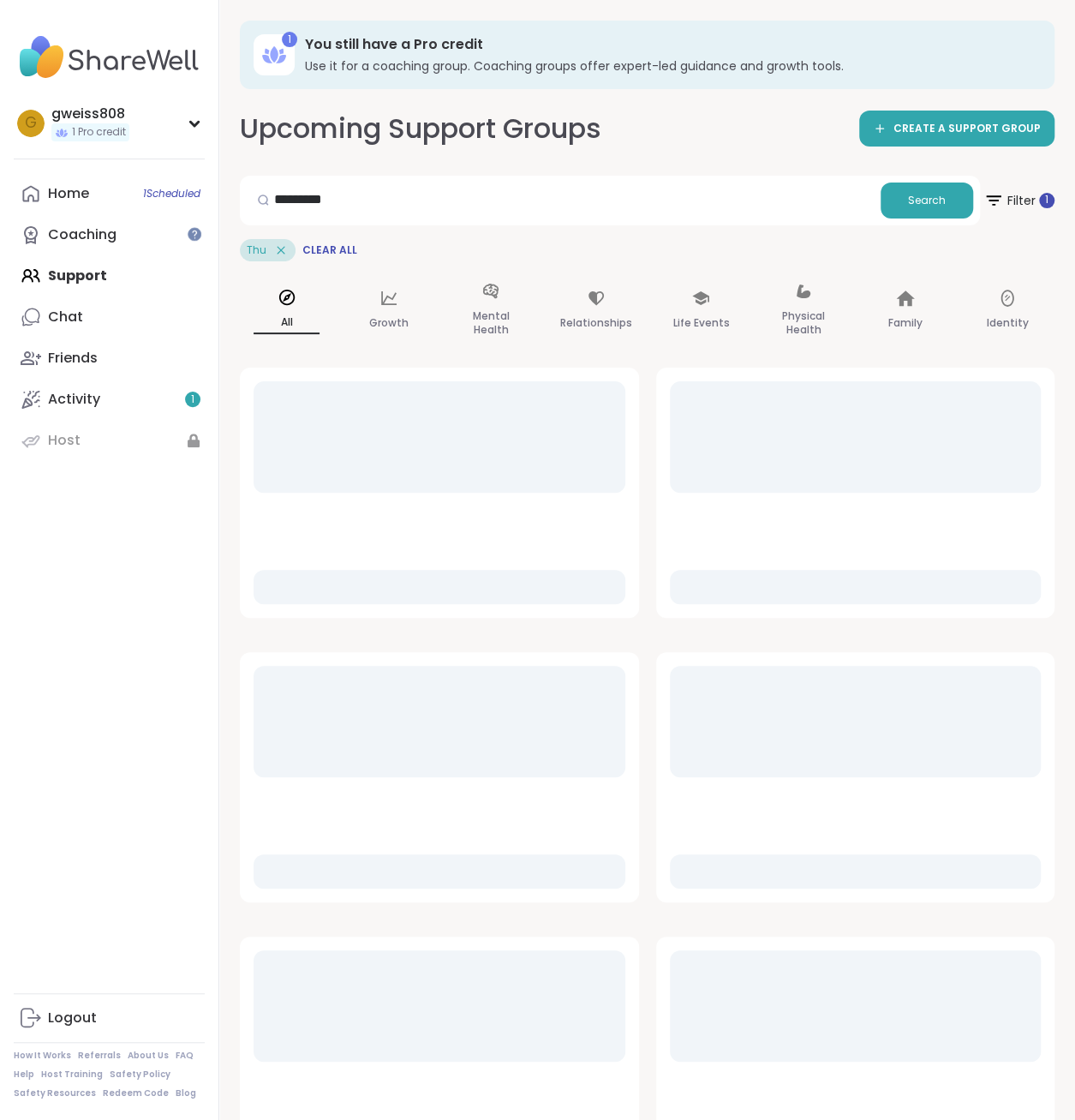
click at [282, 247] on icon at bounding box center [281, 250] width 8 height 8
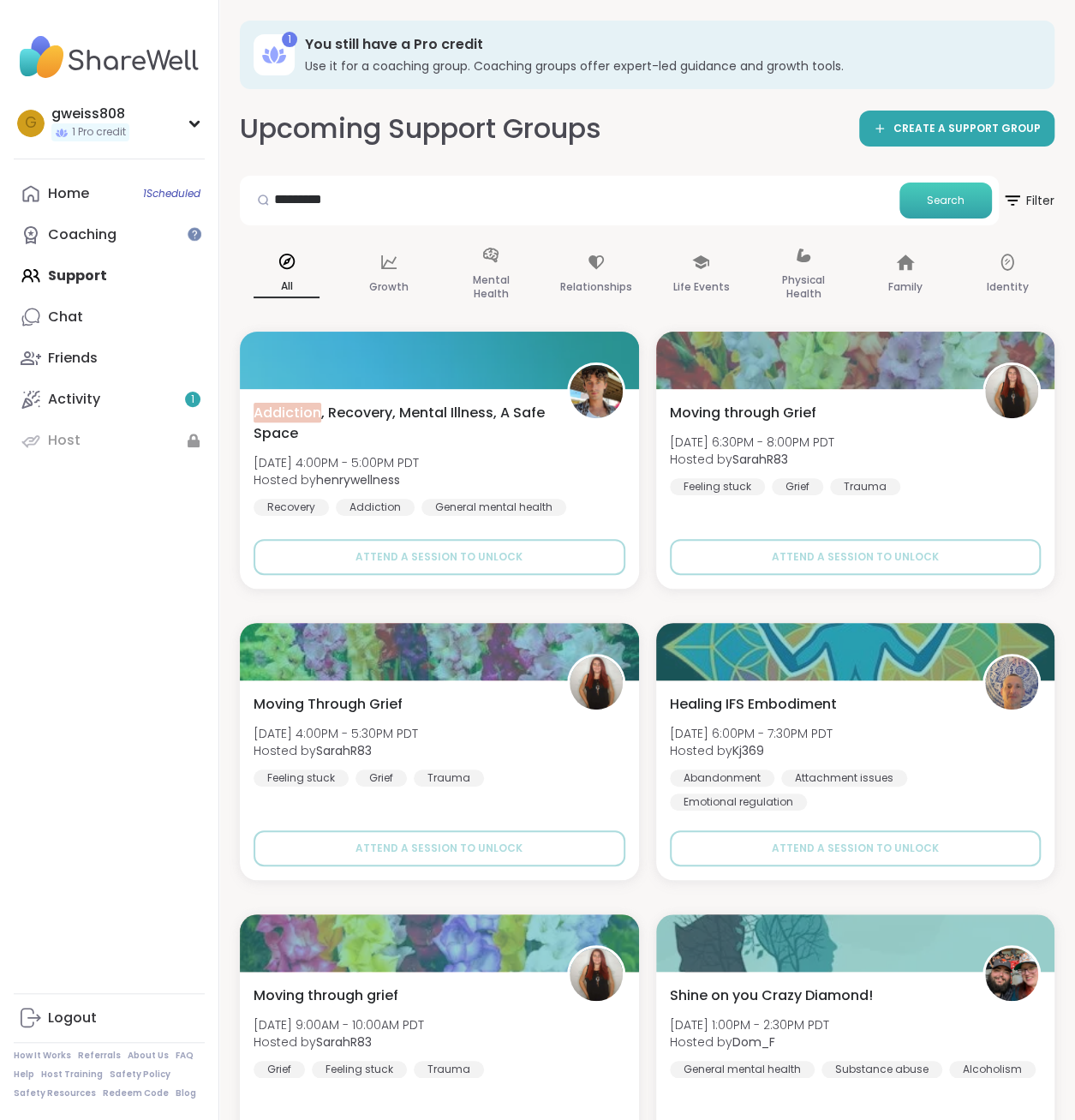
click at [539, 199] on span "Search" at bounding box center [945, 201] width 38 height 16
click at [183, 193] on span "1 Scheduled" at bounding box center [171, 194] width 57 height 14
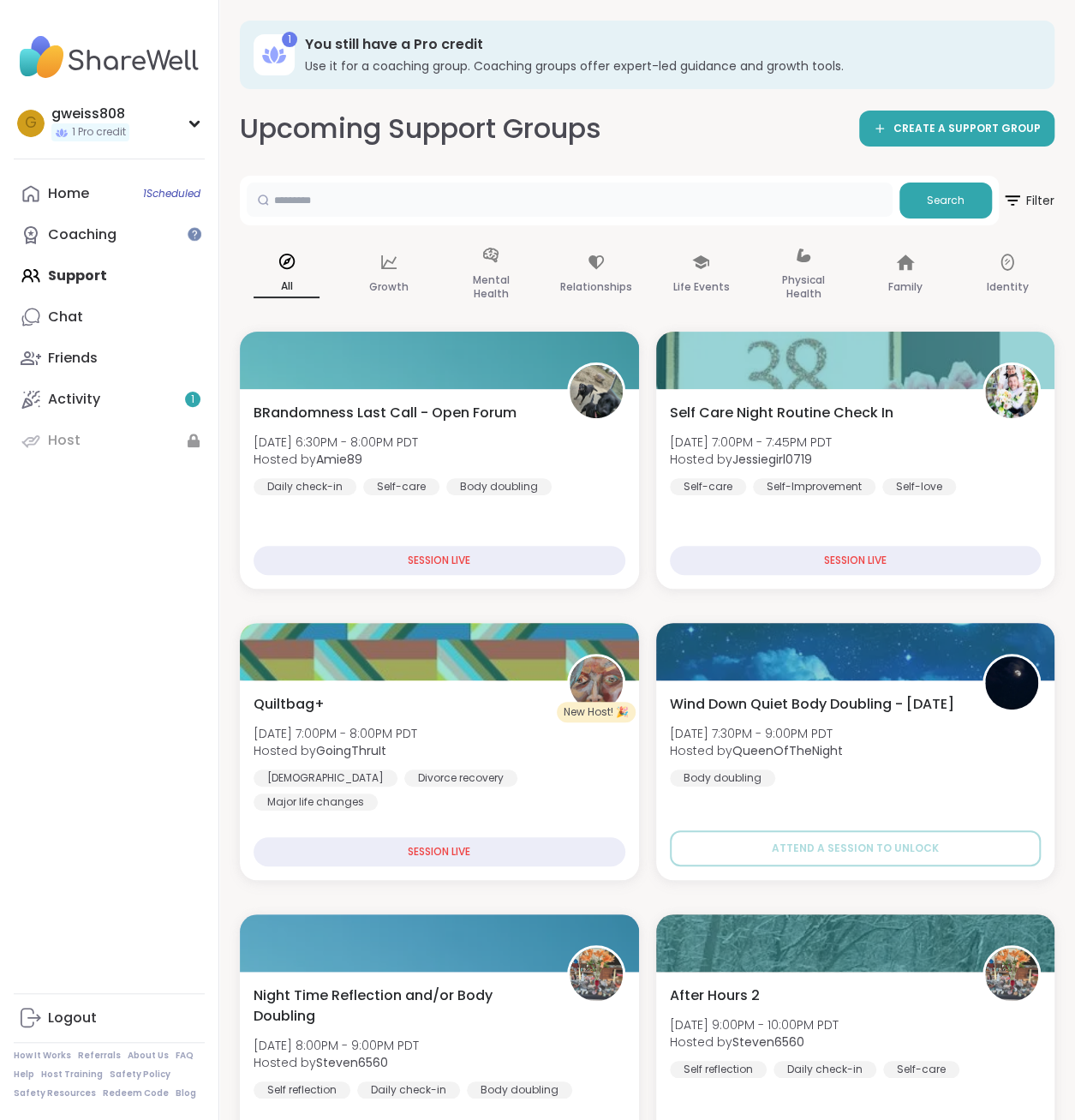
click at [377, 187] on input "text" at bounding box center [570, 199] width 647 height 34
type input "*********"
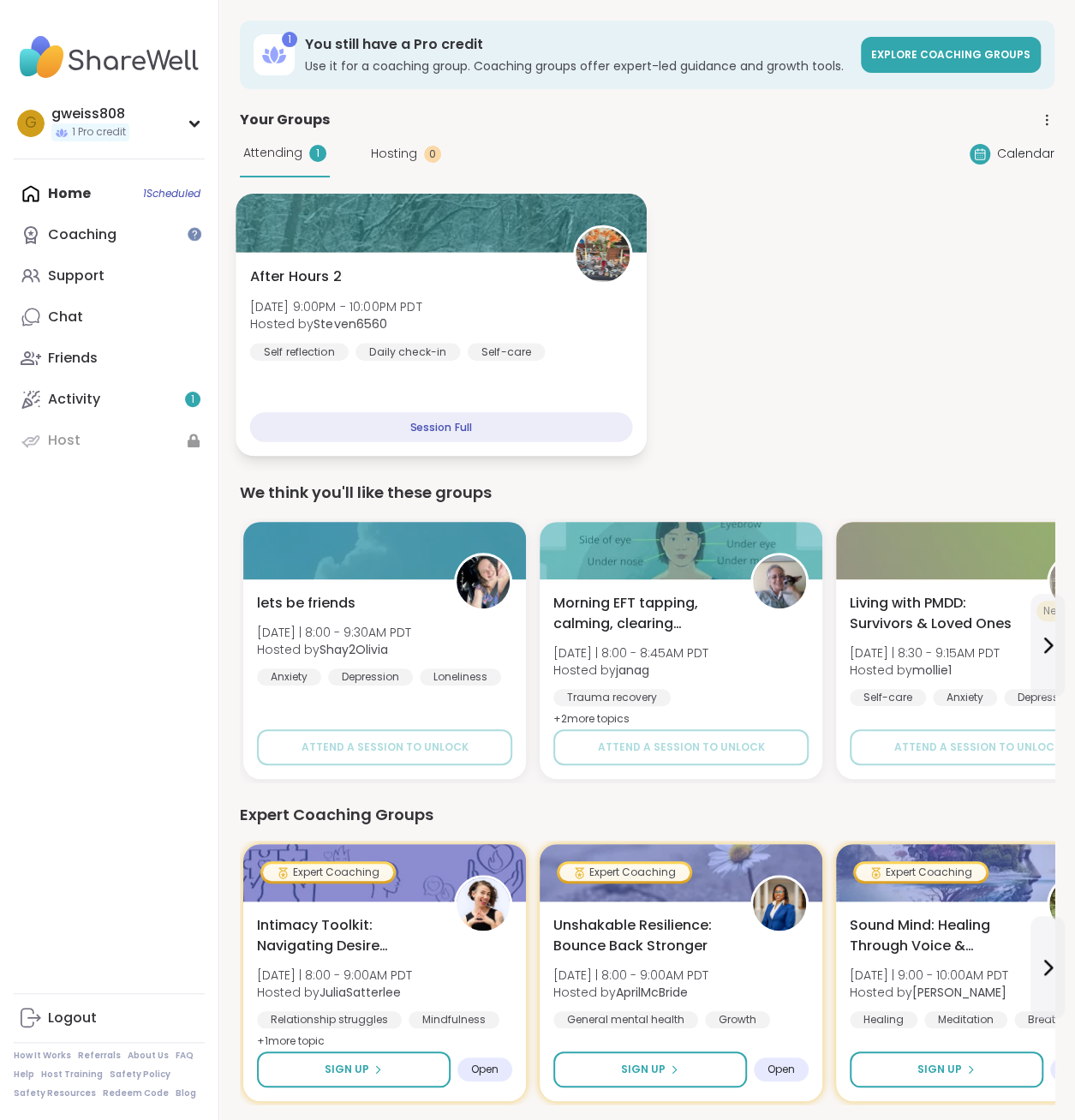
click at [425, 426] on div "Session Full" at bounding box center [441, 427] width 382 height 30
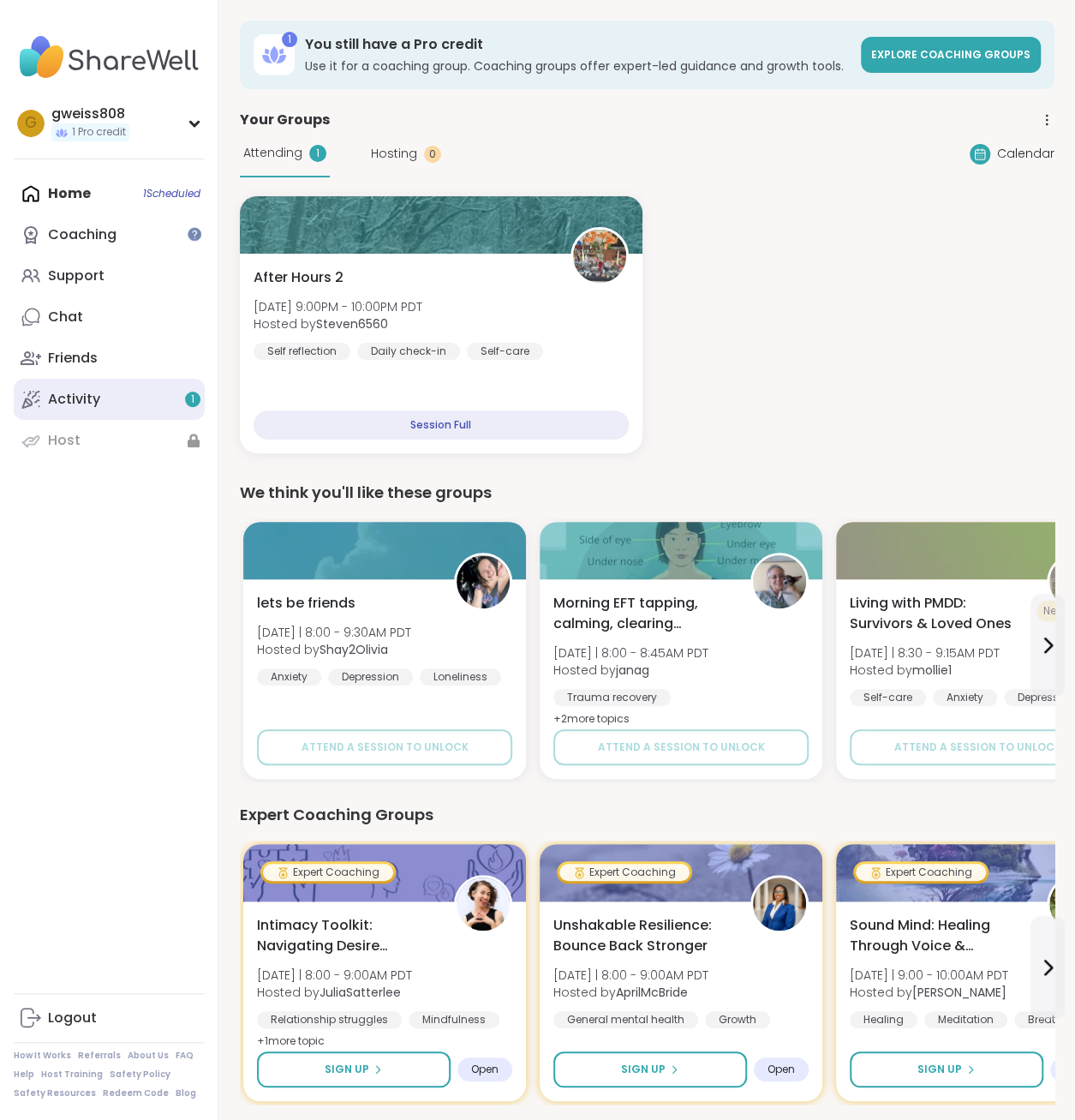
click at [90, 402] on div "Activity 1" at bounding box center [74, 398] width 53 height 19
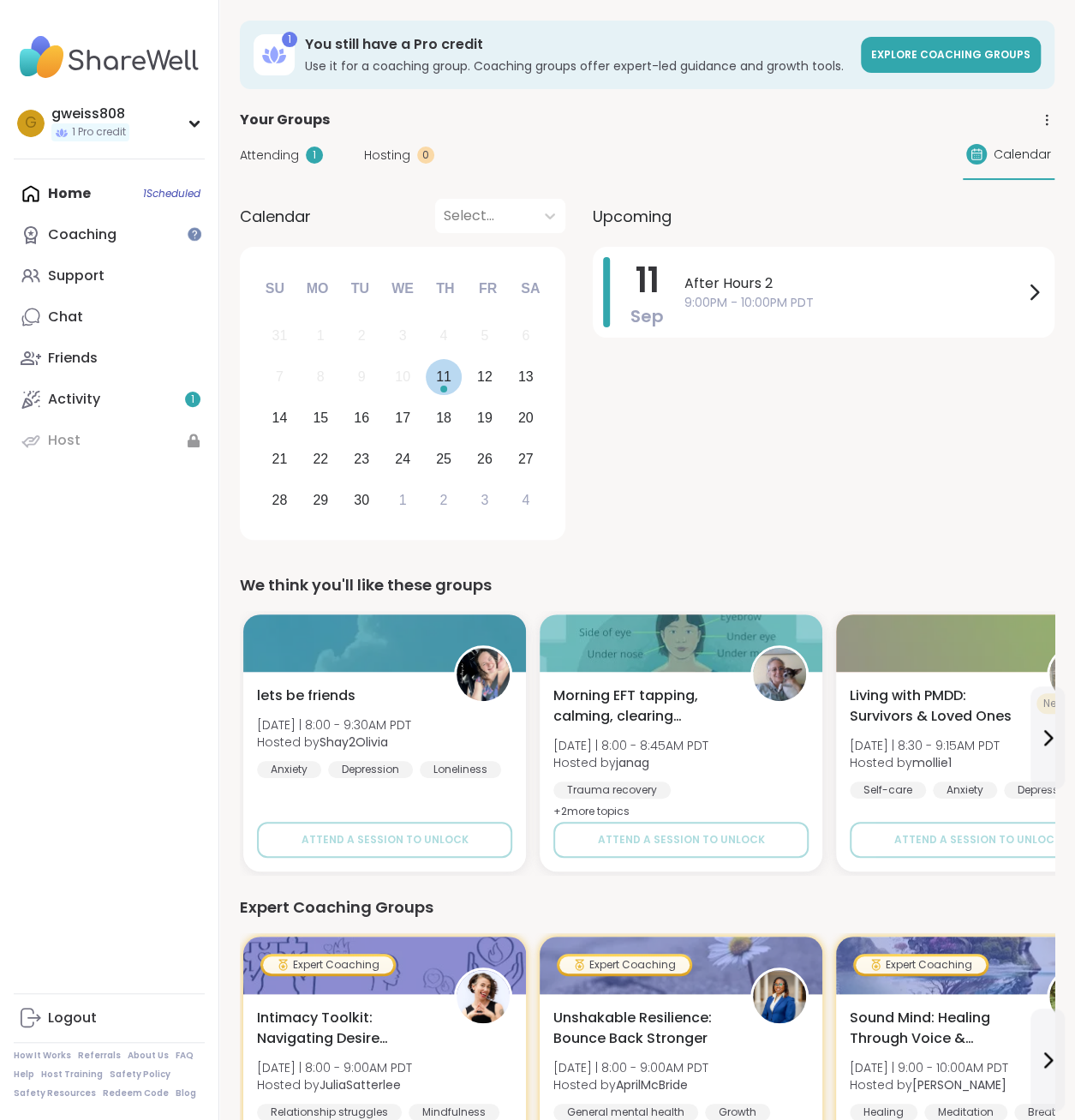
click at [439, 372] on div "11" at bounding box center [444, 377] width 16 height 23
click at [95, 276] on div "Support" at bounding box center [76, 276] width 56 height 19
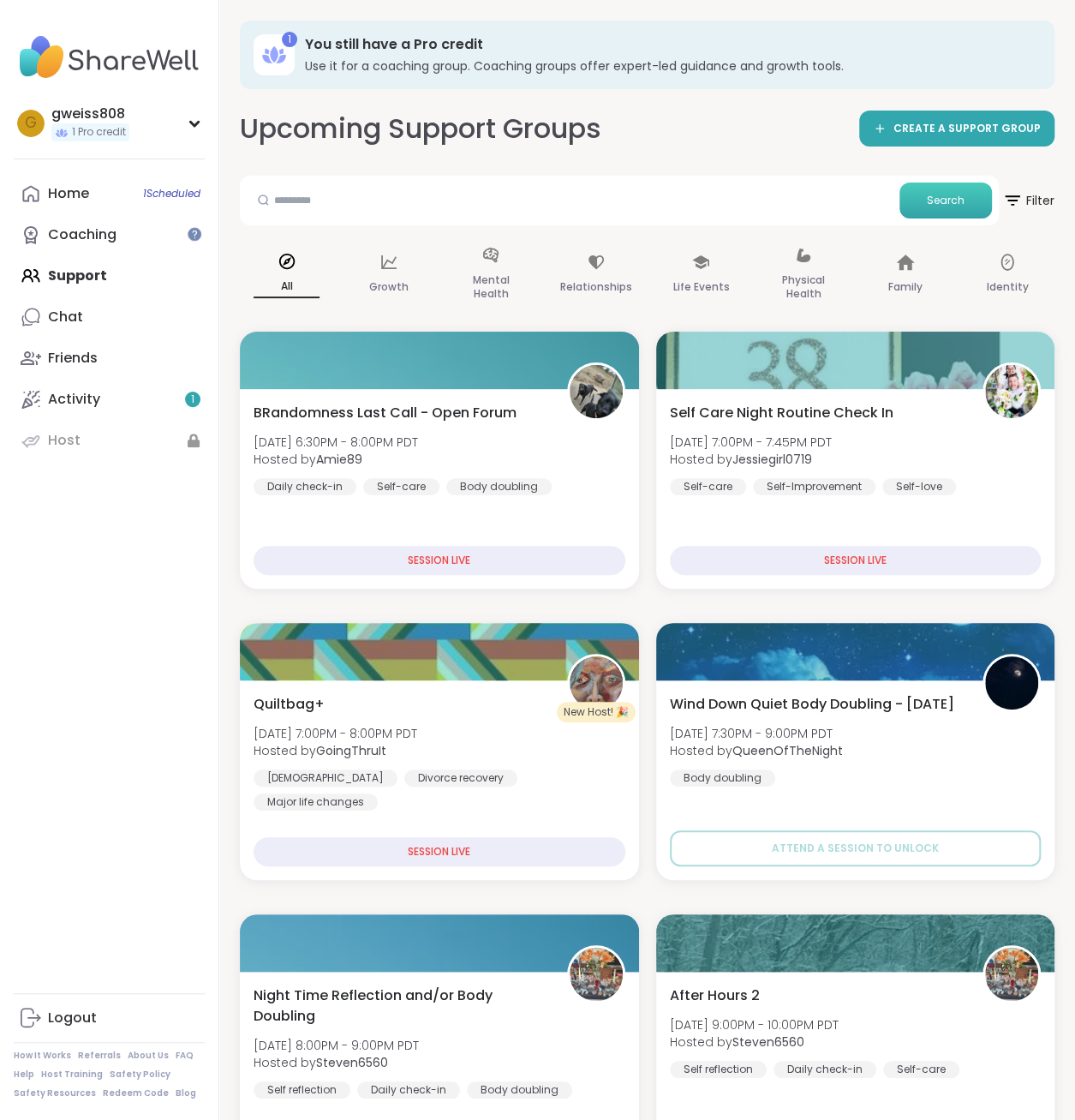
click at [527, 189] on button "Search" at bounding box center [945, 200] width 93 height 36
click at [461, 565] on div "SESSION LIVE" at bounding box center [439, 562] width 379 height 30
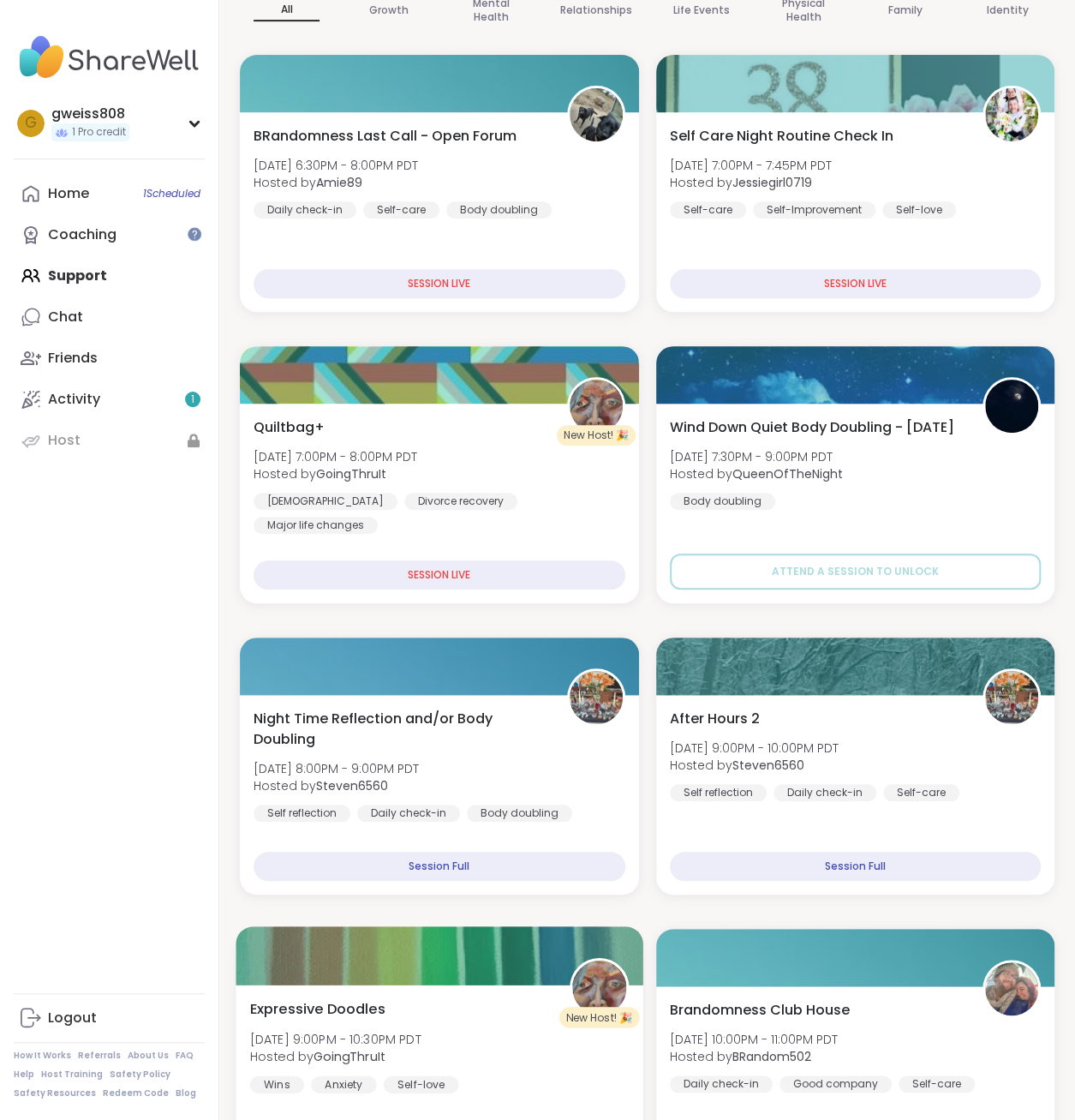
scroll to position [142, 0]
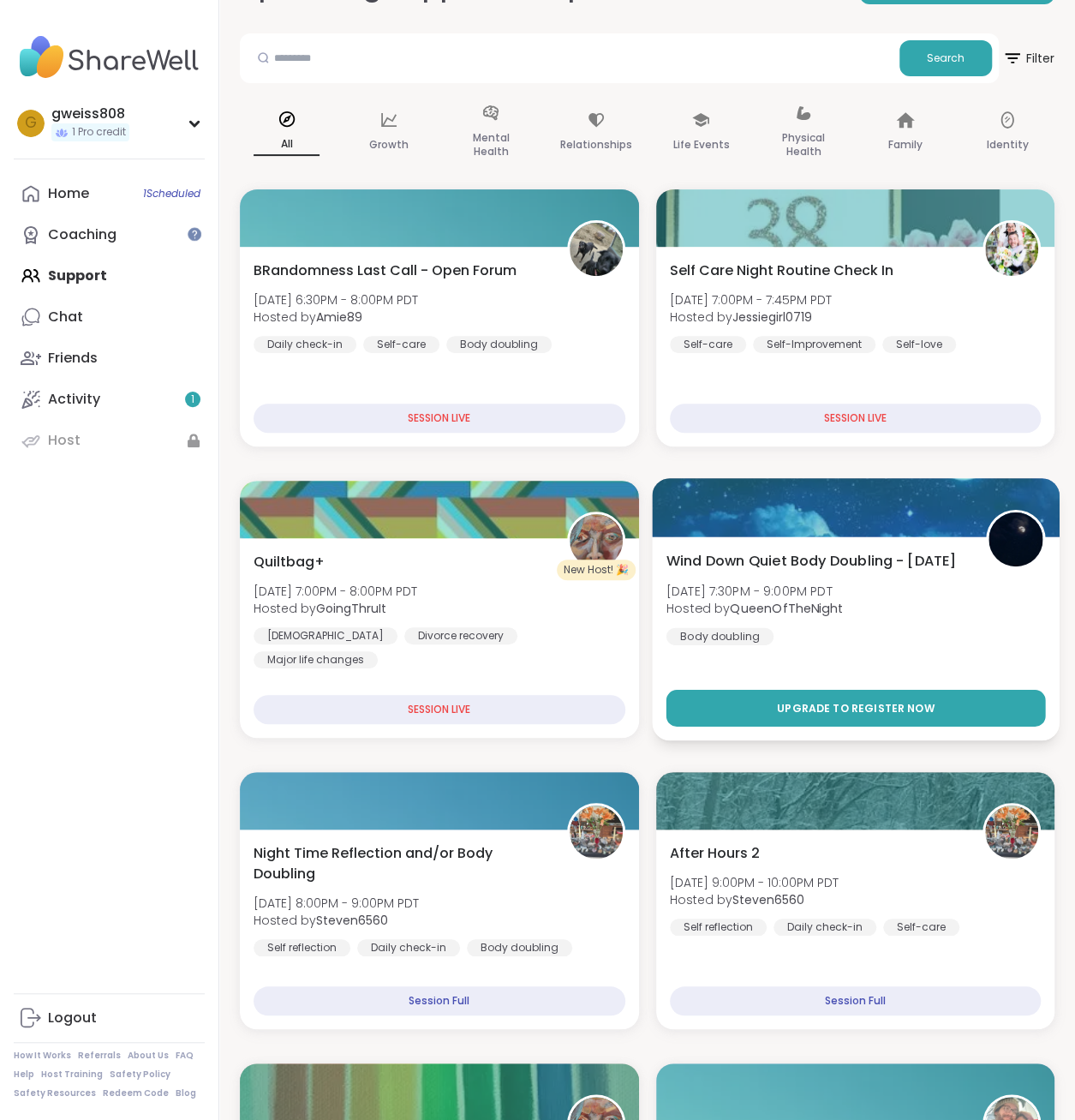
click at [527, 703] on span "Upgrade to register now" at bounding box center [855, 708] width 158 height 16
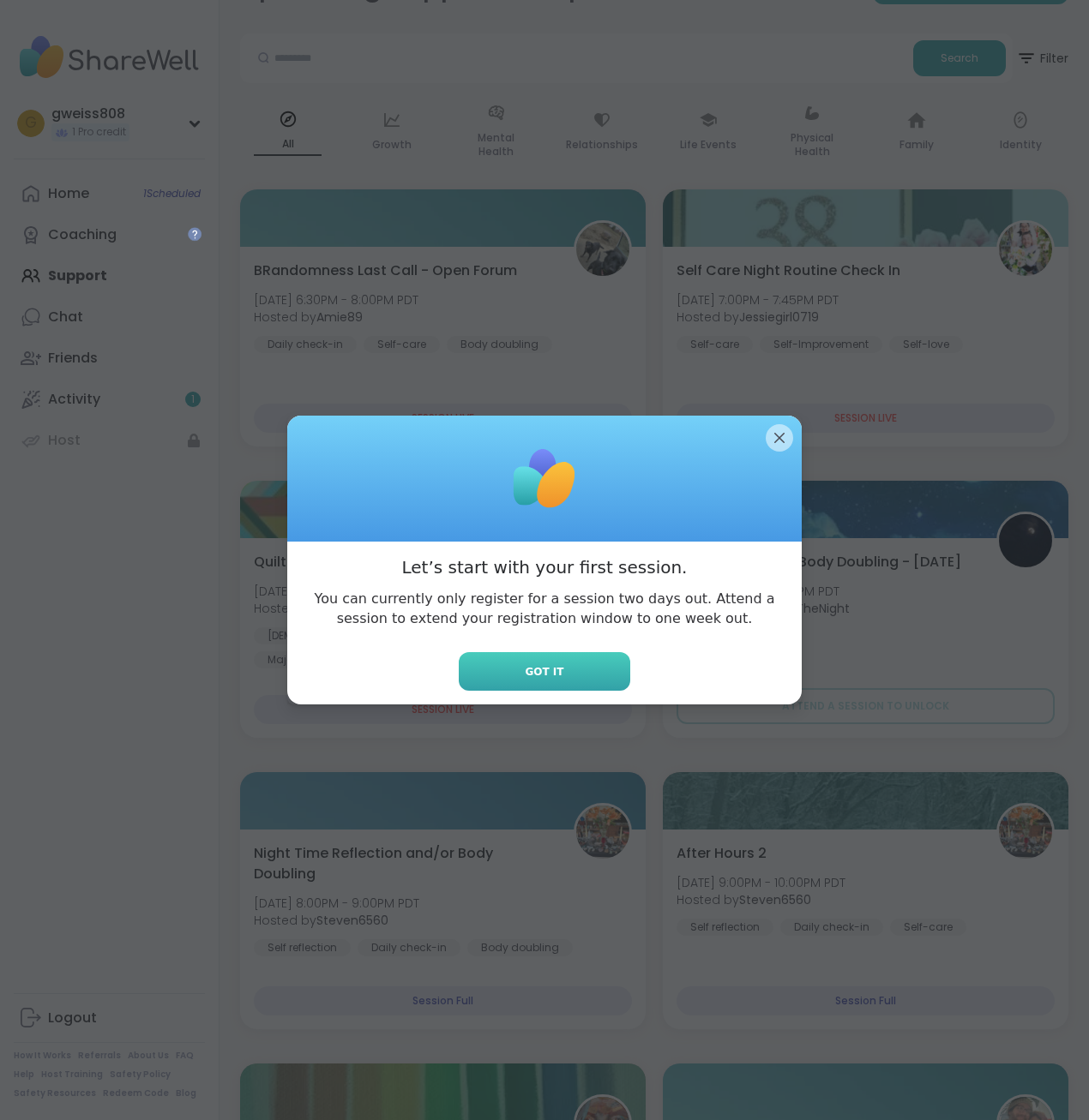
click at [527, 661] on button "Got it" at bounding box center [544, 672] width 171 height 39
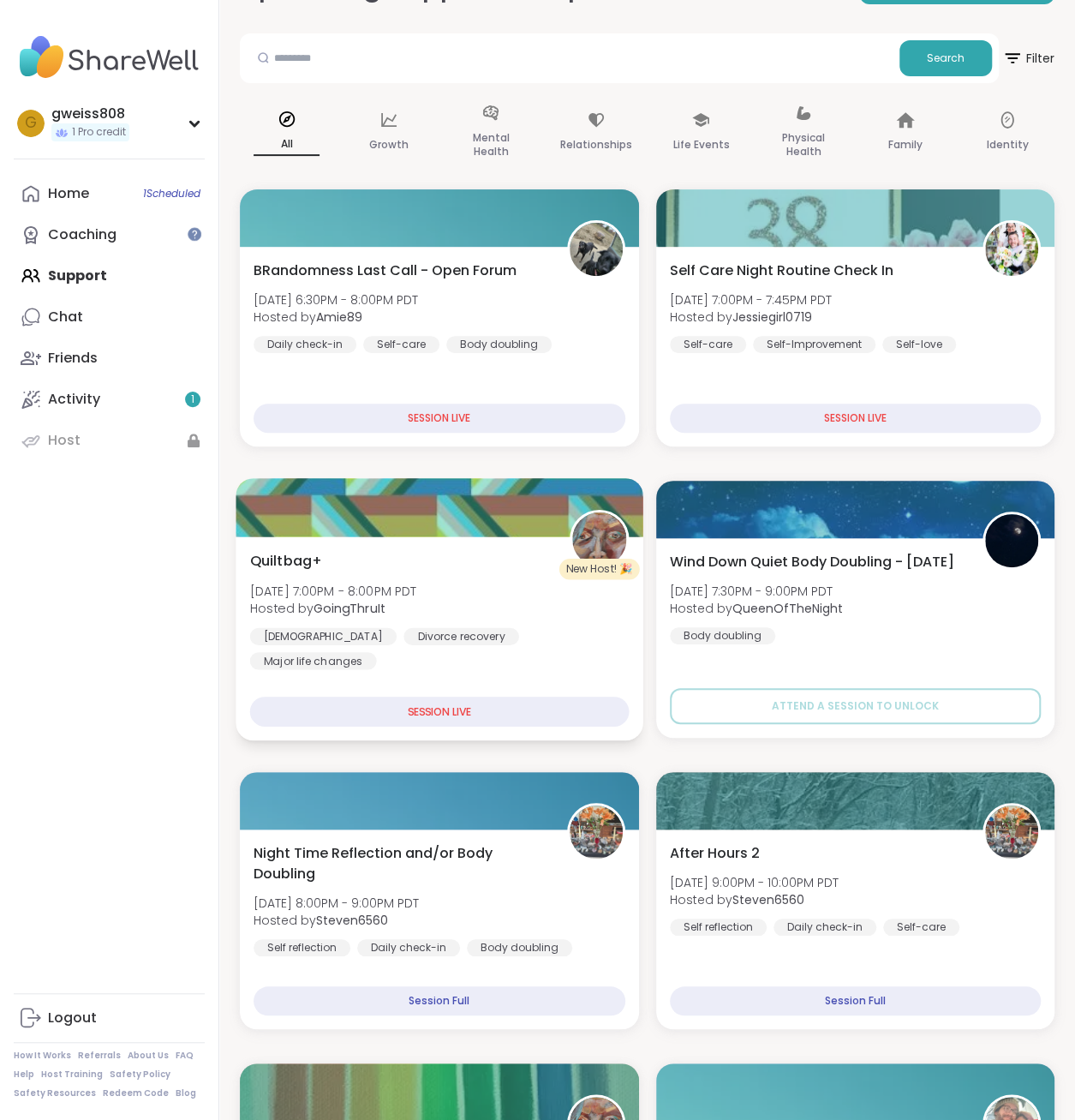
click at [462, 710] on div "SESSION LIVE" at bounding box center [439, 711] width 379 height 30
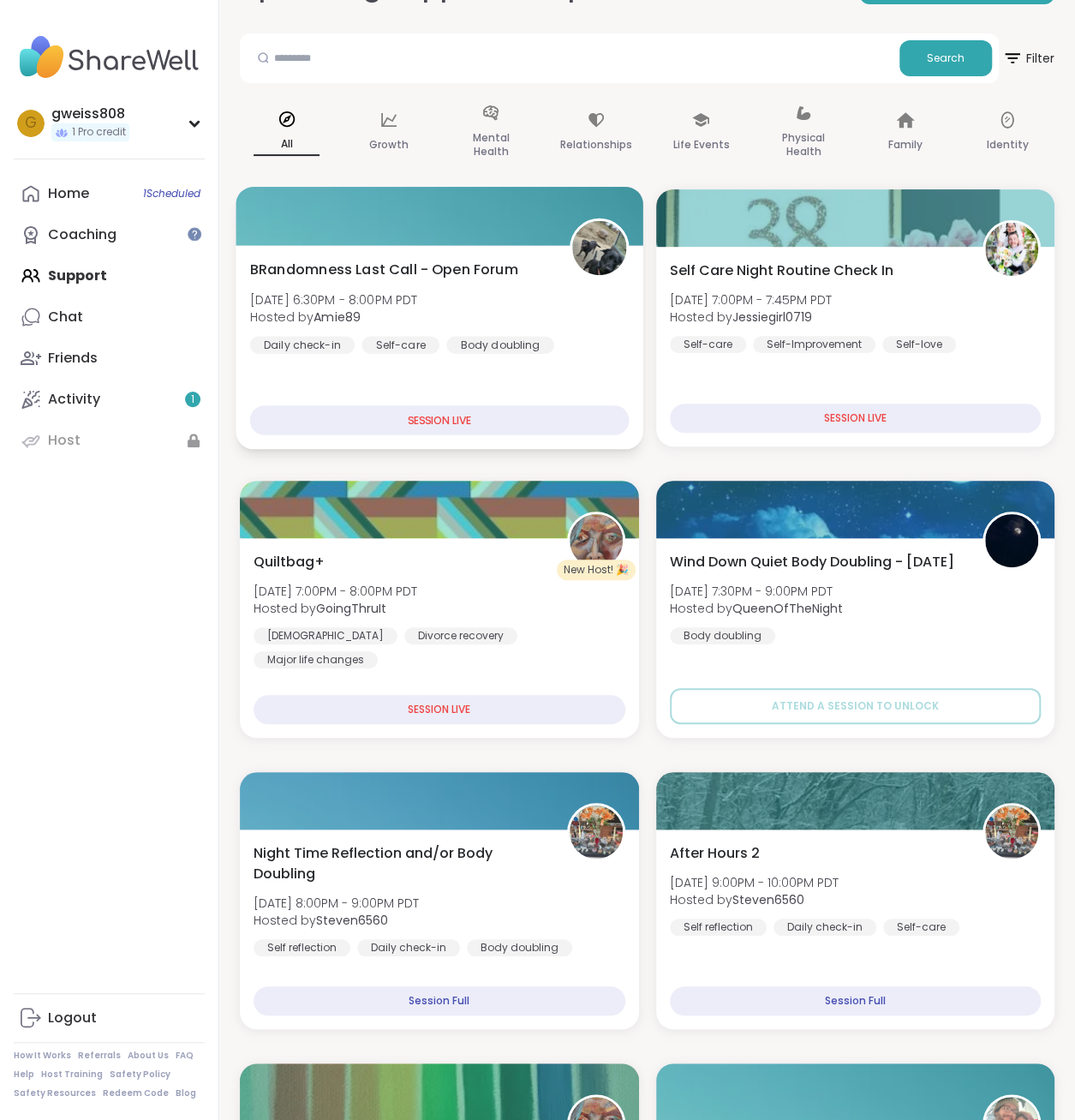
click at [527, 312] on div "BRandomness Last Call - Open Forum [DATE] 6:30PM - 8:00PM PDT Hosted by Amie89 …" at bounding box center [439, 306] width 379 height 94
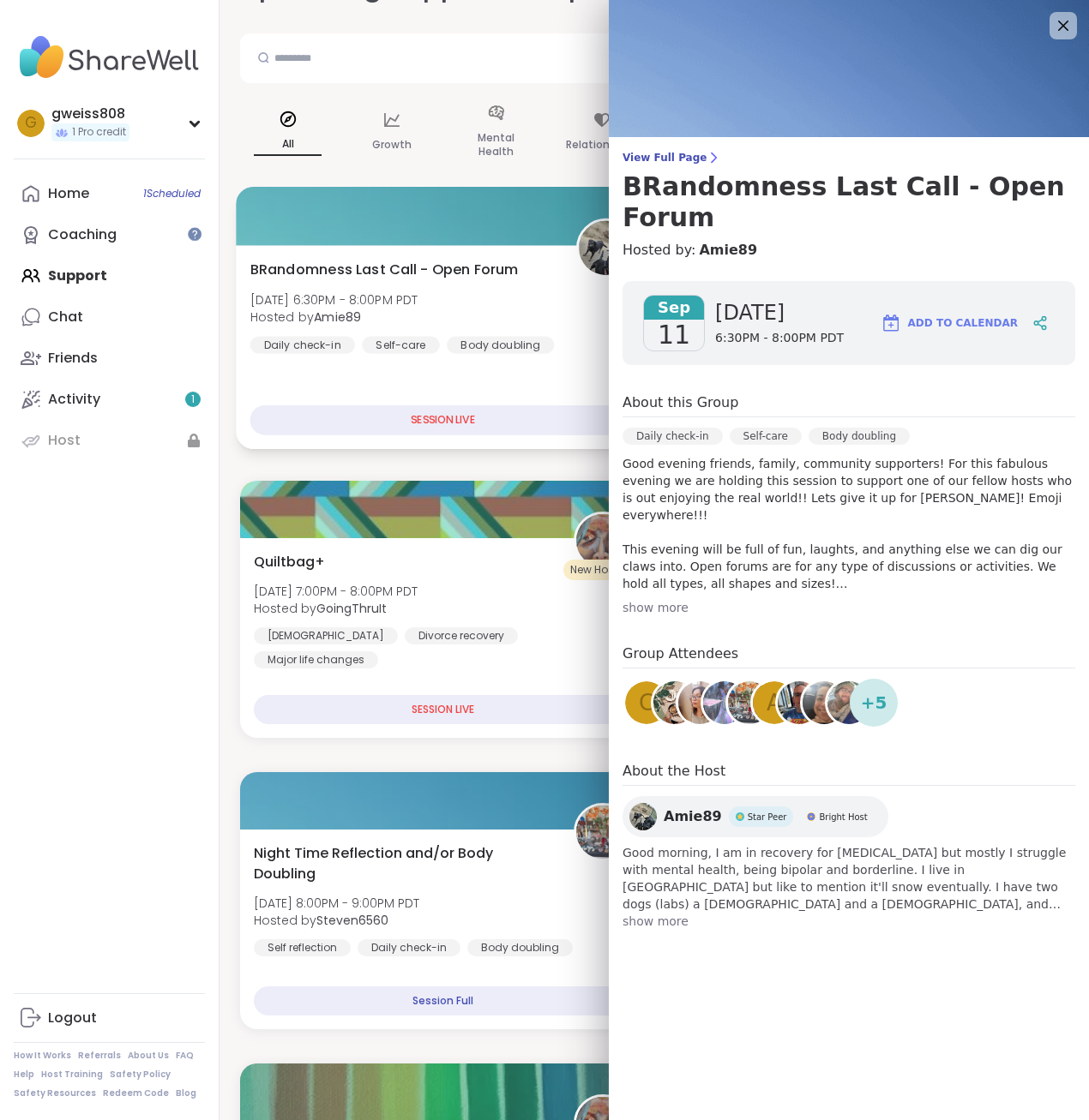
click at [494, 391] on div "BRandomness Last Call - Open Forum [DATE] 6:30PM - 8:00PM PDT Hosted by Amie89 …" at bounding box center [442, 347] width 413 height 204
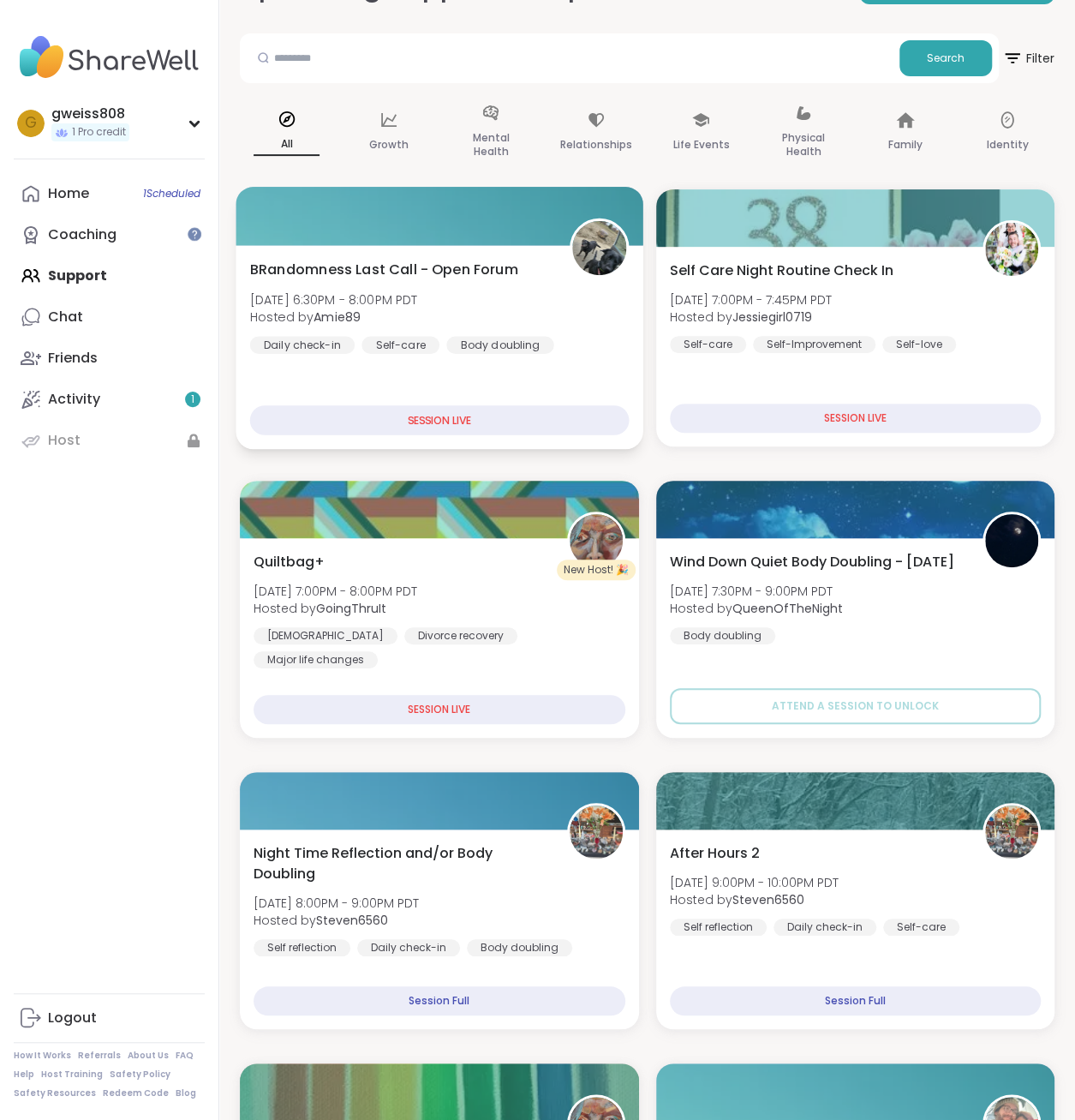
click at [494, 391] on div "BRandomness Last Call - Open Forum [DATE] 6:30PM - 8:00PM PDT Hosted by Amie89 …" at bounding box center [439, 347] width 407 height 204
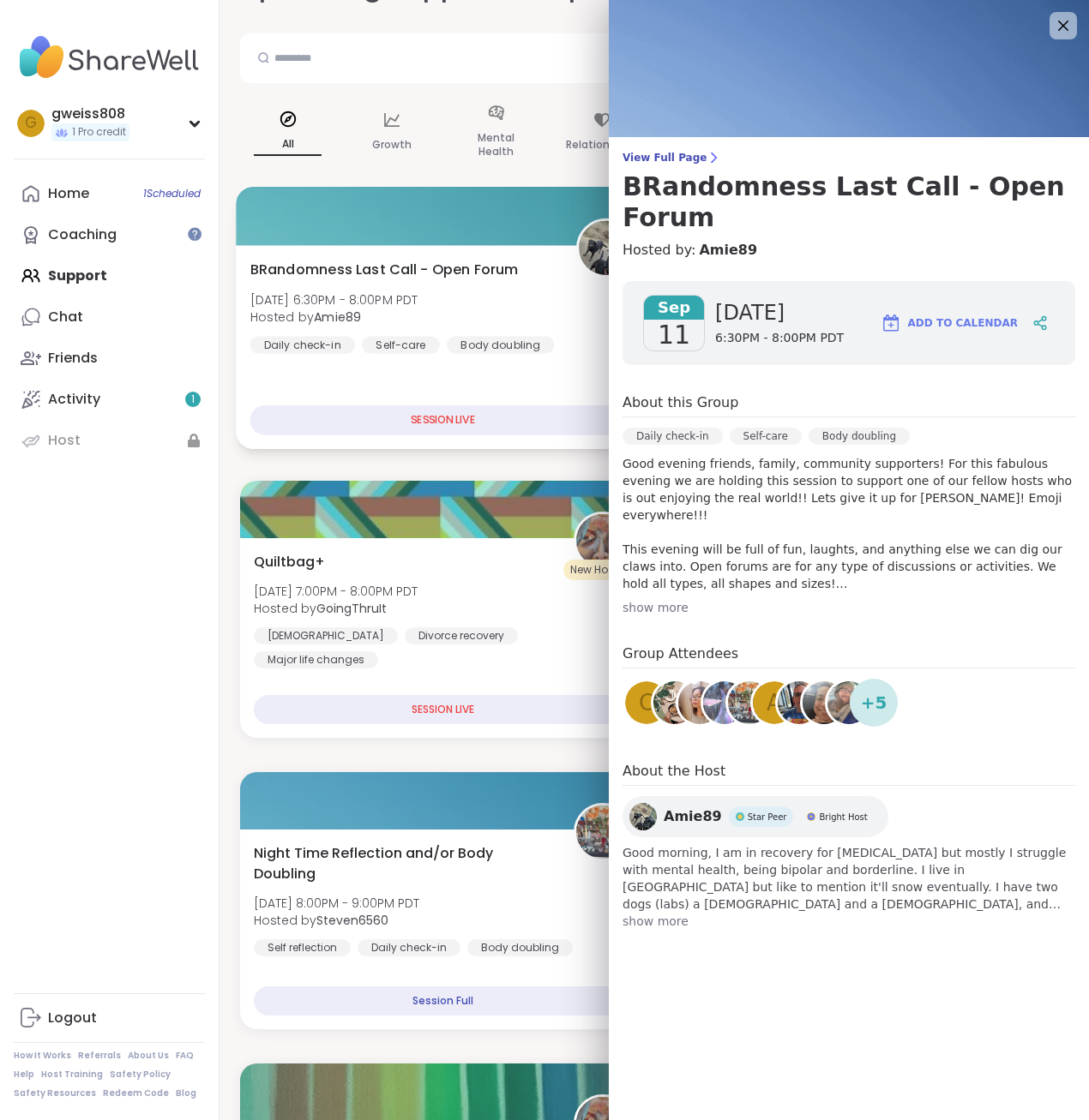
click at [494, 391] on div "BRandomness Last Call - Open Forum [DATE] 6:30PM - 8:00PM PDT Hosted by Amie89 …" at bounding box center [442, 347] width 413 height 204
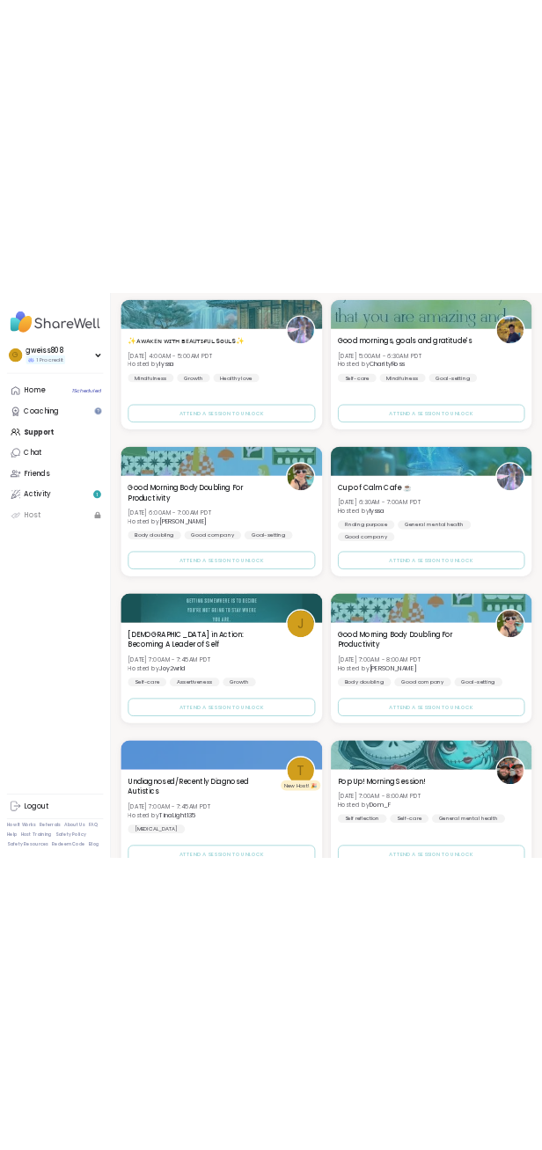
scroll to position [0, 0]
